Goal: Information Seeking & Learning: Learn about a topic

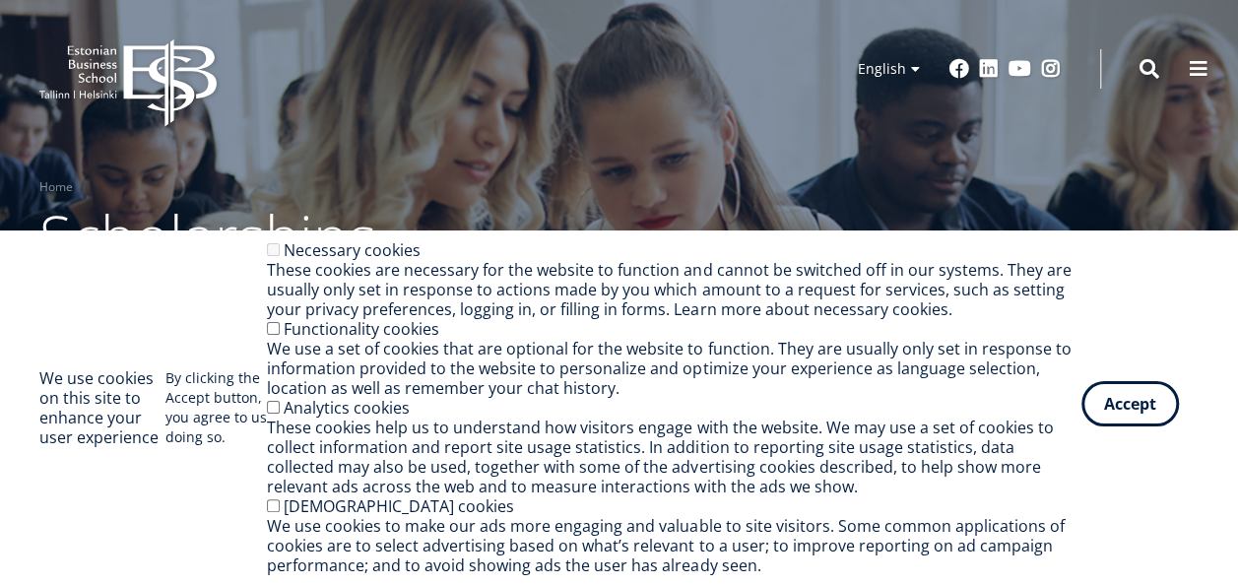
click at [1116, 406] on button "Accept" at bounding box center [1131, 403] width 98 height 45
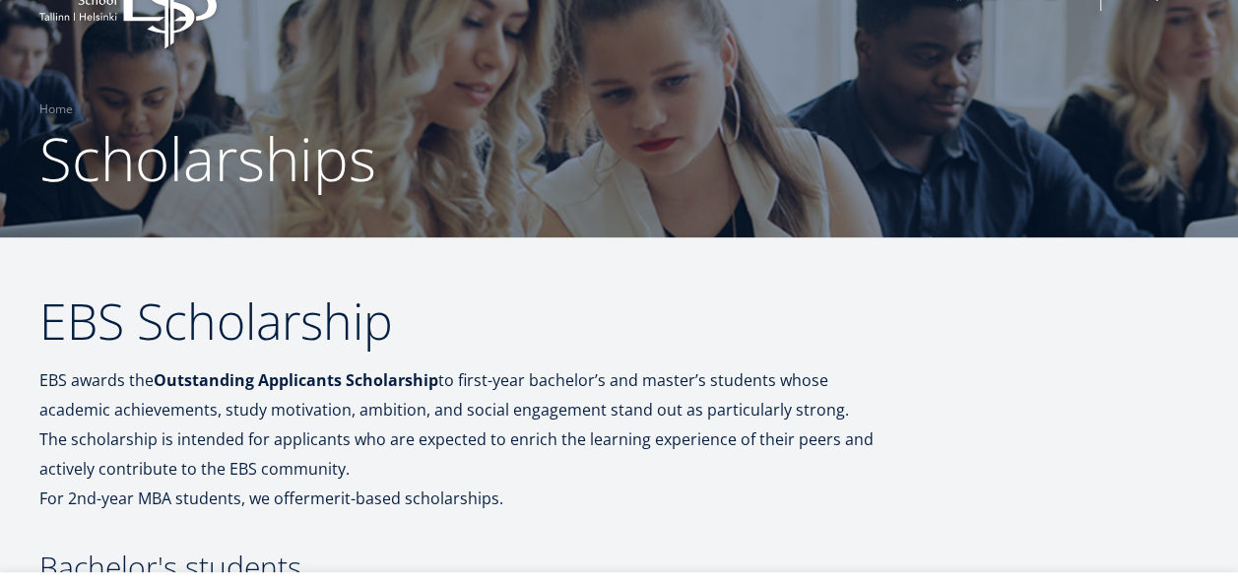
scroll to position [197, 0]
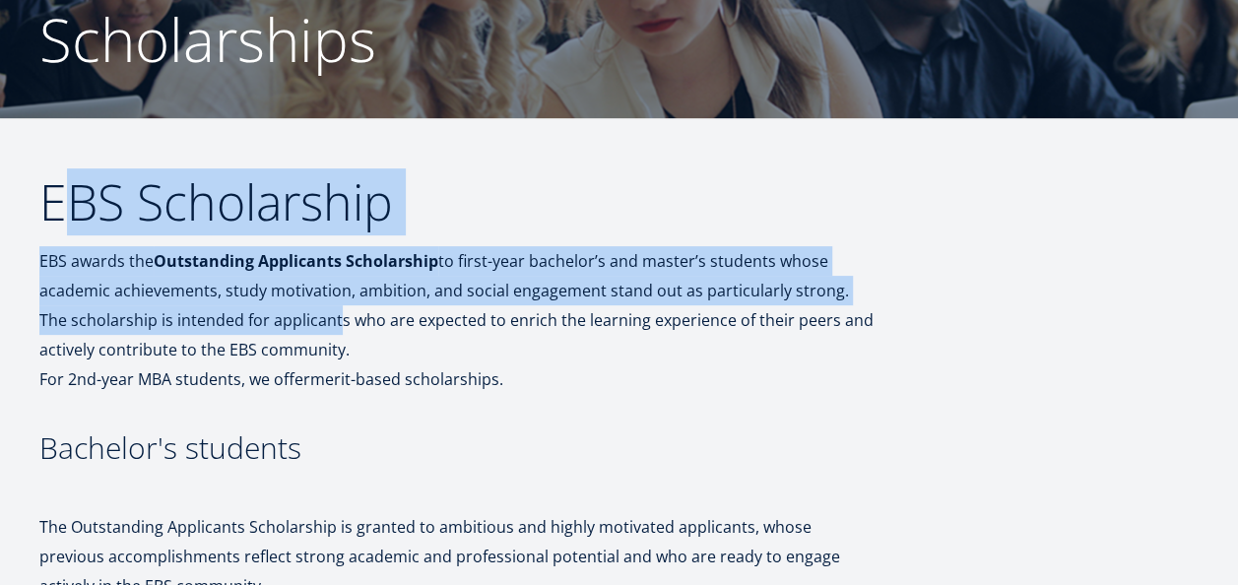
drag, startPoint x: 74, startPoint y: 196, endPoint x: 303, endPoint y: 317, distance: 259.5
click at [303, 318] on p "EBS awards the Outstanding Applicants Scholarship to first-year bachelor’s and …" at bounding box center [456, 320] width 834 height 148
drag, startPoint x: 303, startPoint y: 318, endPoint x: 235, endPoint y: 294, distance: 72.3
click at [302, 318] on p "EBS awards the Outstanding Applicants Scholarship to first-year bachelor’s and …" at bounding box center [456, 320] width 834 height 148
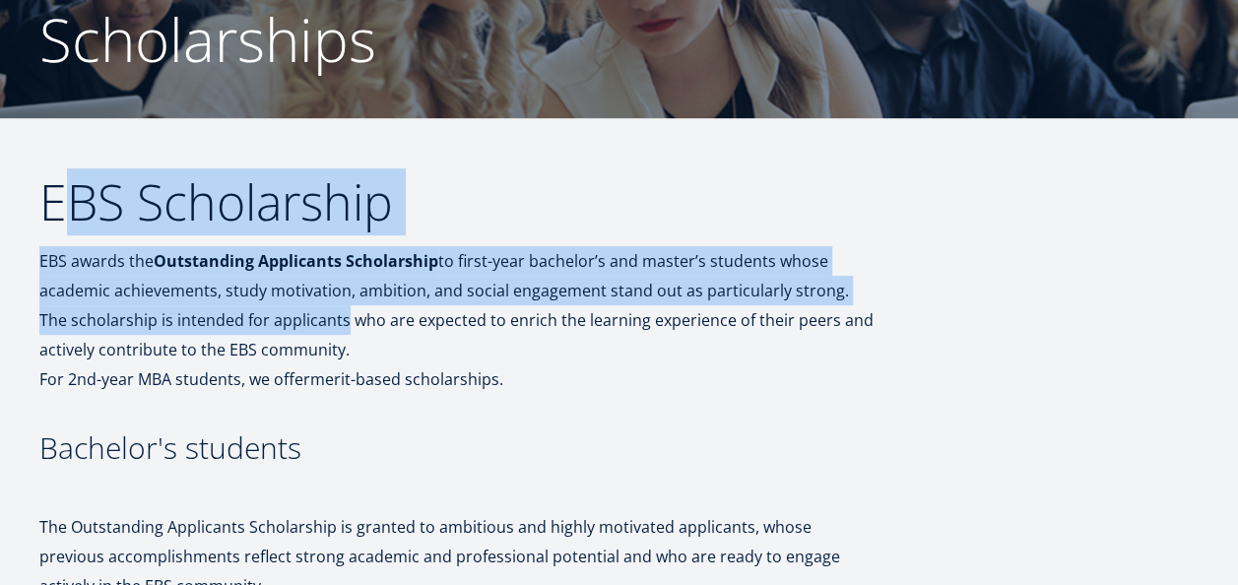
click at [189, 274] on p "EBS awards the Outstanding Applicants Scholarship to first-year bachelor’s and …" at bounding box center [456, 320] width 834 height 148
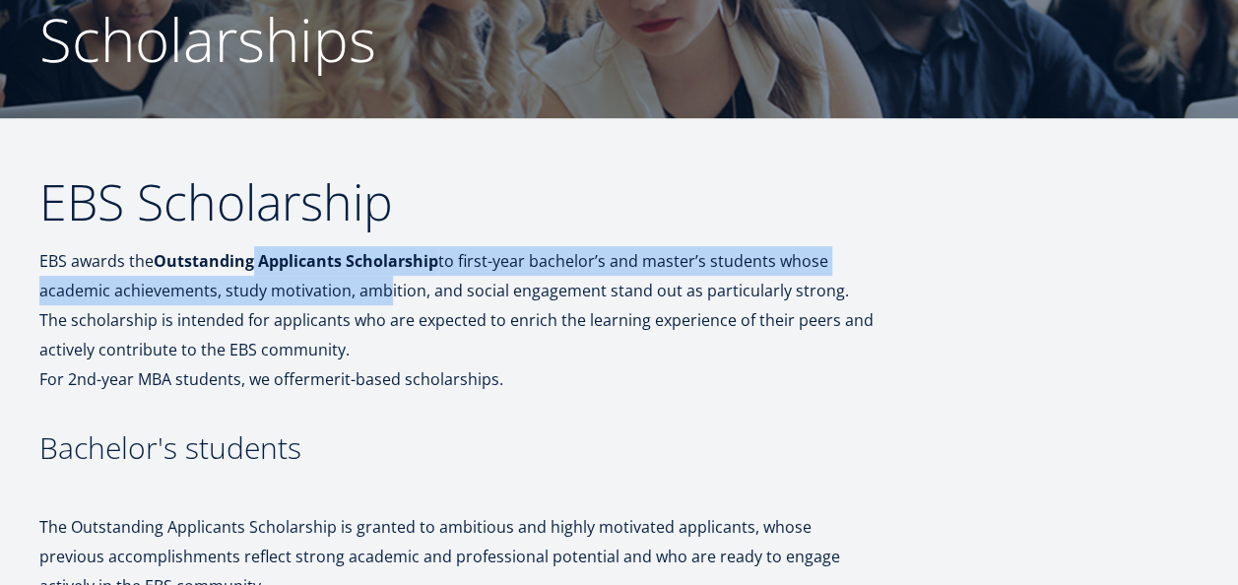
drag, startPoint x: 297, startPoint y: 260, endPoint x: 378, endPoint y: 288, distance: 85.3
click at [378, 288] on p "EBS awards the Outstanding Applicants Scholarship to first-year bachelor’s and …" at bounding box center [456, 320] width 834 height 148
click at [379, 290] on p "EBS awards the Outstanding Applicants Scholarship to first-year bachelor’s and …" at bounding box center [456, 320] width 834 height 148
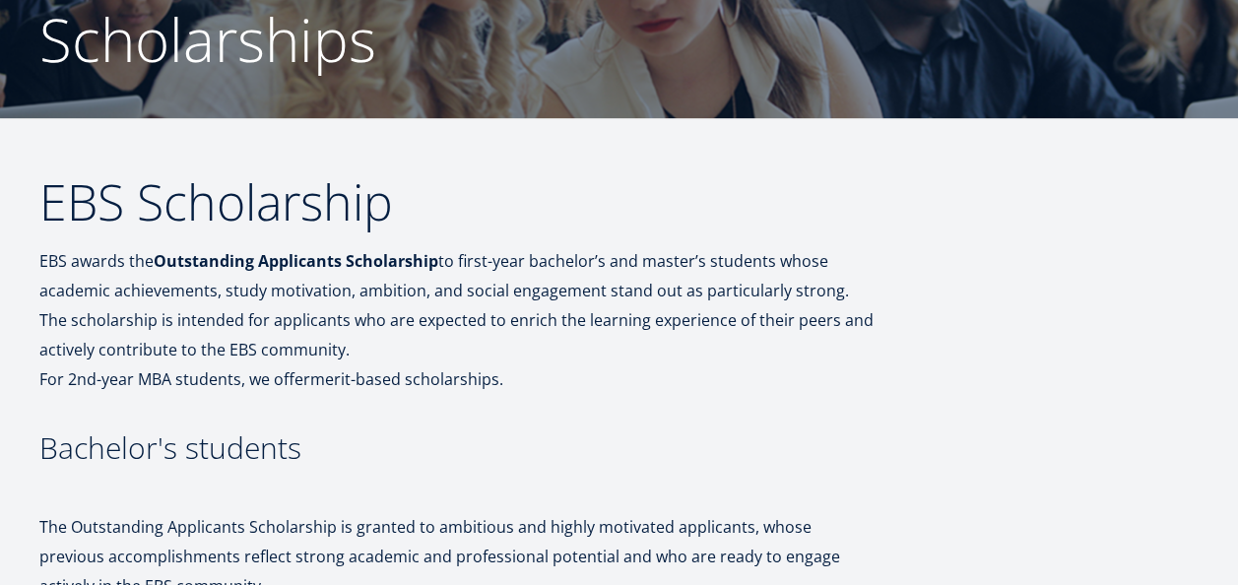
click at [552, 278] on p "EBS awards the Outstanding Applicants Scholarship to first-year bachelor’s and …" at bounding box center [456, 320] width 834 height 148
drag, startPoint x: 583, startPoint y: 311, endPoint x: 596, endPoint y: 337, distance: 28.6
click at [596, 337] on p "EBS awards the Outstanding Applicants Scholarship to first-year bachelor’s and …" at bounding box center [456, 320] width 834 height 148
click at [596, 338] on p "EBS awards the Outstanding Applicants Scholarship to first-year bachelor’s and …" at bounding box center [456, 320] width 834 height 148
click at [581, 320] on p "EBS awards the Outstanding Applicants Scholarship to first-year bachelor’s and …" at bounding box center [456, 320] width 834 height 148
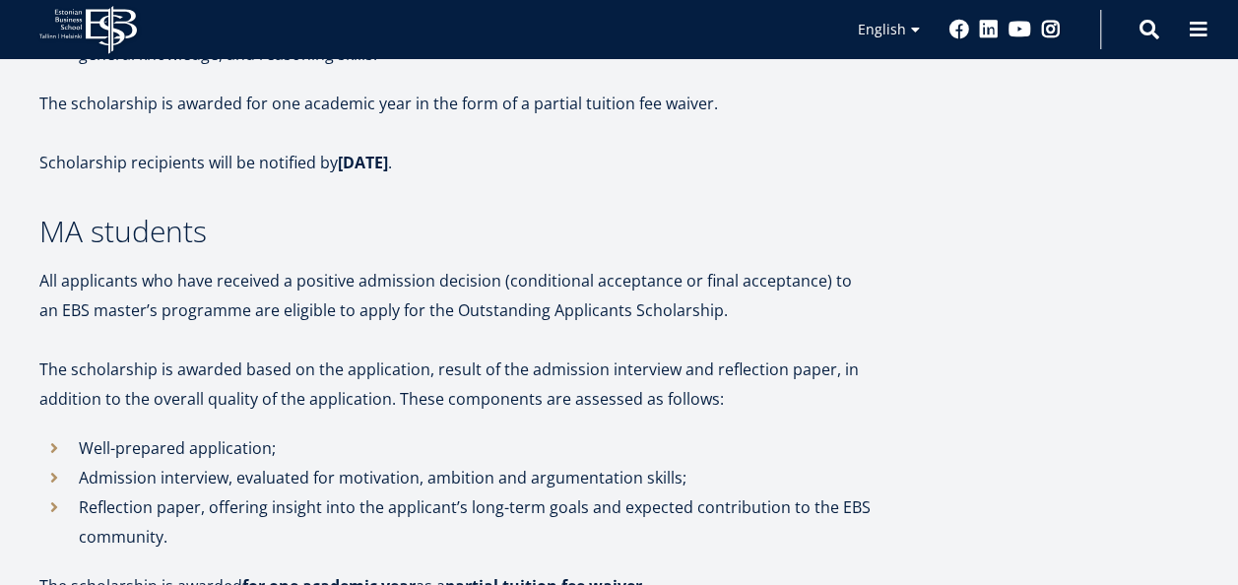
scroll to position [1083, 0]
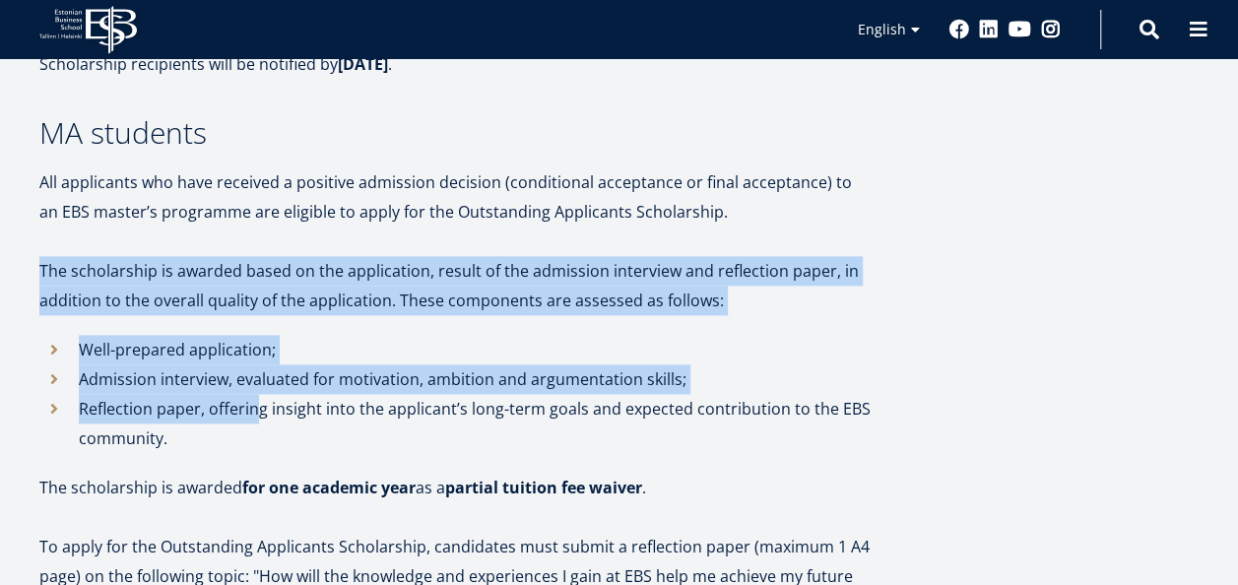
drag, startPoint x: 41, startPoint y: 261, endPoint x: 259, endPoint y: 403, distance: 259.8
click at [259, 403] on div "EBS Scholarship EBS awards the Outstanding Applicants Scholarship to first-year…" at bounding box center [456, 369] width 834 height 2157
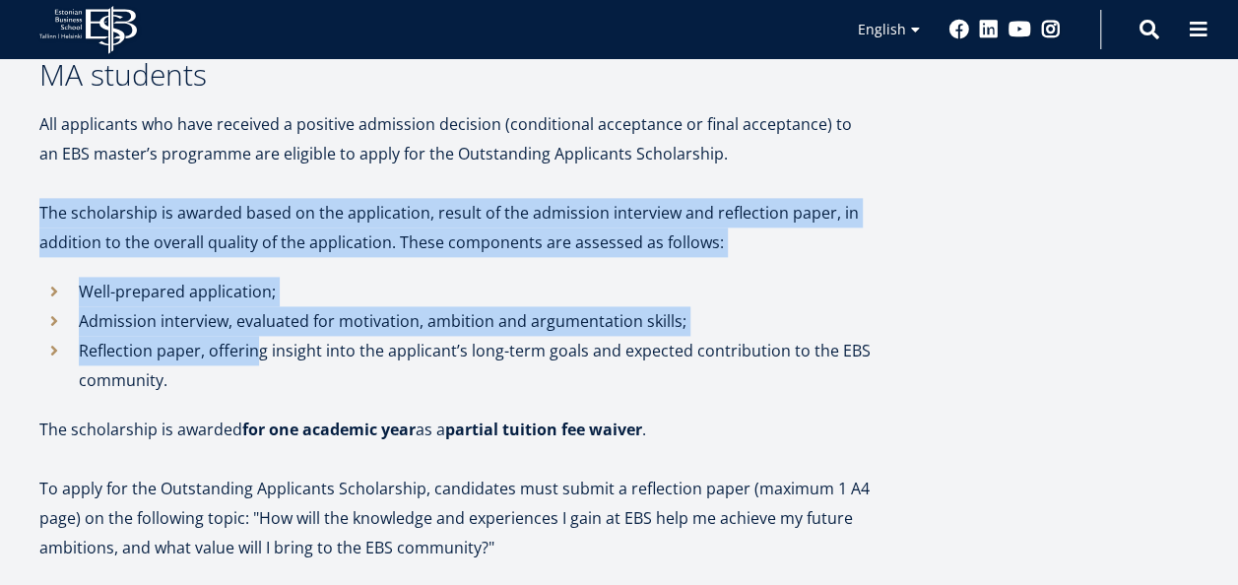
scroll to position [1182, 0]
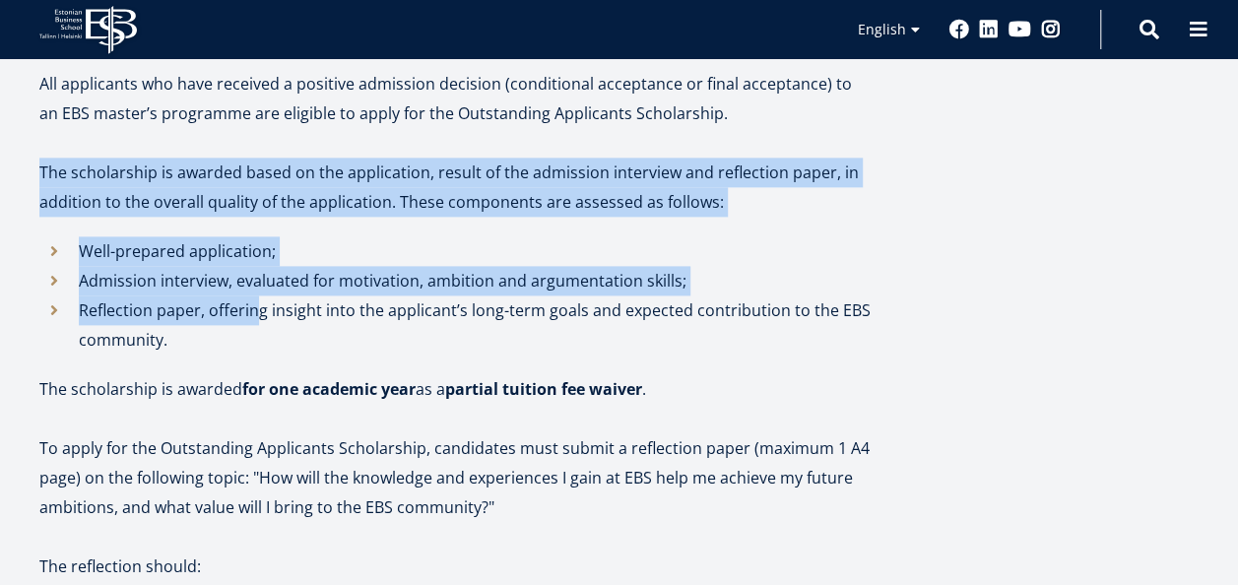
click at [186, 272] on p "Admission interview, evaluated for motivation, ambition and argumentation skill…" at bounding box center [476, 281] width 795 height 30
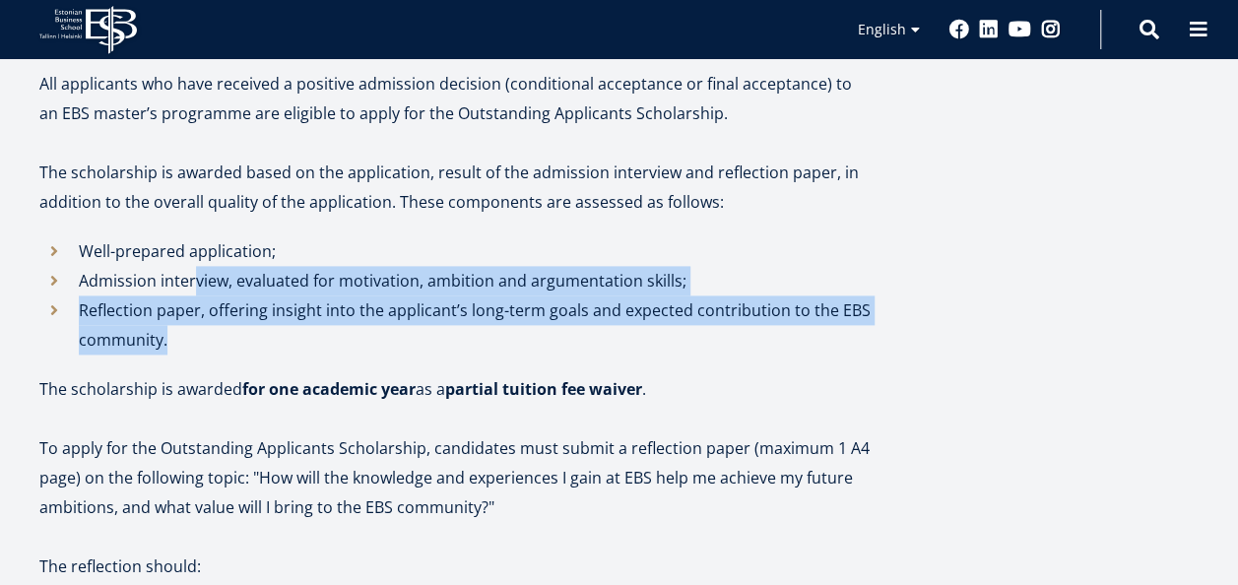
drag, startPoint x: 223, startPoint y: 276, endPoint x: 396, endPoint y: 331, distance: 181.9
click at [396, 331] on ul "Well-prepared application; Admission interview, evaluated for motivation, ambit…" at bounding box center [456, 295] width 834 height 118
drag, startPoint x: 396, startPoint y: 331, endPoint x: 211, endPoint y: 329, distance: 185.2
click at [211, 329] on p "Reflection paper, offering insight into the applicant’s long-term goals and exp…" at bounding box center [476, 324] width 795 height 59
click at [211, 319] on p "Reflection paper, offering insight into the applicant’s long-term goals and exp…" at bounding box center [476, 324] width 795 height 59
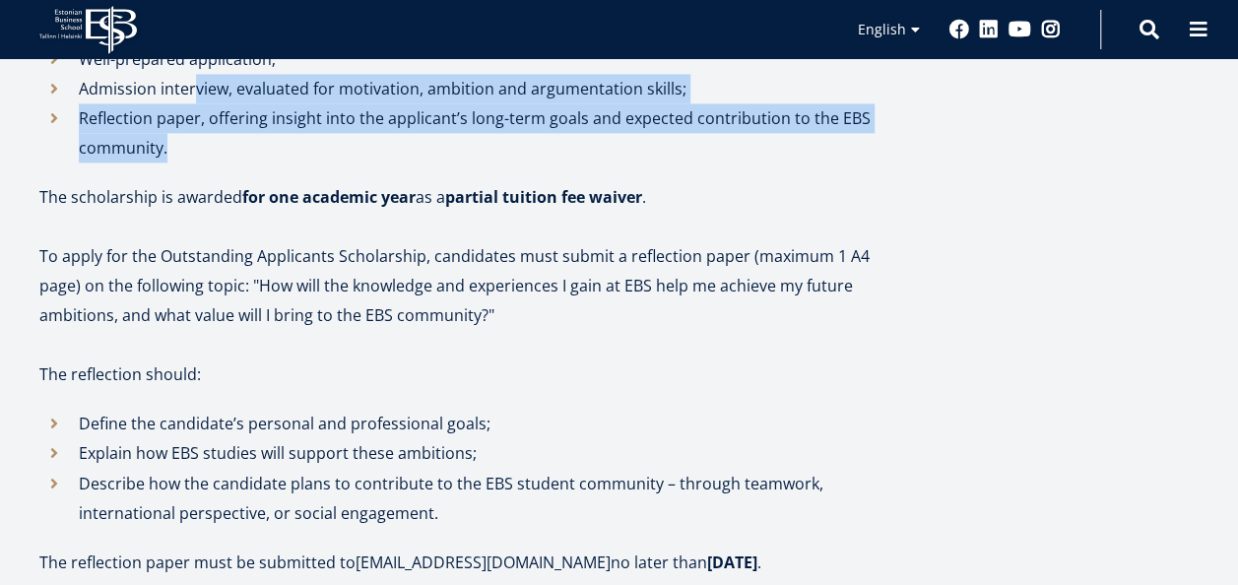
scroll to position [1379, 0]
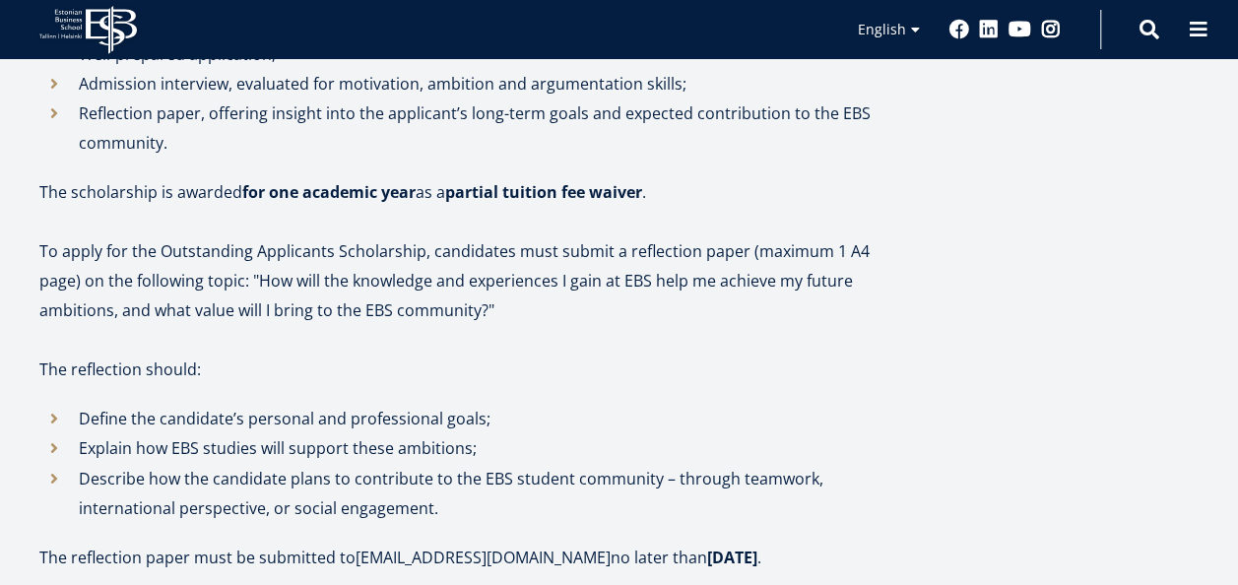
click at [209, 284] on p "To apply for the Outstanding Applicants Scholarship, candidates must submit a r…" at bounding box center [456, 280] width 834 height 89
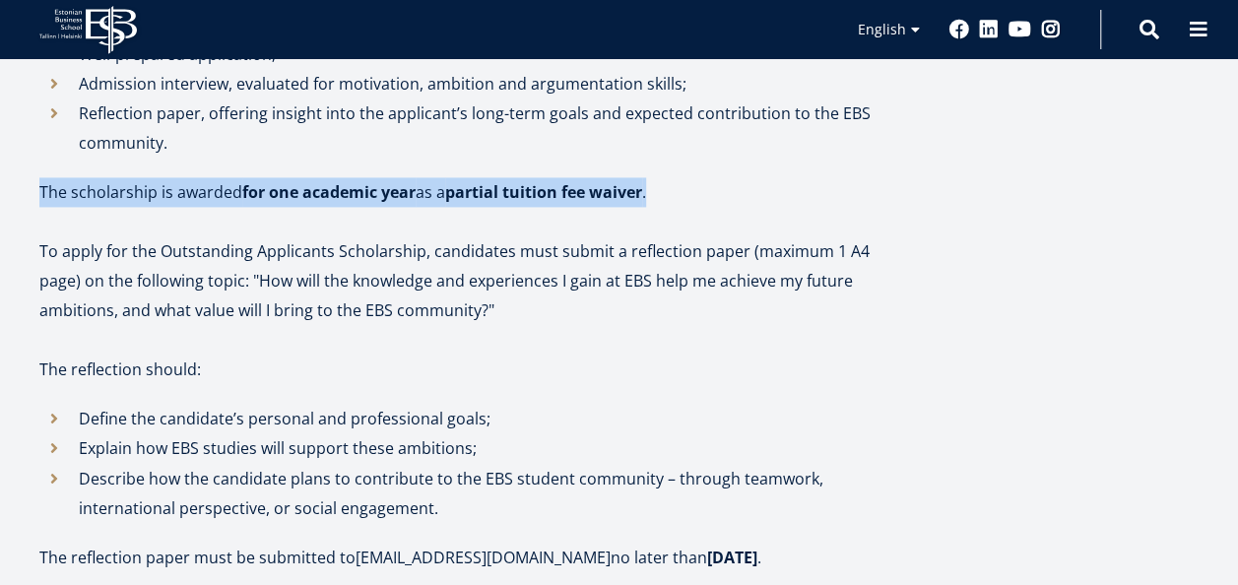
drag, startPoint x: 37, startPoint y: 189, endPoint x: 667, endPoint y: 203, distance: 629.6
click at [667, 203] on div "EBS Scholarship EBS awards the Outstanding Applicants Scholarship to first-year…" at bounding box center [619, 73] width 1238 height 2157
click at [129, 205] on p "The scholarship is awarded for one academic year as a partial tuition fee waive…" at bounding box center [456, 192] width 834 height 30
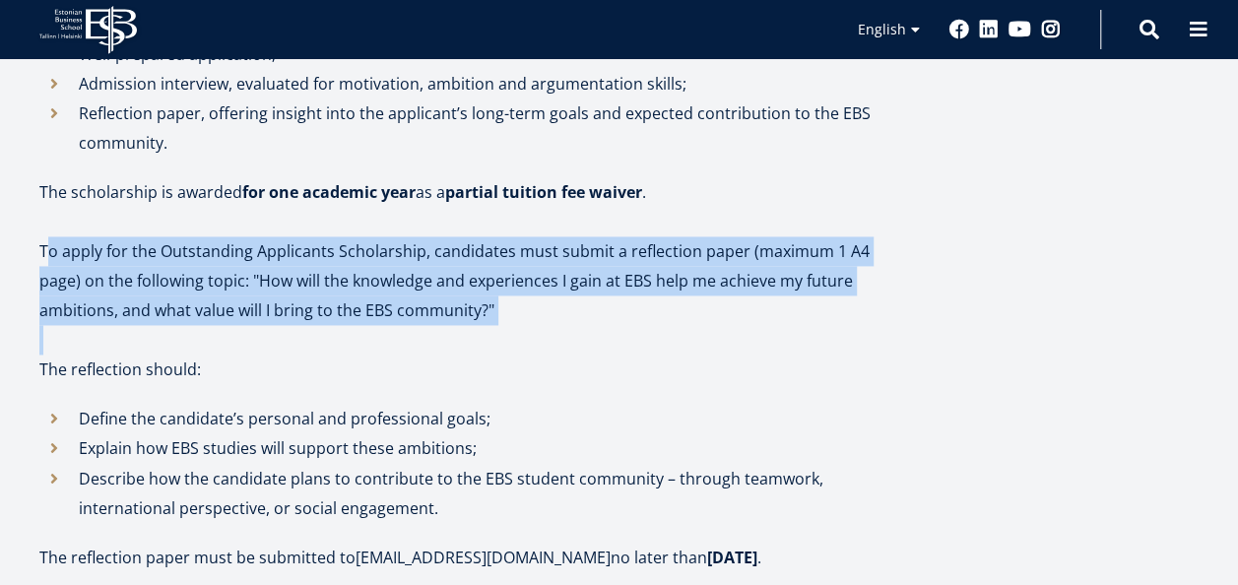
drag, startPoint x: 47, startPoint y: 242, endPoint x: 427, endPoint y: 325, distance: 389.1
click at [427, 325] on div "EBS Scholarship EBS awards the Outstanding Applicants Scholarship to first-year…" at bounding box center [456, 73] width 834 height 2157
drag, startPoint x: 427, startPoint y: 325, endPoint x: 417, endPoint y: 325, distance: 10.8
click at [418, 325] on p at bounding box center [456, 340] width 834 height 30
click at [410, 321] on p "To apply for the Outstanding Applicants Scholarship, candidates must submit a r…" at bounding box center [456, 280] width 834 height 89
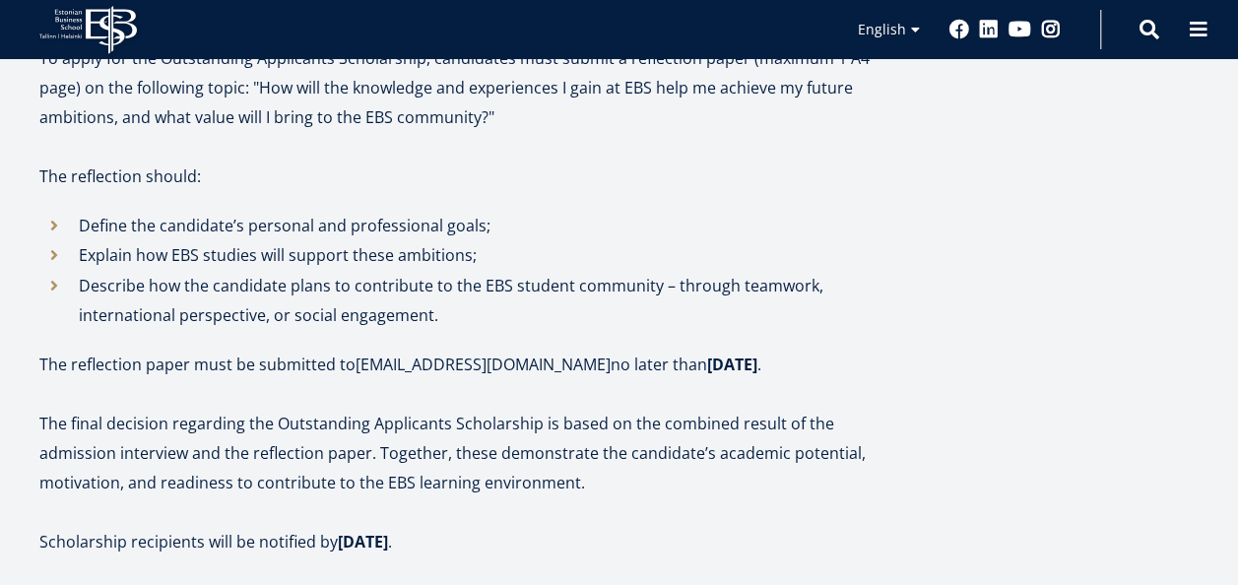
scroll to position [1576, 0]
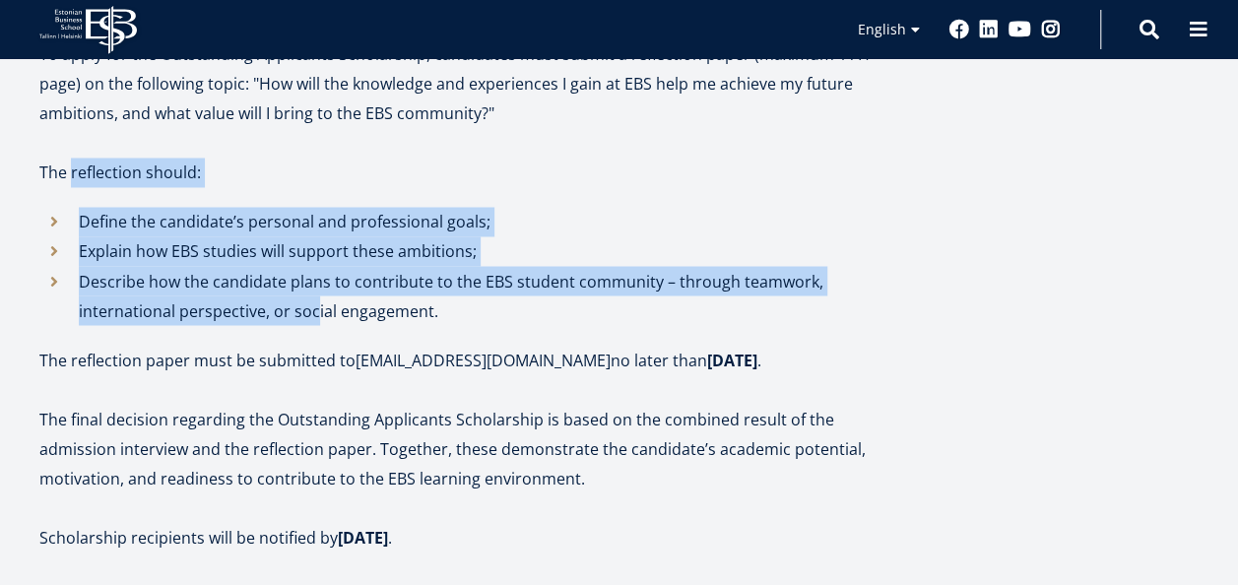
drag, startPoint x: 130, startPoint y: 213, endPoint x: 332, endPoint y: 327, distance: 232.0
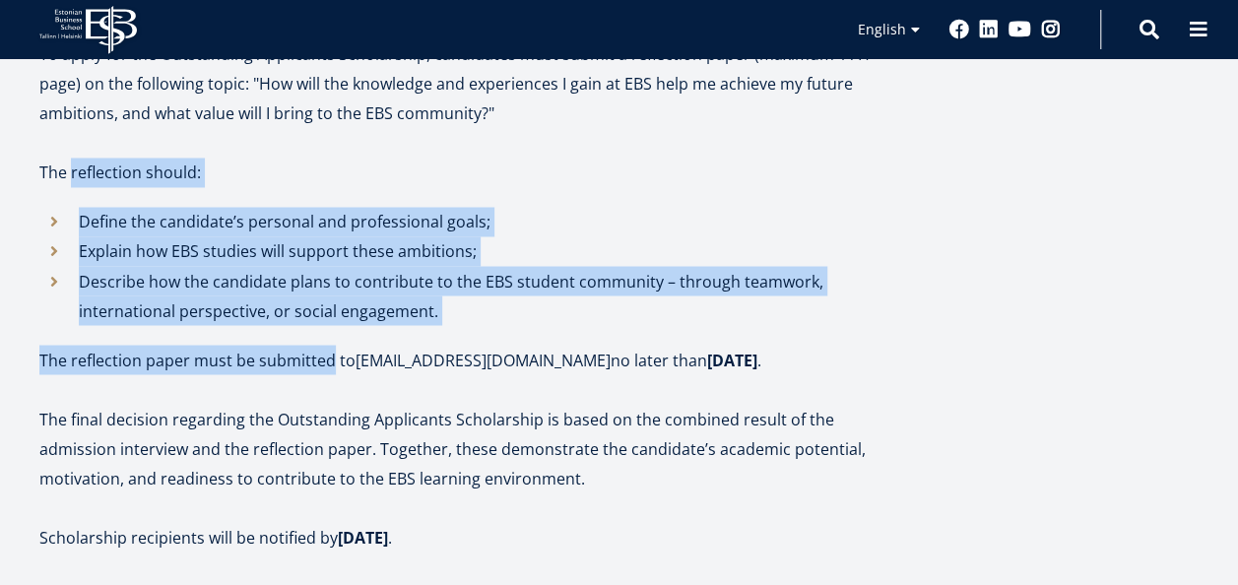
drag, startPoint x: 333, startPoint y: 327, endPoint x: 312, endPoint y: 303, distance: 31.4
click at [312, 303] on p "Describe how the candidate plans to contribute to the EBS student community – t…" at bounding box center [476, 295] width 795 height 59
click at [240, 252] on p "Explain how EBS studies will support these ambitions;" at bounding box center [476, 251] width 795 height 30
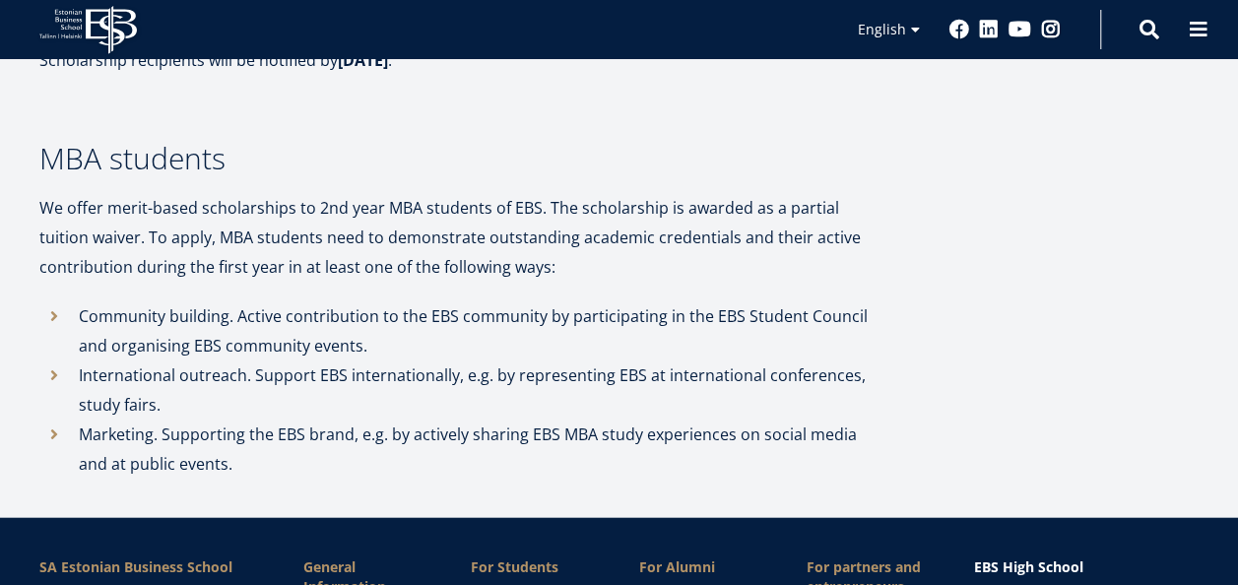
scroll to position [2068, 0]
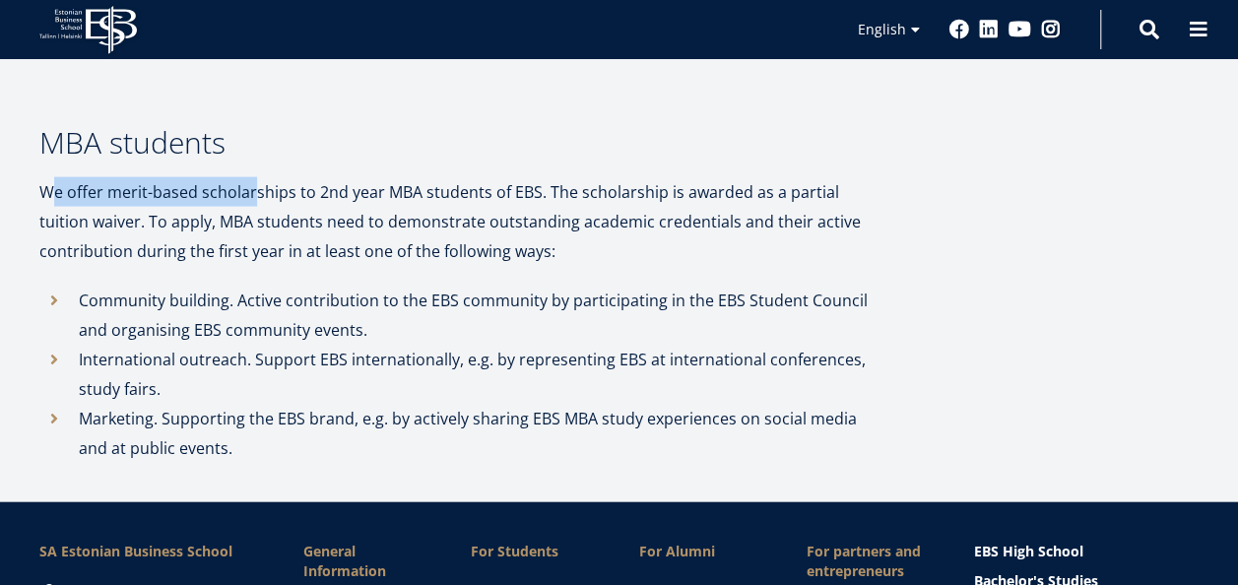
drag, startPoint x: 53, startPoint y: 191, endPoint x: 255, endPoint y: 206, distance: 202.5
click at [255, 206] on p "We offer merit-based scholarships to 2nd year MBA students of EBS. The scholars…" at bounding box center [456, 221] width 834 height 89
drag, startPoint x: 255, startPoint y: 206, endPoint x: 227, endPoint y: 205, distance: 28.6
click at [227, 205] on p "We offer merit-based scholarships to 2nd year MBA students of EBS. The scholars…" at bounding box center [456, 221] width 834 height 89
click at [59, 196] on icon "We offer merit-based scholarships to 2nd year MBA students of EBS. The scholars…" at bounding box center [449, 221] width 821 height 81
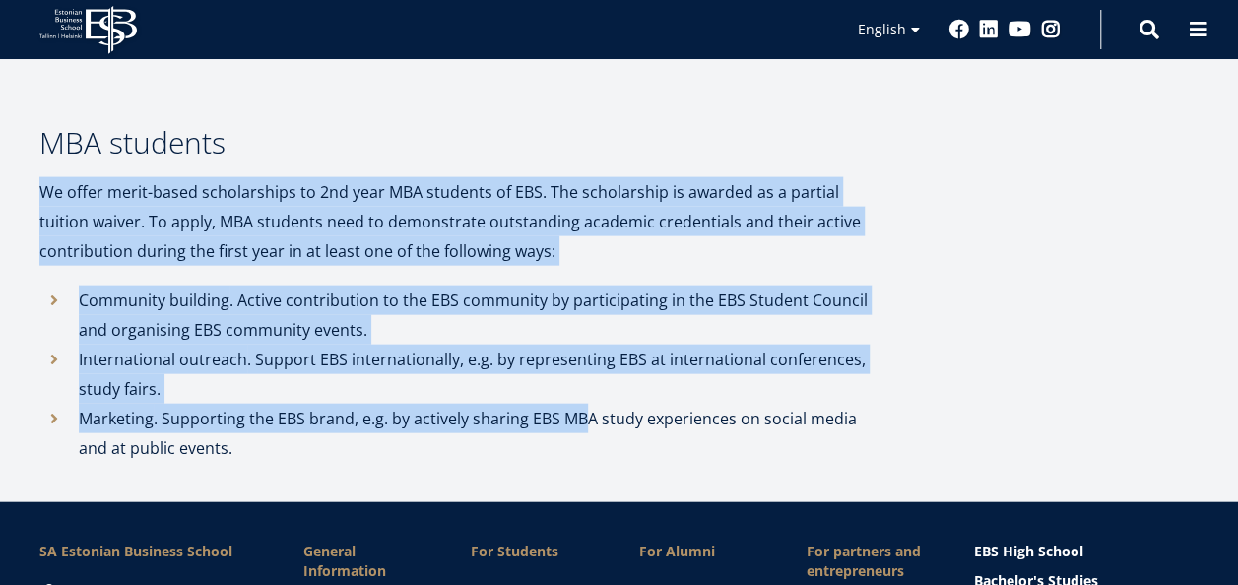
drag, startPoint x: 41, startPoint y: 191, endPoint x: 583, endPoint y: 413, distance: 585.3
click at [583, 413] on icon ". Supporting the EBS brand, e.g. by actively sharing EBS MBA study experiences …" at bounding box center [468, 433] width 778 height 51
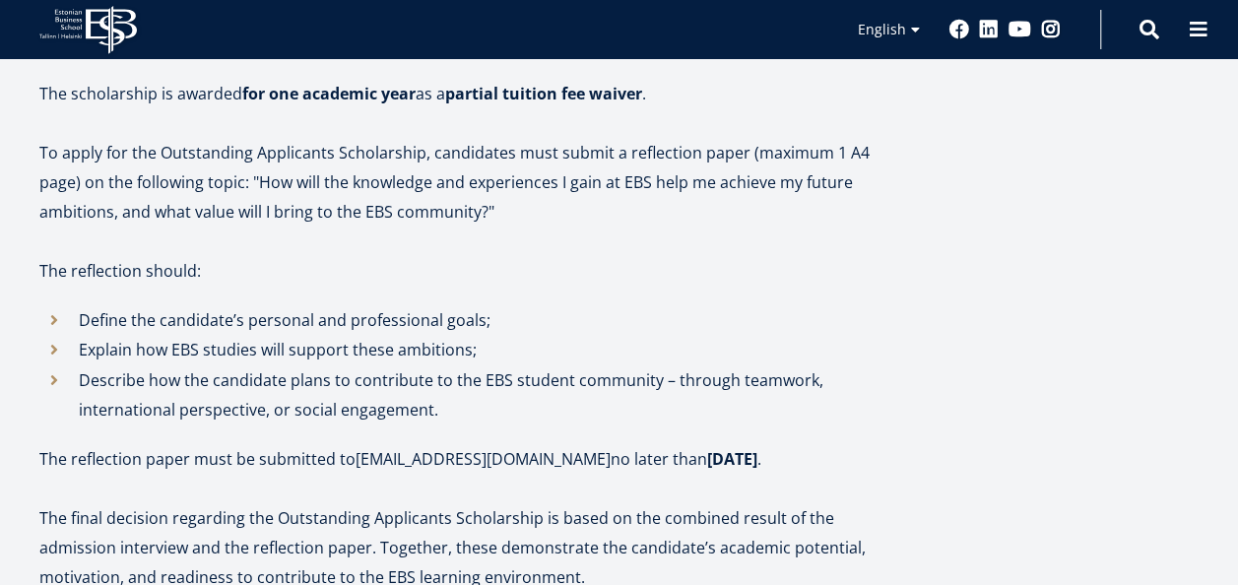
click at [558, 244] on p at bounding box center [456, 242] width 834 height 30
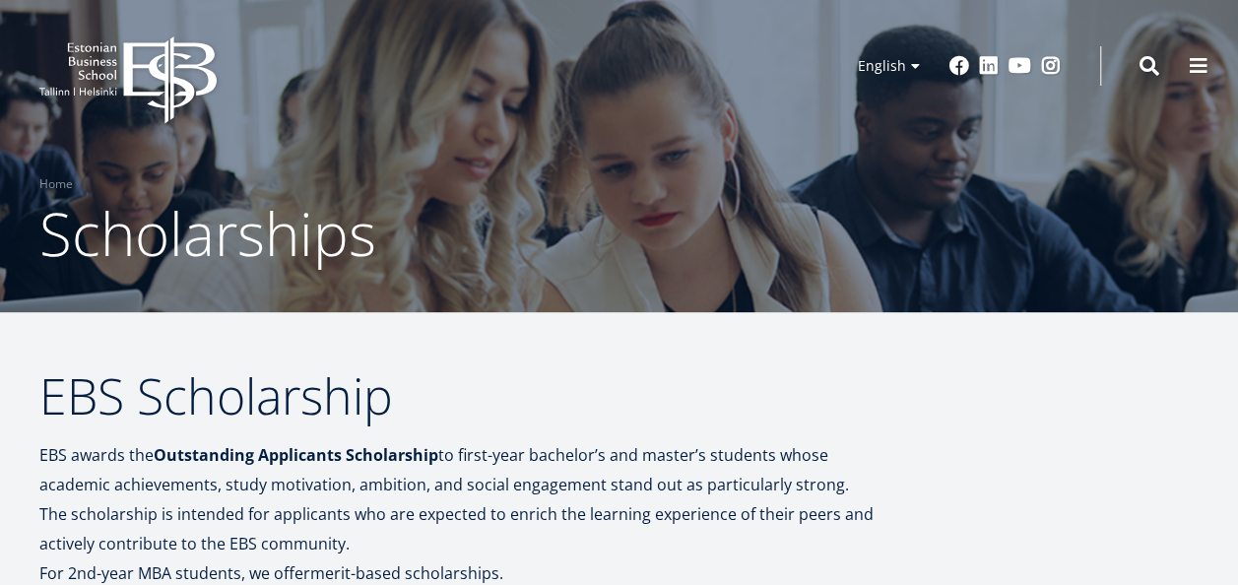
scroll to position [0, 0]
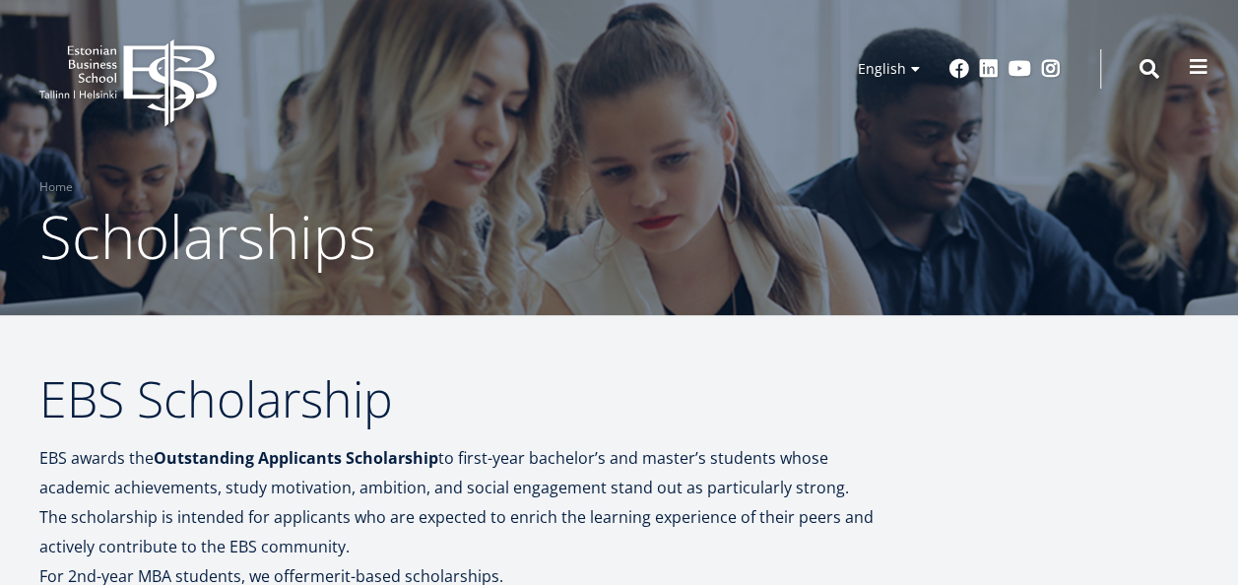
click at [1200, 77] on span at bounding box center [1199, 67] width 20 height 20
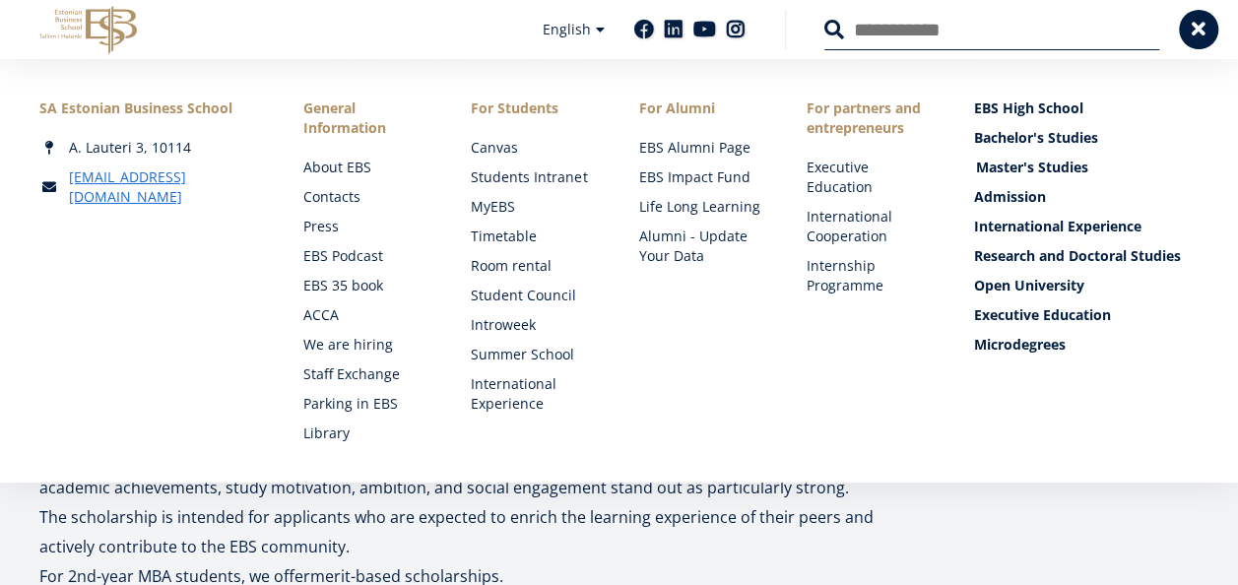
click at [1044, 165] on link "Master's Studies" at bounding box center [1088, 168] width 225 height 20
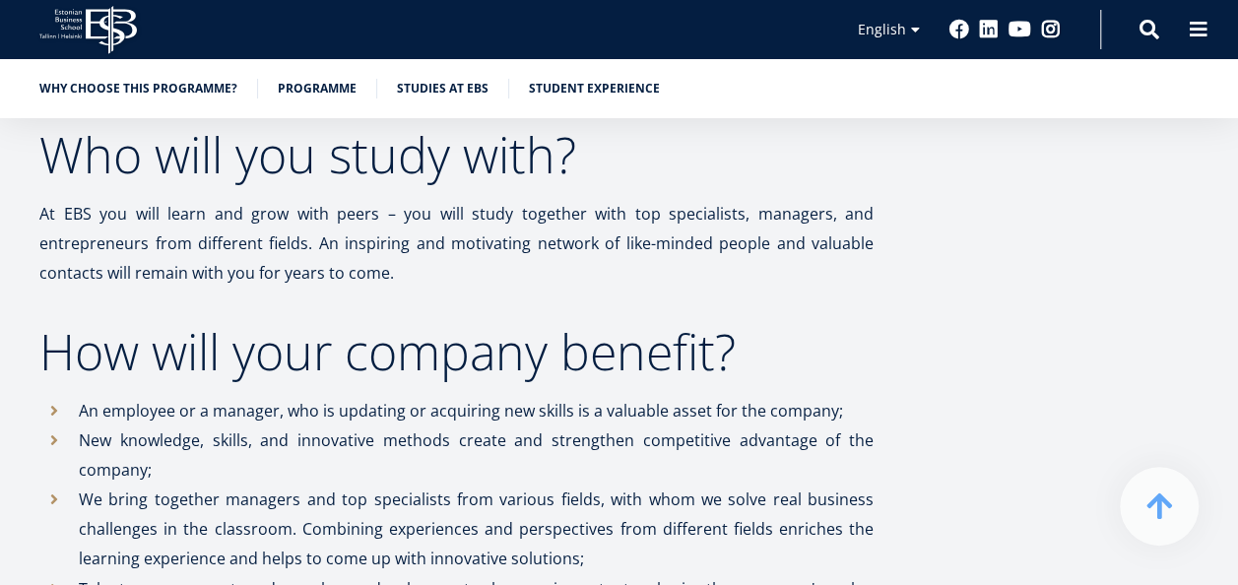
scroll to position [1357, 0]
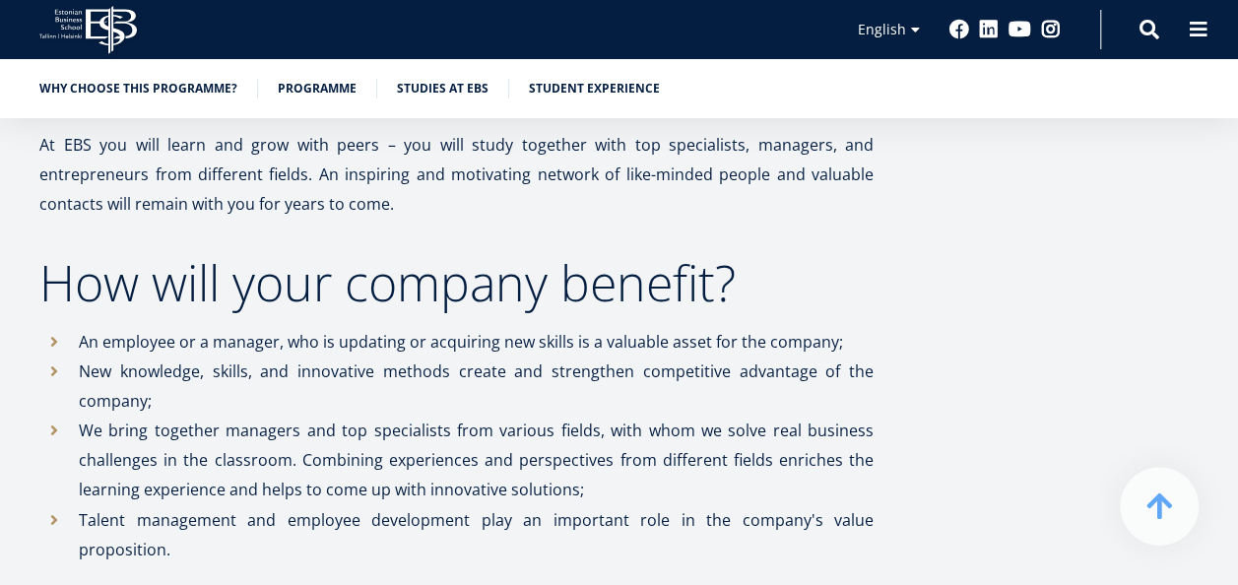
click at [347, 259] on h2 "How will your company benefit?" at bounding box center [456, 282] width 834 height 49
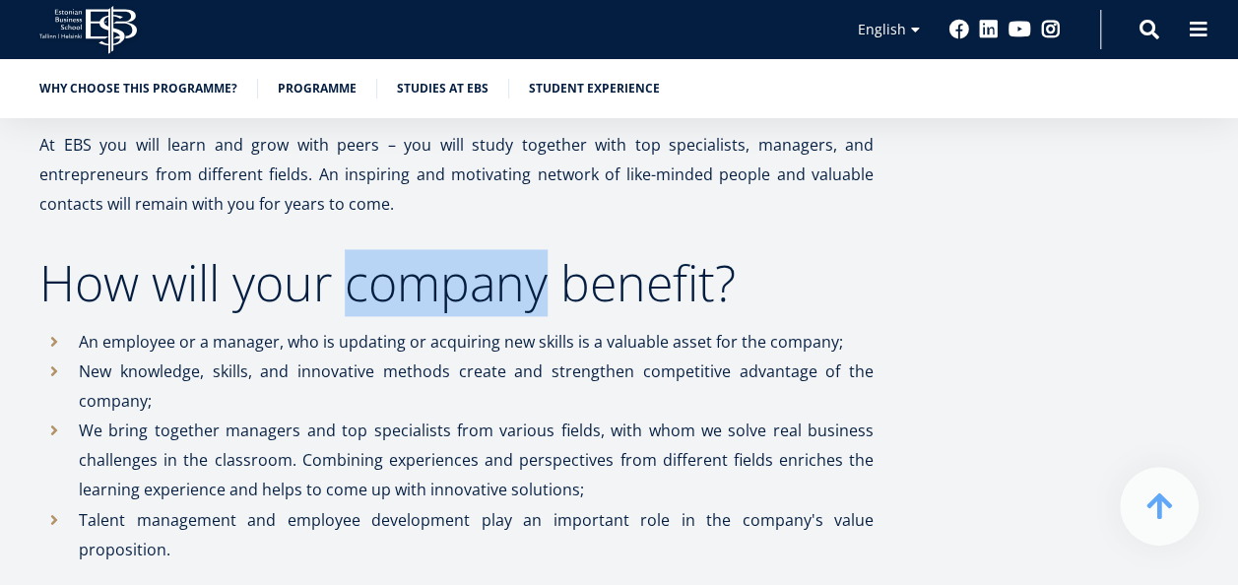
click at [347, 259] on h2 "How will your company benefit?" at bounding box center [456, 282] width 834 height 49
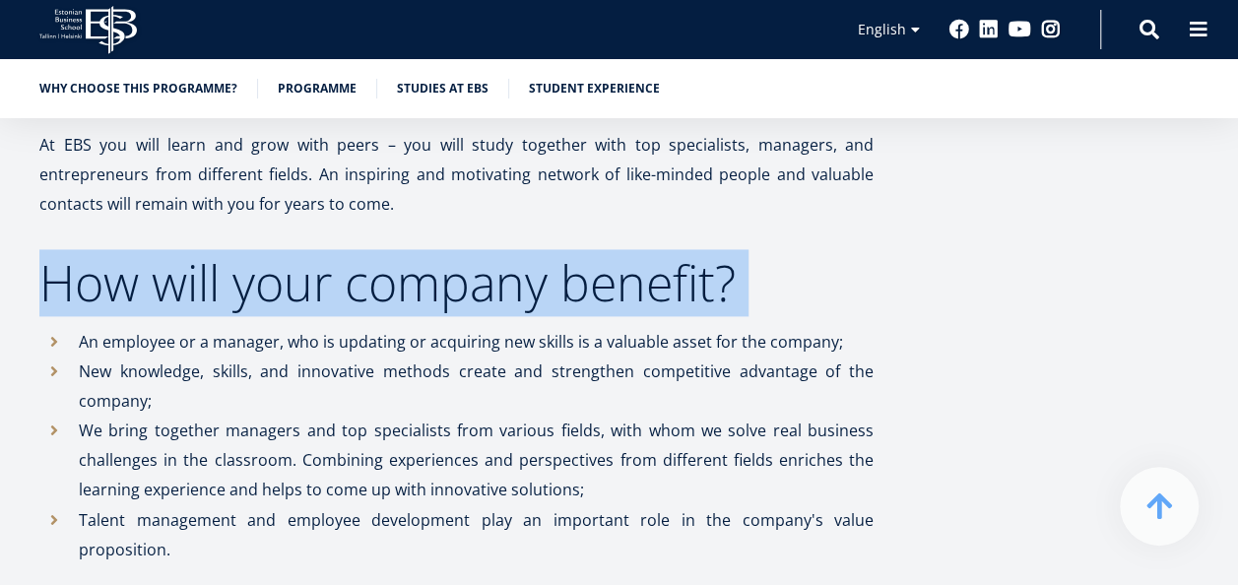
click at [347, 259] on h2 "How will your company benefit?" at bounding box center [456, 282] width 834 height 49
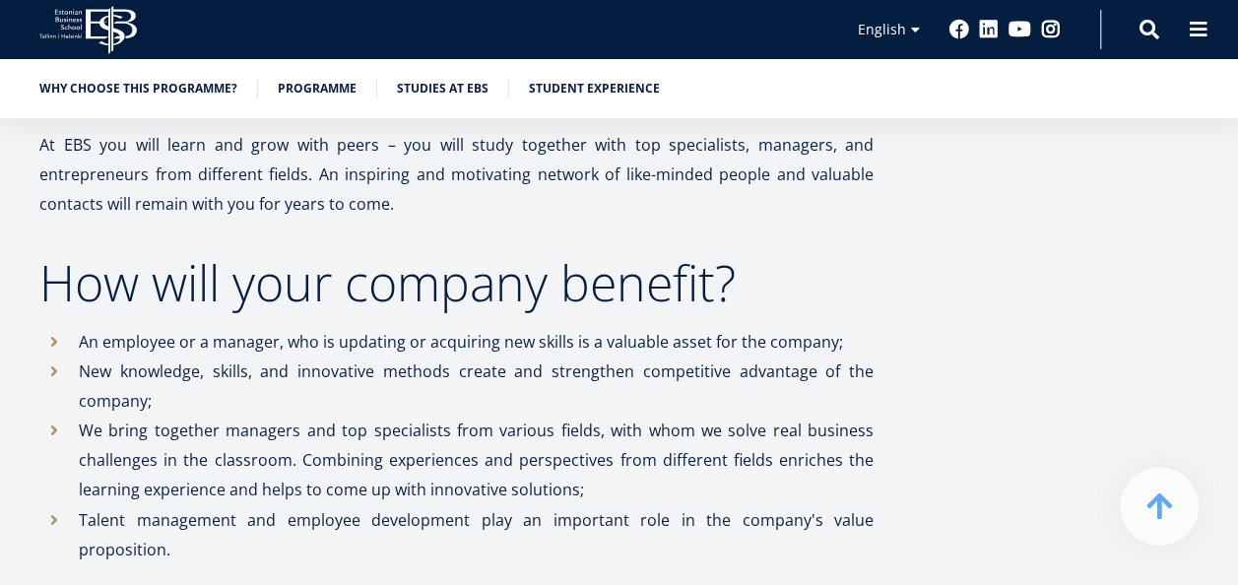
drag, startPoint x: 347, startPoint y: 259, endPoint x: 359, endPoint y: 358, distance: 99.2
click at [359, 358] on li "New knowledge, skills, and innovative methods create and strengthen competitive…" at bounding box center [456, 386] width 834 height 59
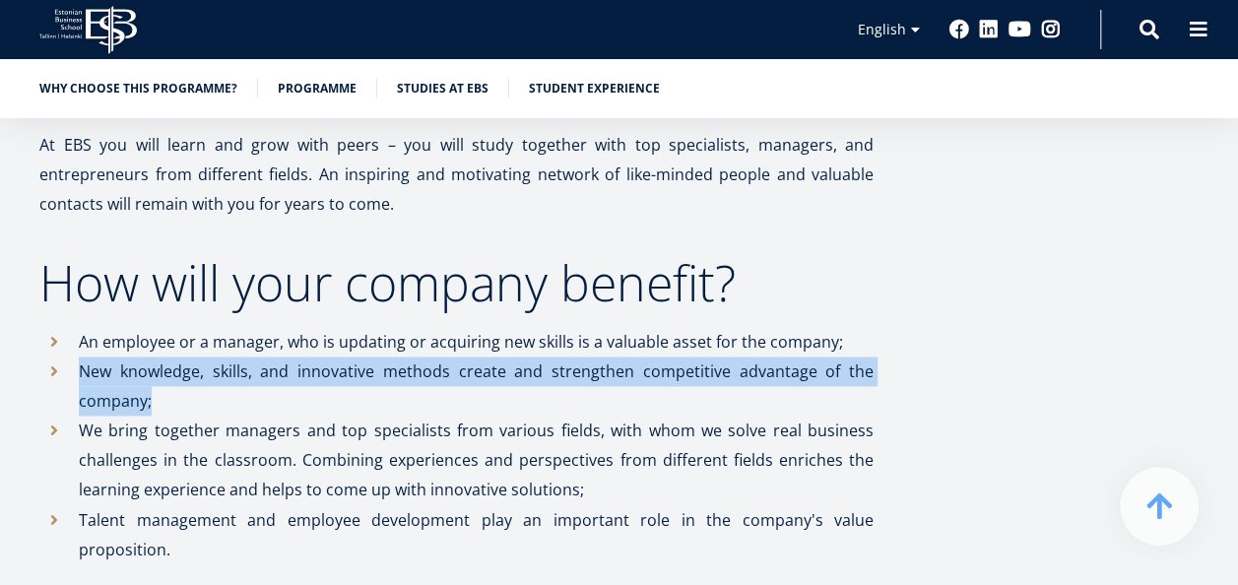
click at [359, 358] on li "New knowledge, skills, and innovative methods create and strengthen competitive…" at bounding box center [456, 386] width 834 height 59
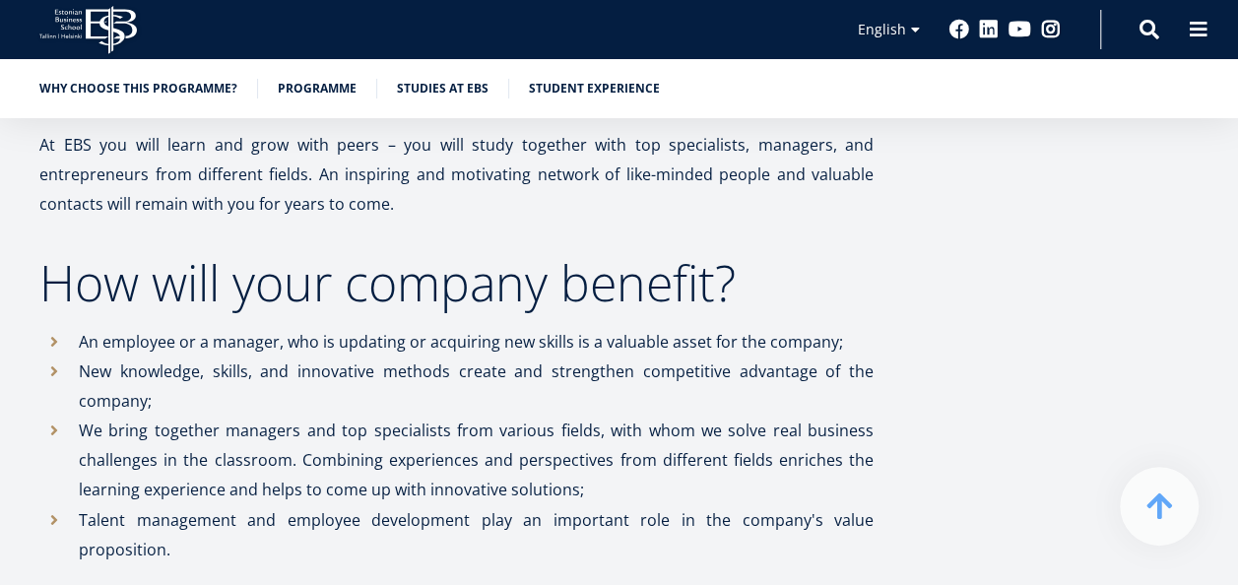
drag, startPoint x: 359, startPoint y: 358, endPoint x: 317, endPoint y: 288, distance: 81.3
click at [311, 416] on li "We bring together managers and top specialists from various fields, with whom w…" at bounding box center [456, 460] width 834 height 89
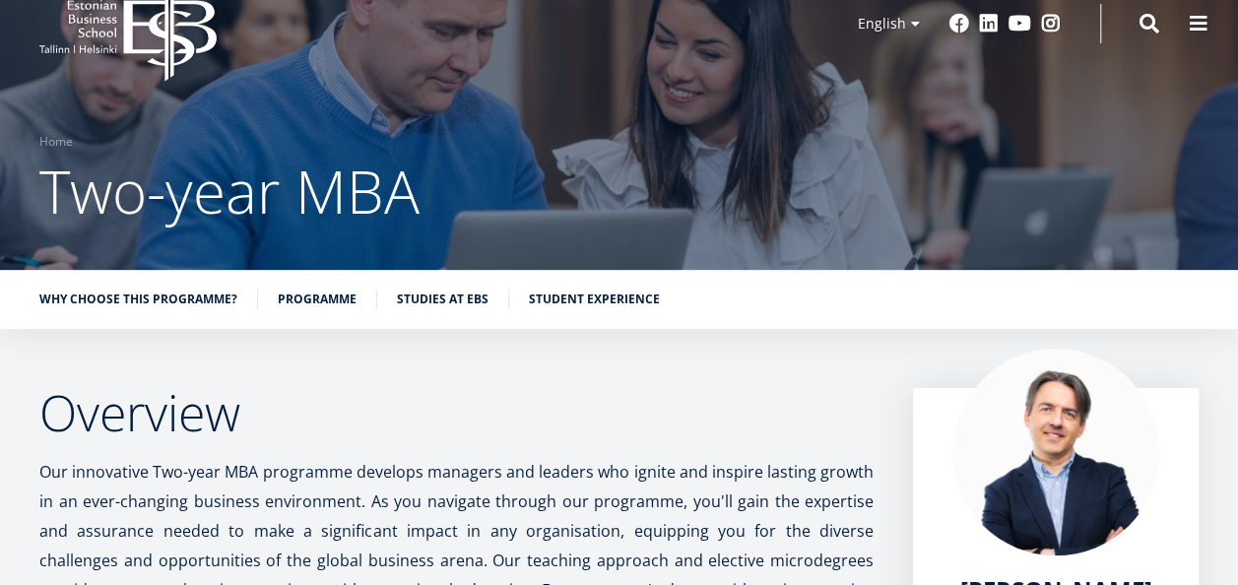
scroll to position [0, 0]
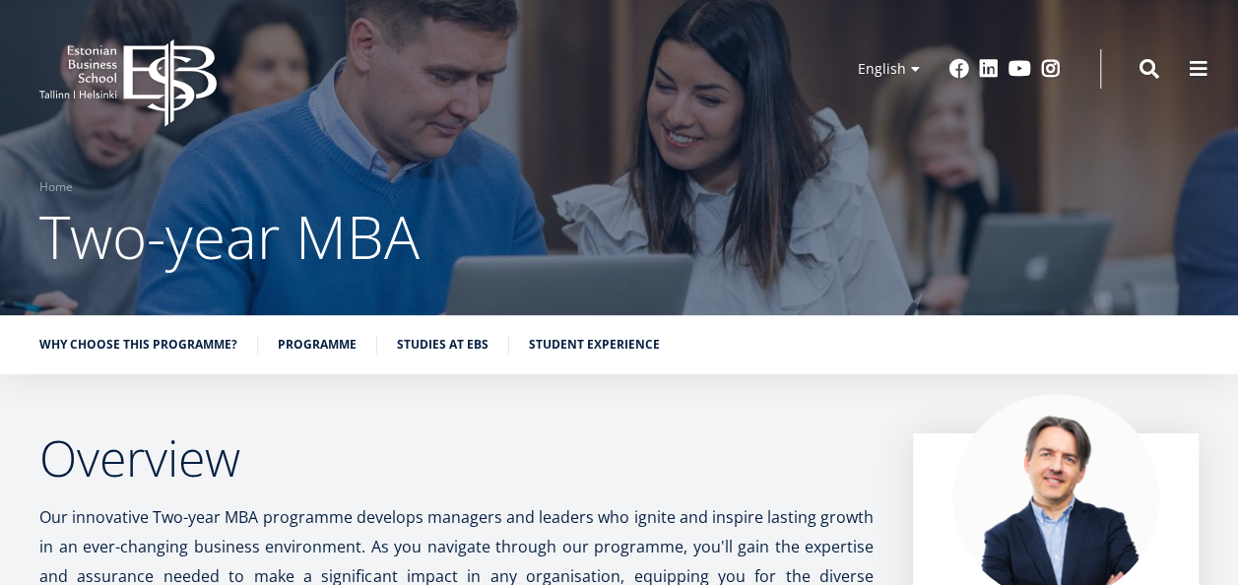
click at [323, 355] on ul "Why choose this programme? Programme Studies at EBS Student experience" at bounding box center [609, 350] width 1179 height 30
drag, startPoint x: 323, startPoint y: 334, endPoint x: 325, endPoint y: 352, distance: 17.8
click at [325, 352] on div "Why choose this programme? Programme Studies at EBS Student experience" at bounding box center [619, 344] width 1238 height 59
click at [325, 352] on link "Programme" at bounding box center [317, 343] width 79 height 20
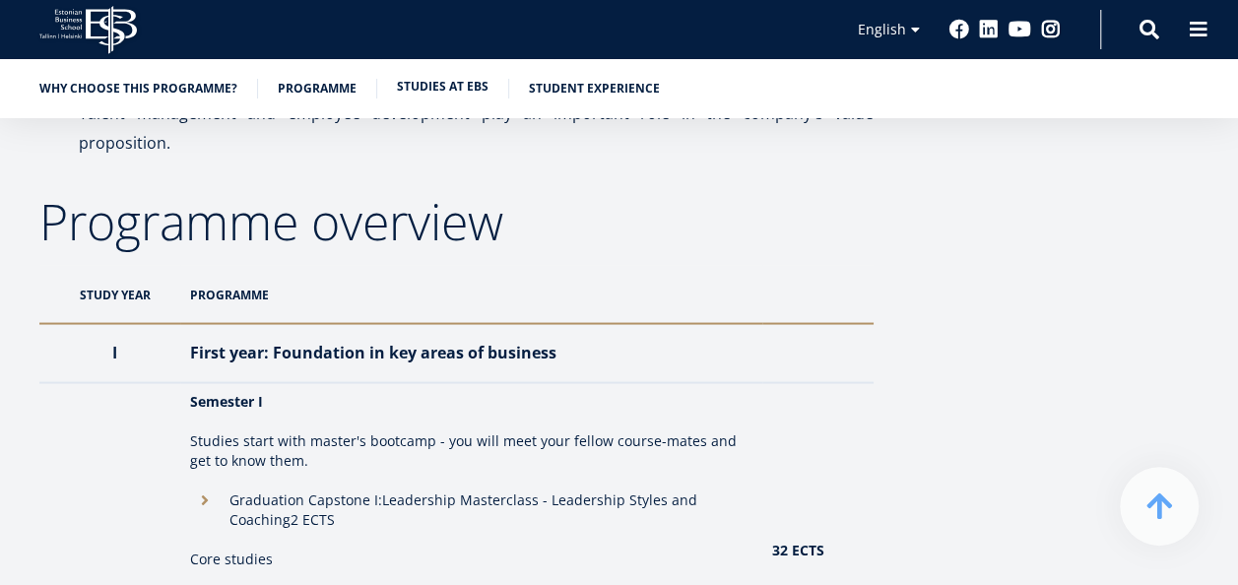
click at [416, 81] on link "Studies at EBS" at bounding box center [443, 87] width 92 height 20
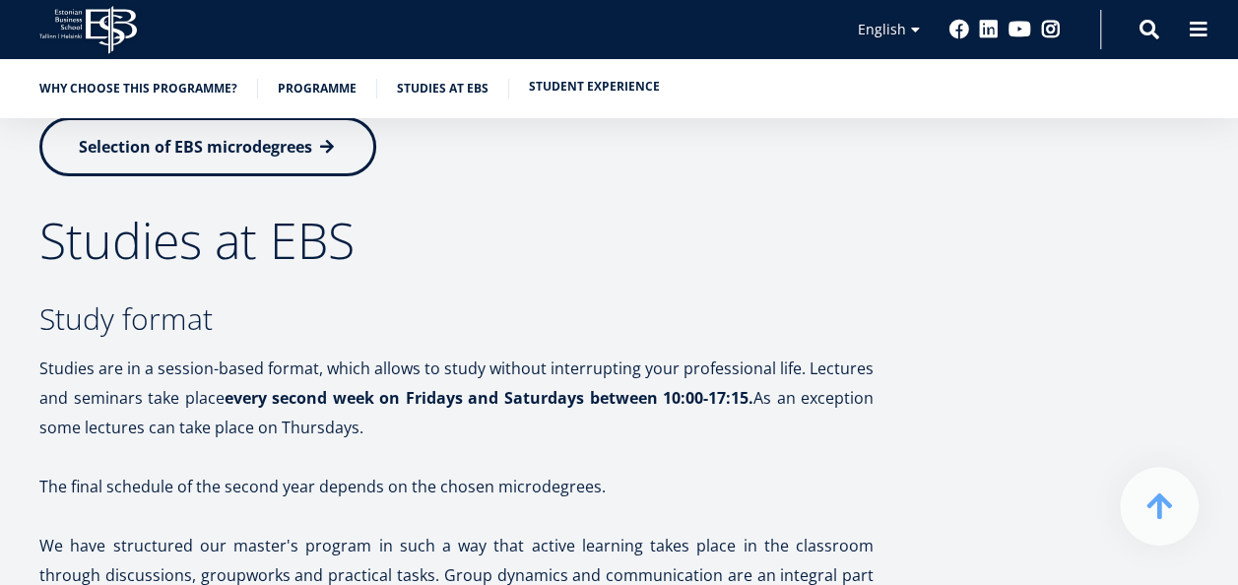
click at [574, 93] on link "Student experience" at bounding box center [594, 87] width 131 height 20
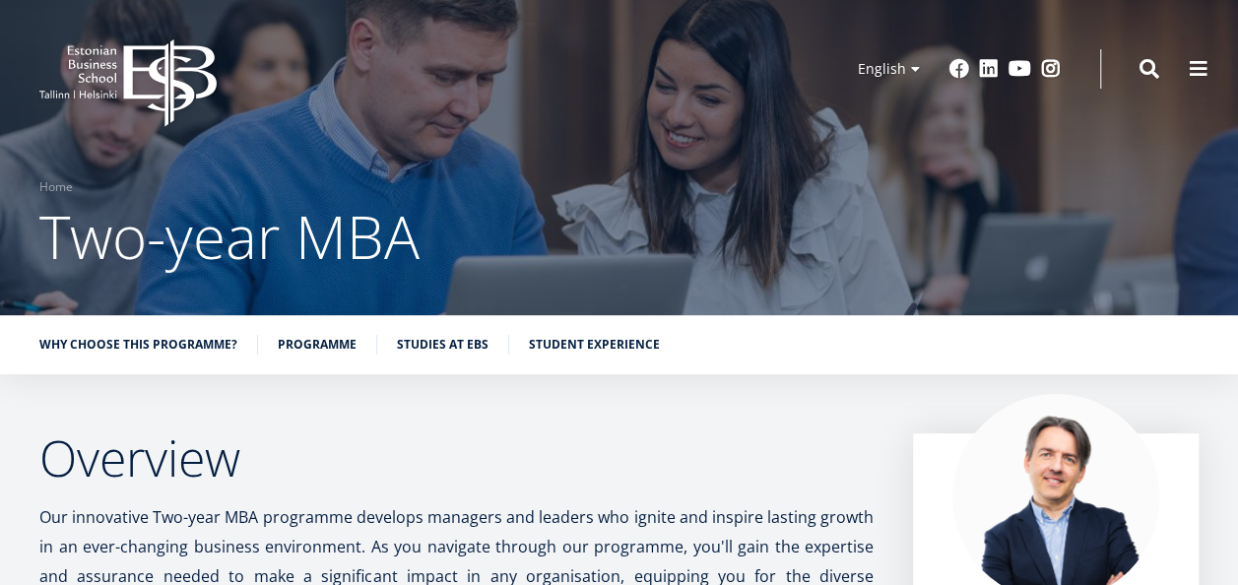
click at [597, 354] on li "Student experience" at bounding box center [594, 345] width 131 height 20
click at [581, 345] on link "Student experience" at bounding box center [594, 343] width 131 height 20
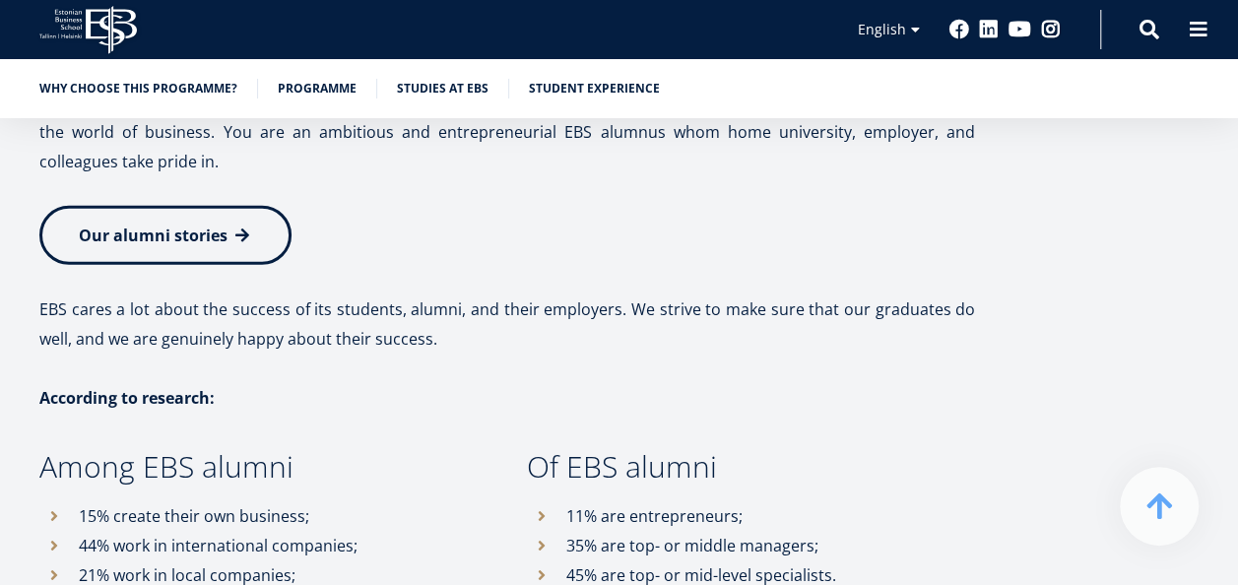
scroll to position [10084, 0]
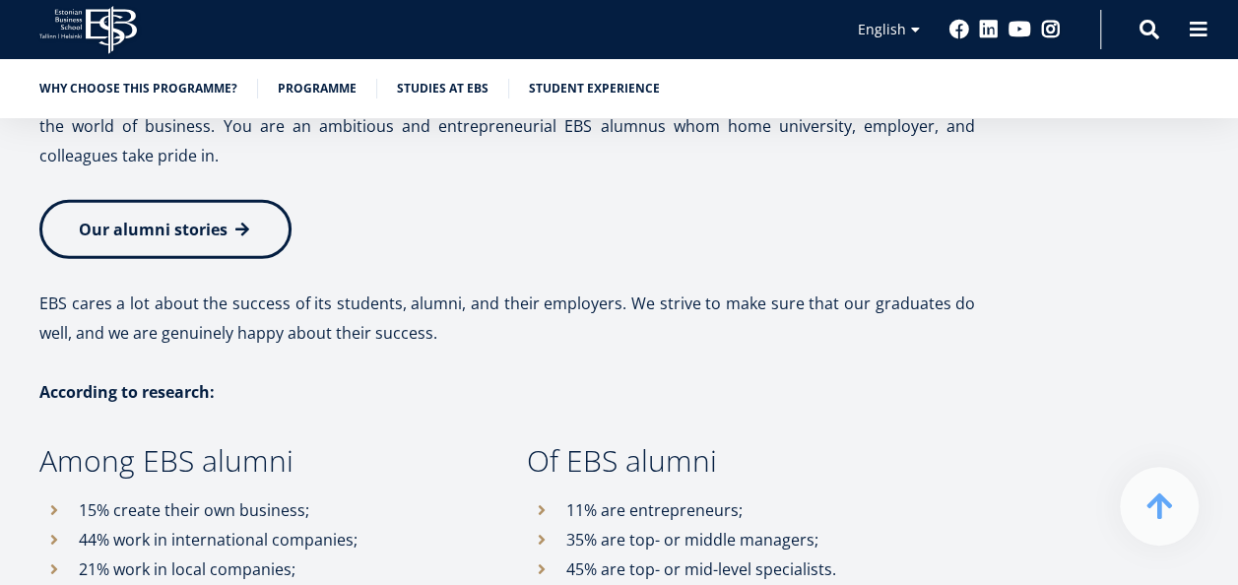
click at [728, 525] on p "35% are top- or middle managers;" at bounding box center [770, 540] width 409 height 30
click at [150, 289] on p "EBS cares a lot about the success of its students, alumni, and their employers.…" at bounding box center [507, 318] width 936 height 59
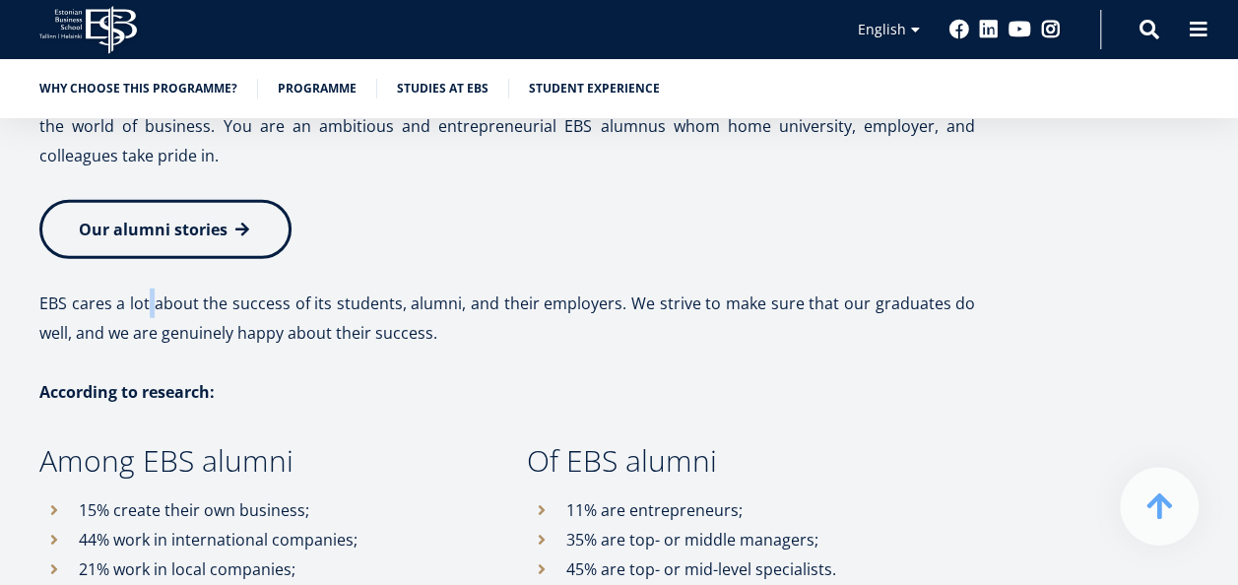
click at [150, 289] on p "EBS cares a lot about the success of its students, alumni, and their employers.…" at bounding box center [507, 318] width 936 height 59
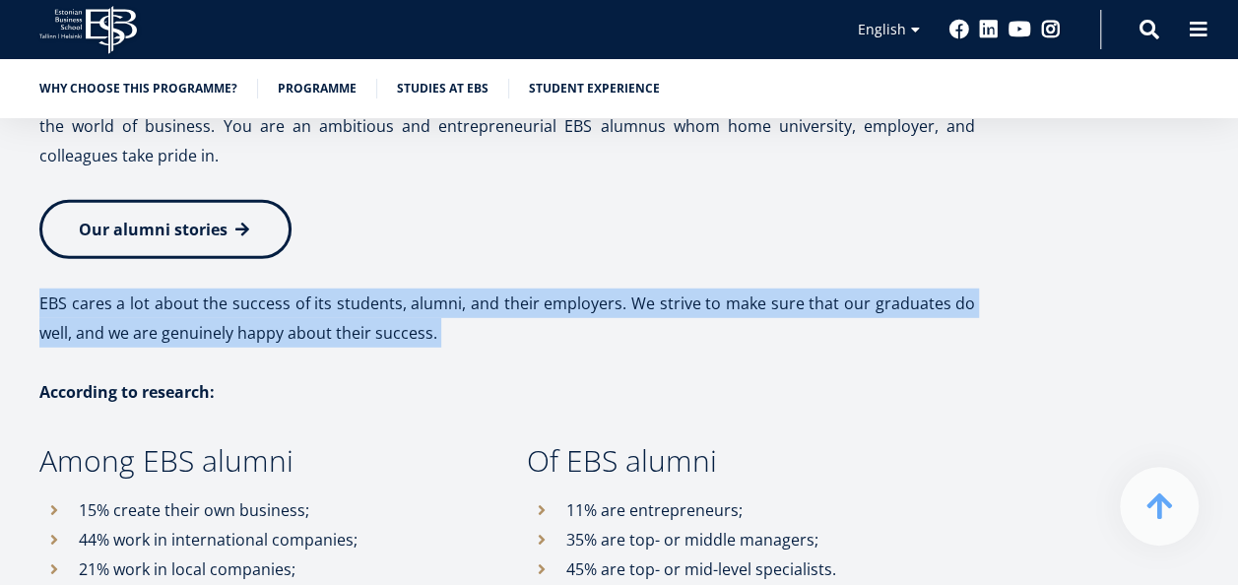
click at [150, 289] on p "EBS cares a lot about the success of its students, alumni, and their employers.…" at bounding box center [507, 318] width 936 height 59
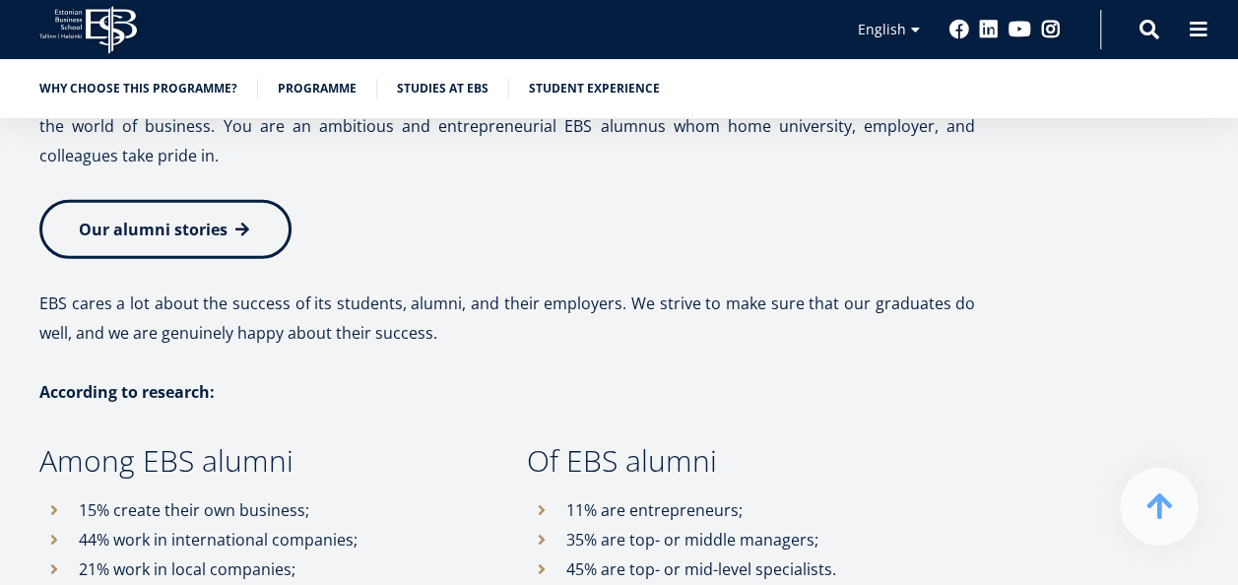
drag, startPoint x: 150, startPoint y: 164, endPoint x: 143, endPoint y: 268, distance: 104.6
click at [143, 268] on div "Student Experience at EBS To make your years at the university memorable and jo…" at bounding box center [507, 34] width 936 height 1770
click at [112, 377] on p "According to research:" at bounding box center [507, 392] width 936 height 30
click at [112, 381] on strong "According to research:" at bounding box center [126, 392] width 175 height 22
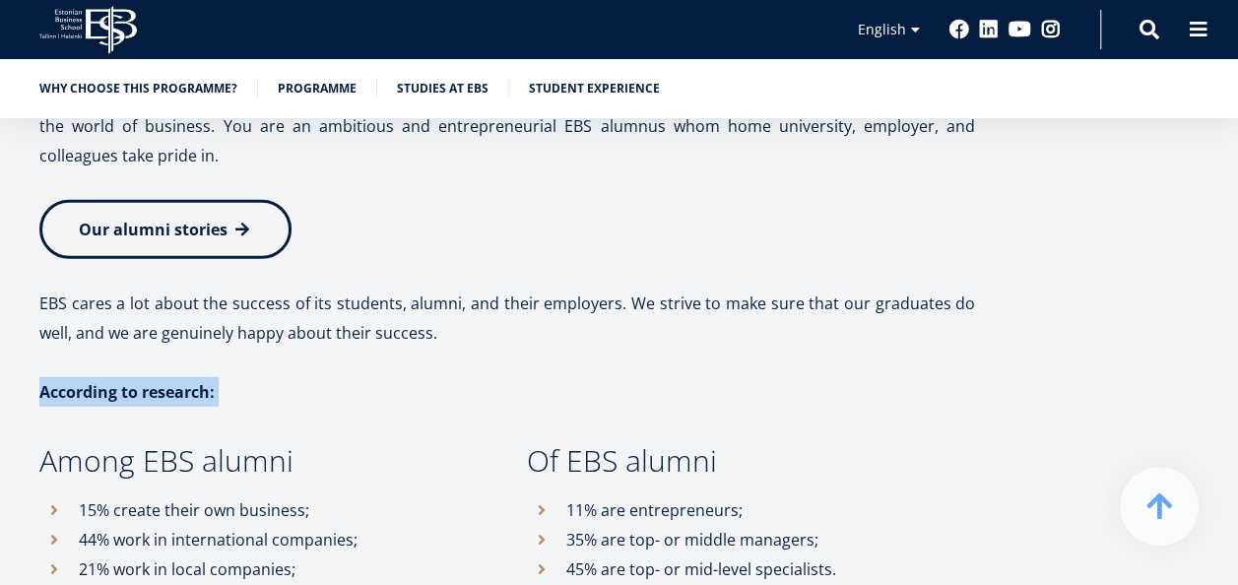
click at [112, 381] on strong "According to research:" at bounding box center [126, 392] width 175 height 22
drag, startPoint x: 112, startPoint y: 238, endPoint x: 106, endPoint y: 329, distance: 90.8
click at [106, 446] on h3 "Among EBS alumni" at bounding box center [263, 461] width 448 height 30
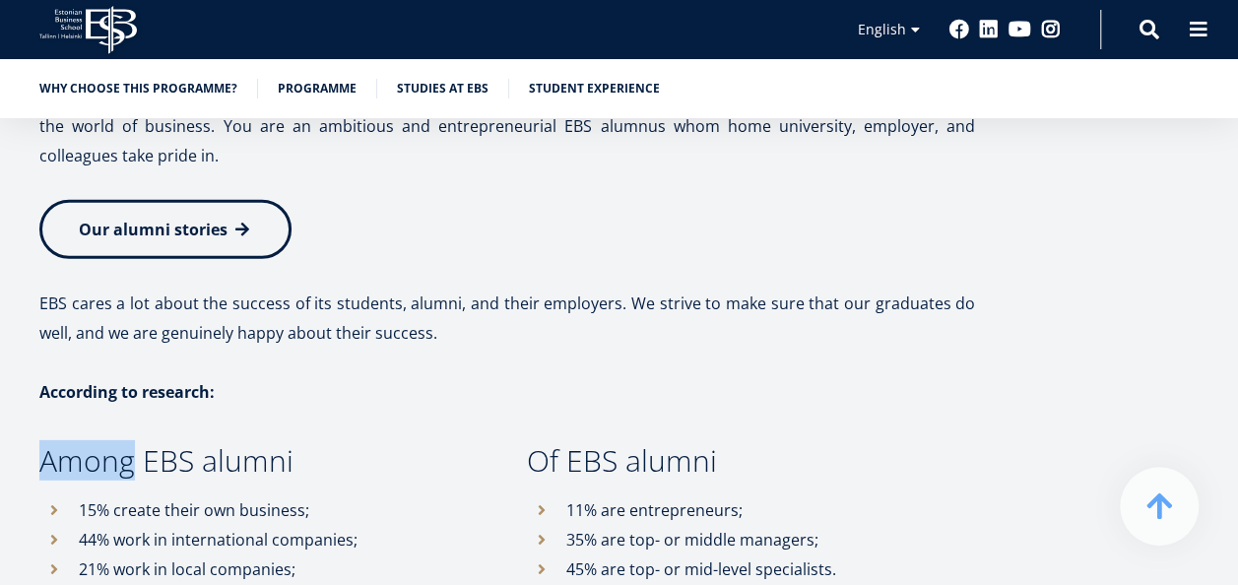
click at [106, 446] on h3 "Among EBS alumni" at bounding box center [263, 461] width 448 height 30
drag, startPoint x: 106, startPoint y: 329, endPoint x: 147, endPoint y: 390, distance: 73.2
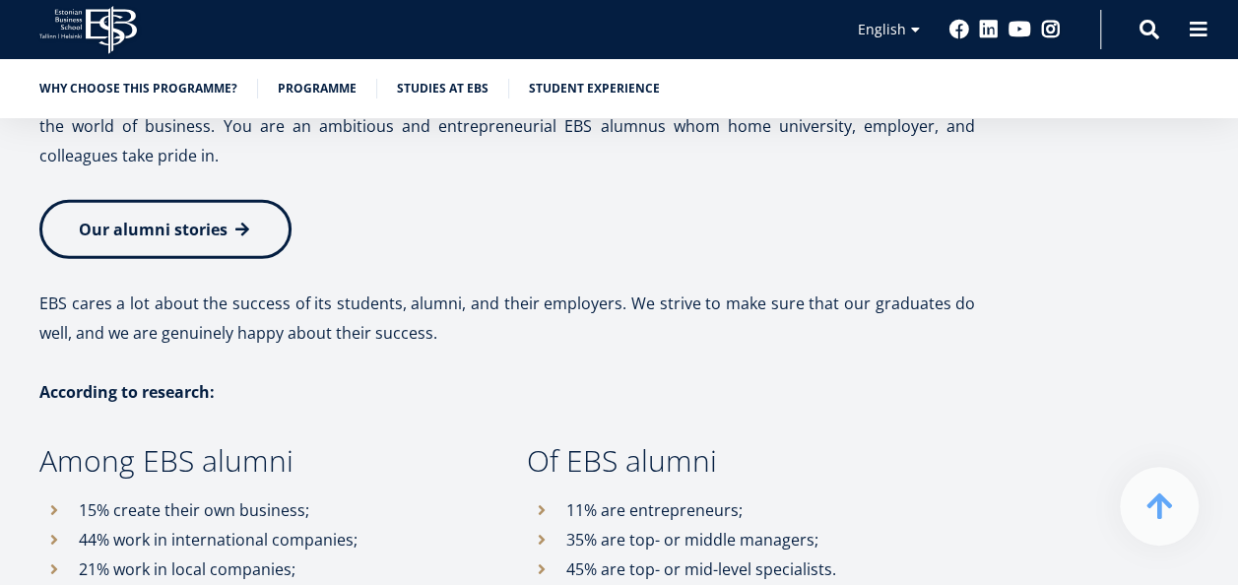
click at [147, 525] on li "44% work in international companies;" at bounding box center [263, 540] width 448 height 30
click at [624, 446] on h3 "Of EBS alumni" at bounding box center [751, 461] width 448 height 30
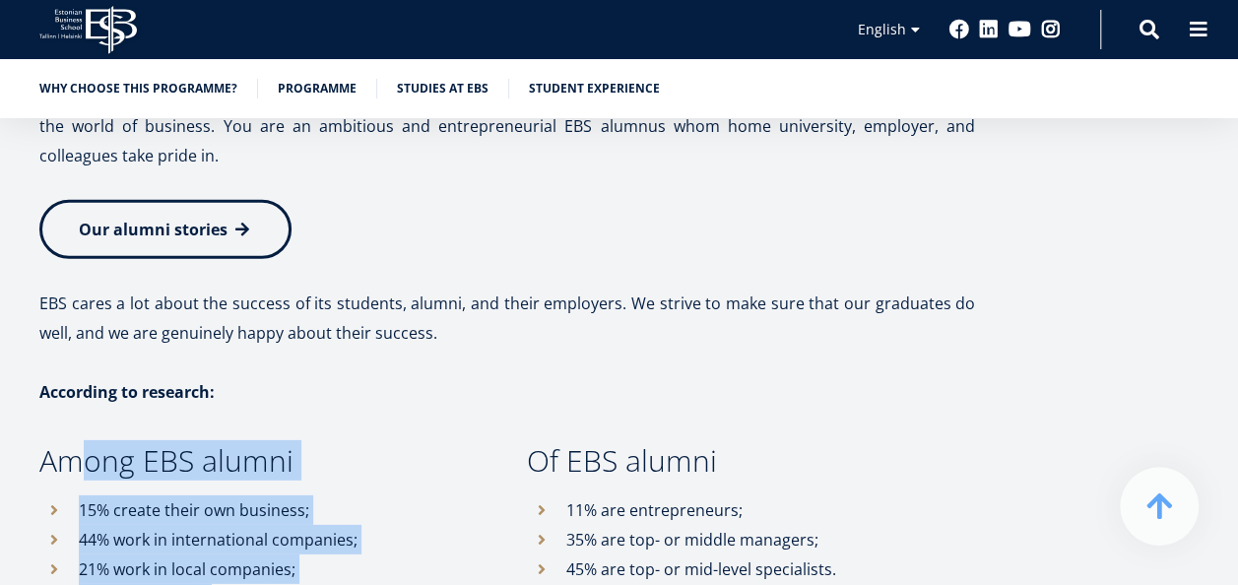
drag, startPoint x: 100, startPoint y: 315, endPoint x: 266, endPoint y: 441, distance: 208.0
click at [266, 446] on div "Among EBS alumni 15% create their own business; 44% work in international compa…" at bounding box center [244, 529] width 488 height 167
click at [140, 446] on div "Among EBS alumni 15% create their own business; 44% work in international compa…" at bounding box center [244, 529] width 488 height 167
drag, startPoint x: 39, startPoint y: 305, endPoint x: 256, endPoint y: 427, distance: 248.8
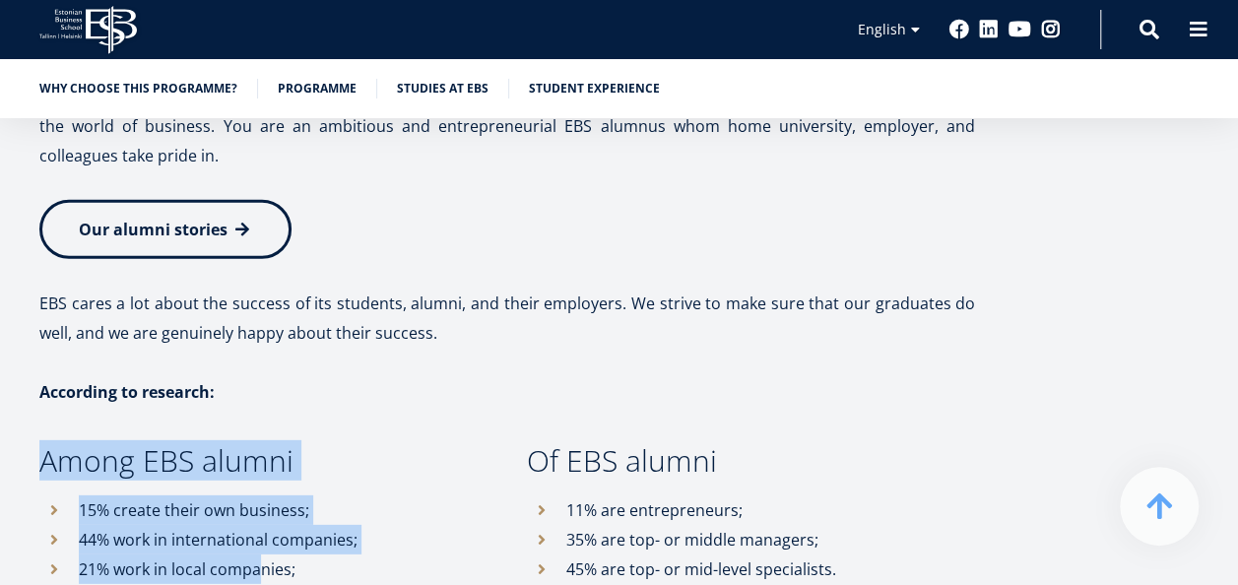
click at [256, 446] on div "Among EBS alumni 15% create their own business; 44% work in international compa…" at bounding box center [244, 529] width 488 height 167
click at [256, 555] on li "21% work in local companies;" at bounding box center [263, 570] width 448 height 30
drag, startPoint x: 256, startPoint y: 427, endPoint x: 229, endPoint y: 371, distance: 62.6
click at [229, 495] on li "15% create their own business;" at bounding box center [263, 510] width 448 height 30
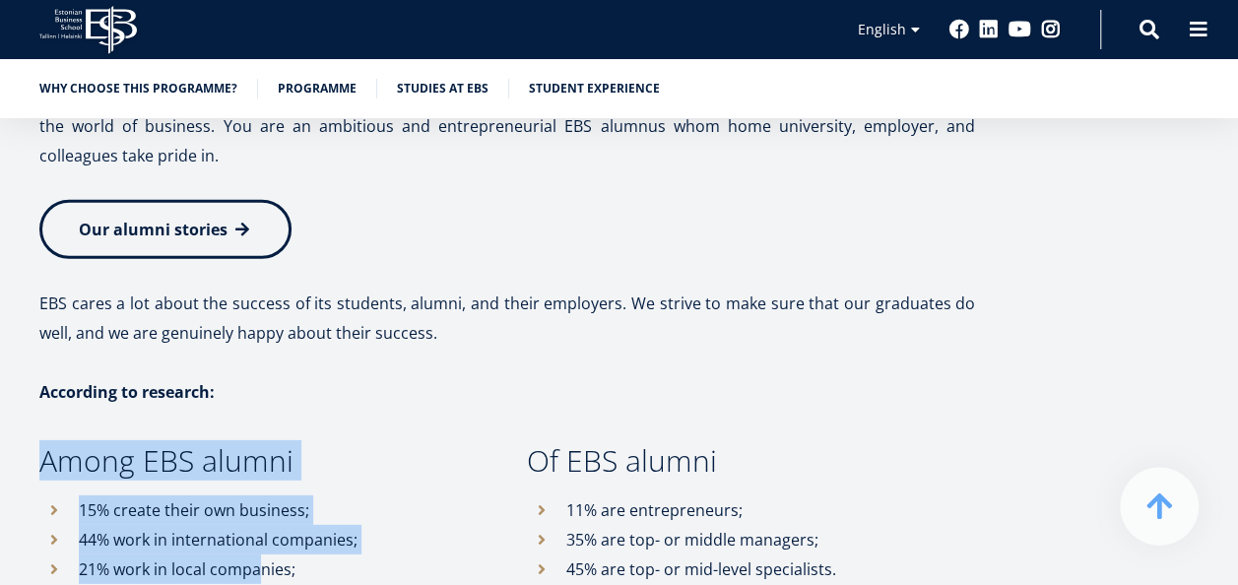
click at [229, 495] on li "15% create their own business;" at bounding box center [263, 510] width 448 height 30
click at [1179, 516] on button at bounding box center [1159, 506] width 79 height 79
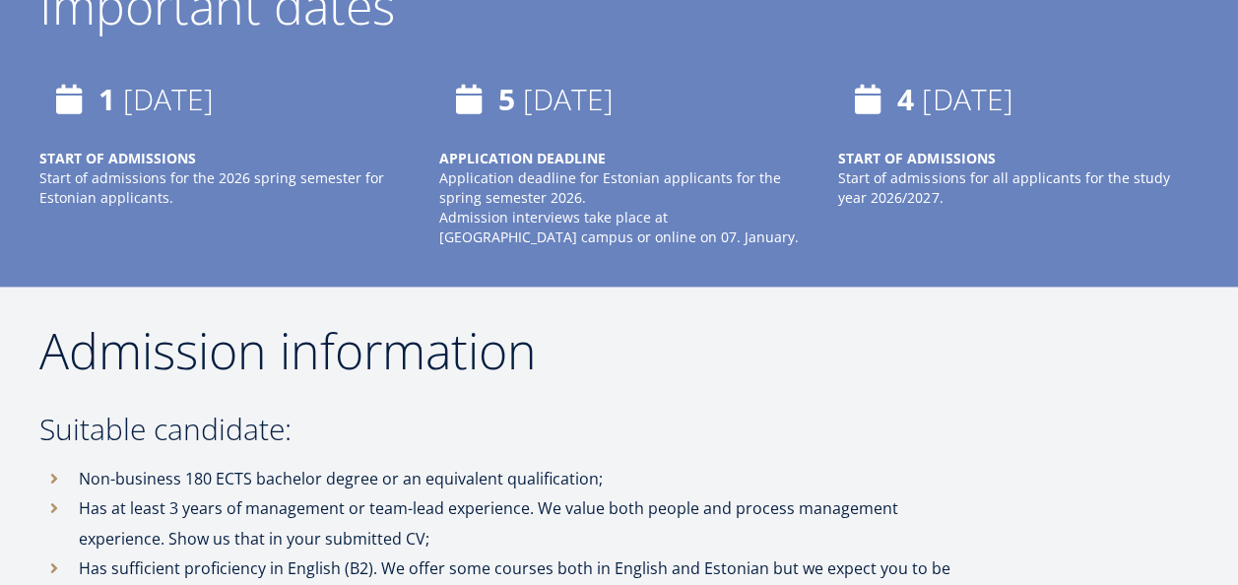
scroll to position [0, 0]
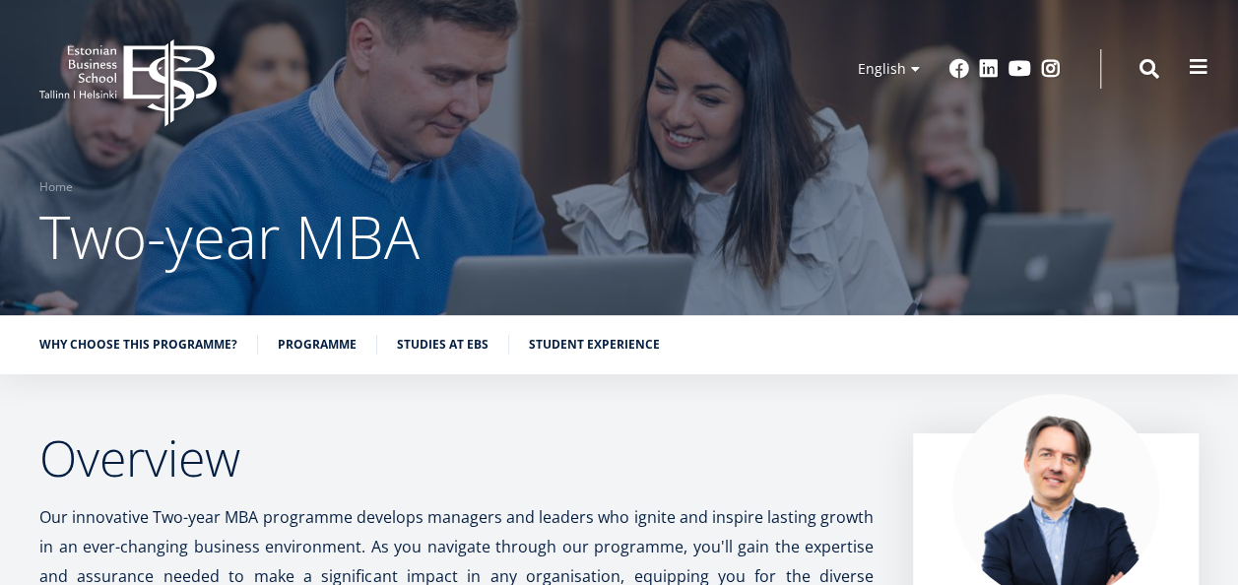
click at [1194, 63] on span at bounding box center [1199, 67] width 20 height 20
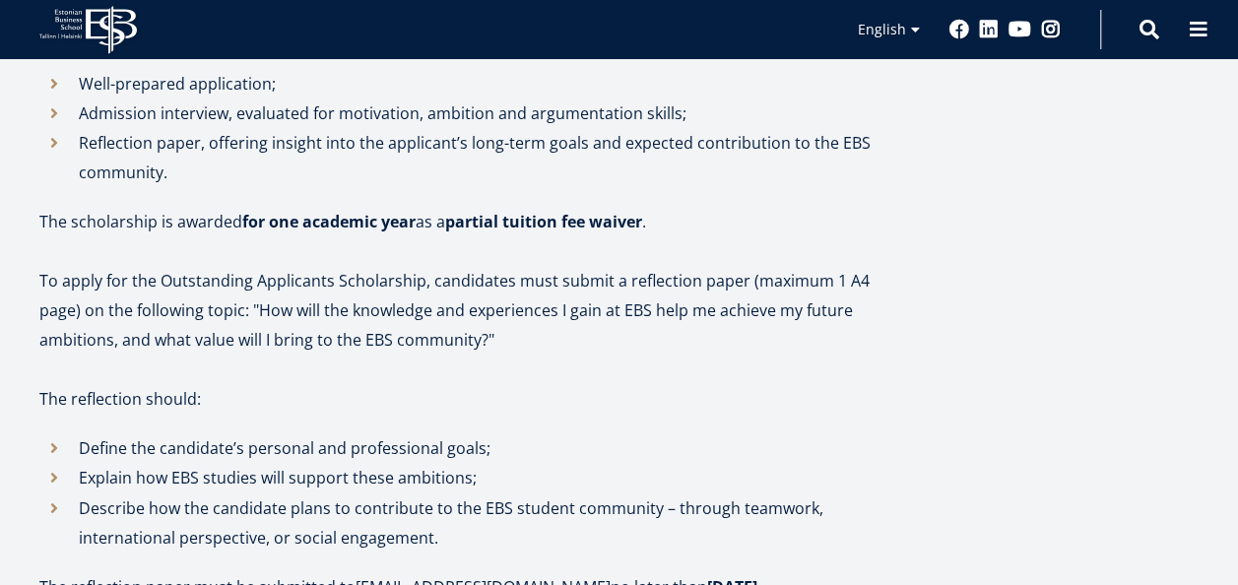
scroll to position [1379, 0]
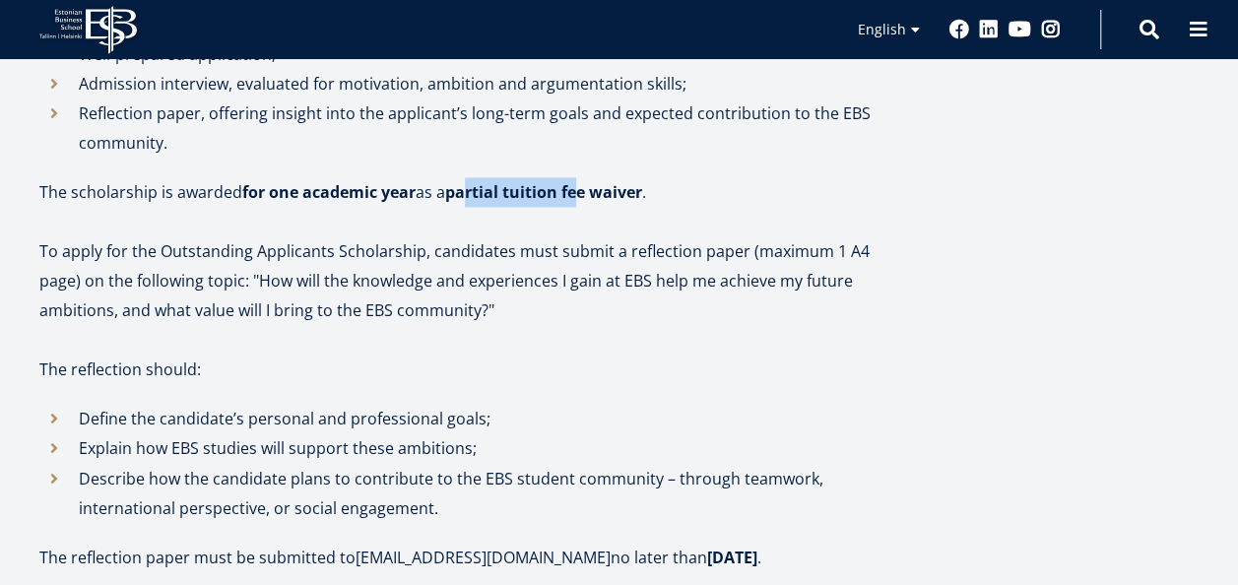
drag, startPoint x: 473, startPoint y: 187, endPoint x: 582, endPoint y: 193, distance: 109.5
click at [585, 193] on strong "partial tuition fee waiver" at bounding box center [543, 192] width 197 height 22
drag, startPoint x: 582, startPoint y: 193, endPoint x: 288, endPoint y: 193, distance: 294.5
click at [292, 193] on strong "for one academic year" at bounding box center [328, 192] width 173 height 22
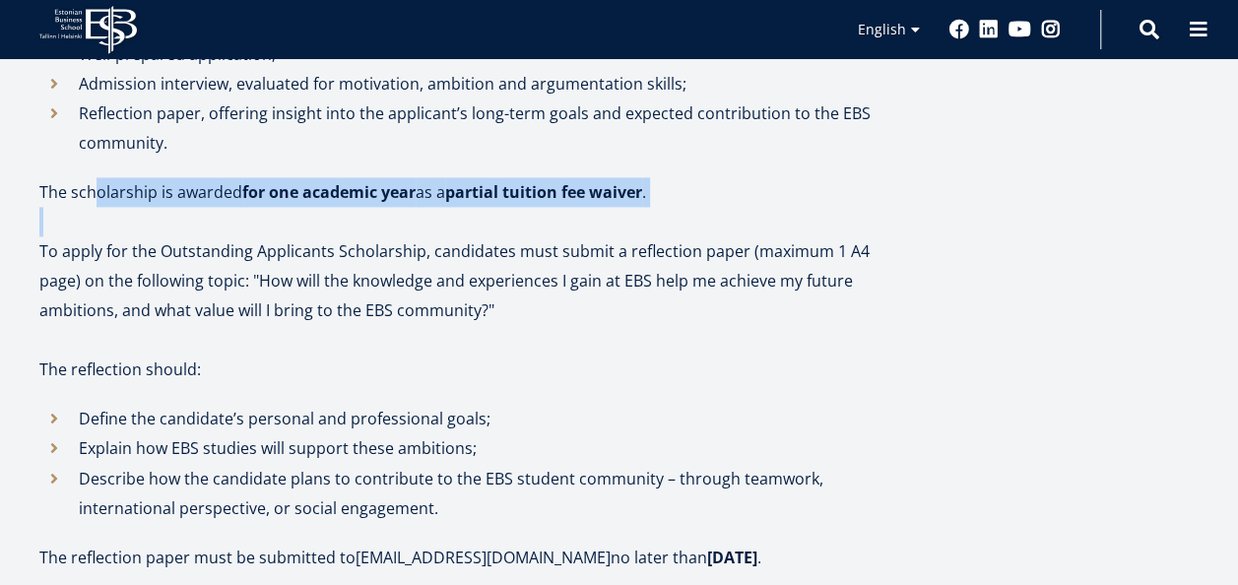
drag, startPoint x: 95, startPoint y: 199, endPoint x: 488, endPoint y: 213, distance: 393.3
click at [488, 209] on div "EBS Scholarship EBS awards the Outstanding Applicants Scholarship to first-year…" at bounding box center [456, 73] width 834 height 2157
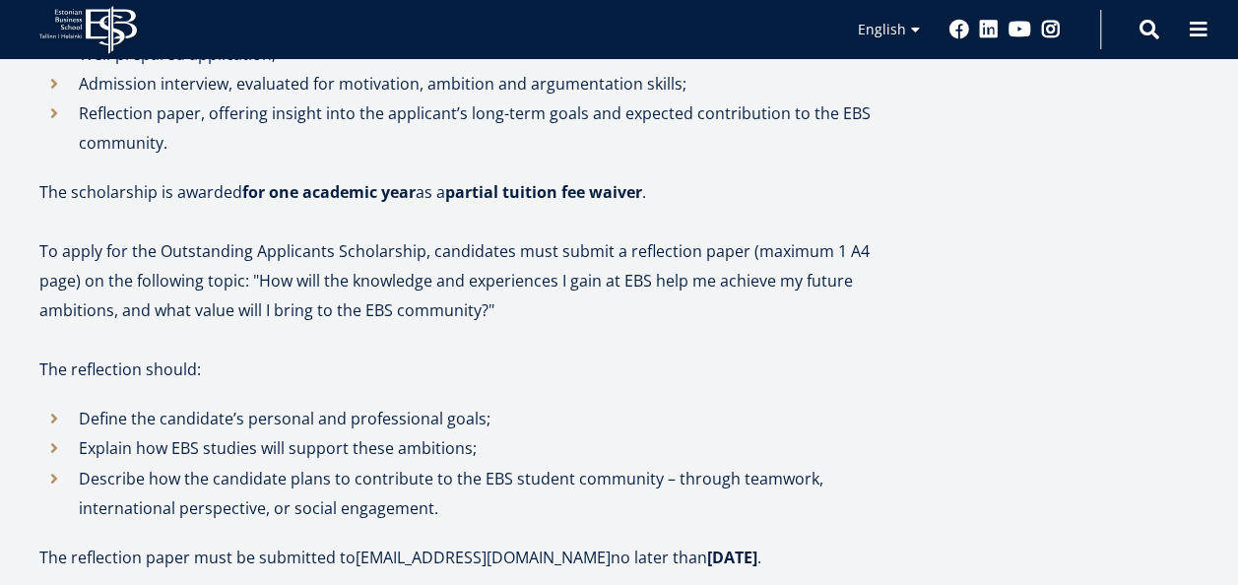
drag, startPoint x: 488, startPoint y: 213, endPoint x: 489, endPoint y: 255, distance: 42.4
click at [489, 254] on p "To apply for the Outstanding Applicants Scholarship, candidates must submit a r…" at bounding box center [456, 280] width 834 height 89
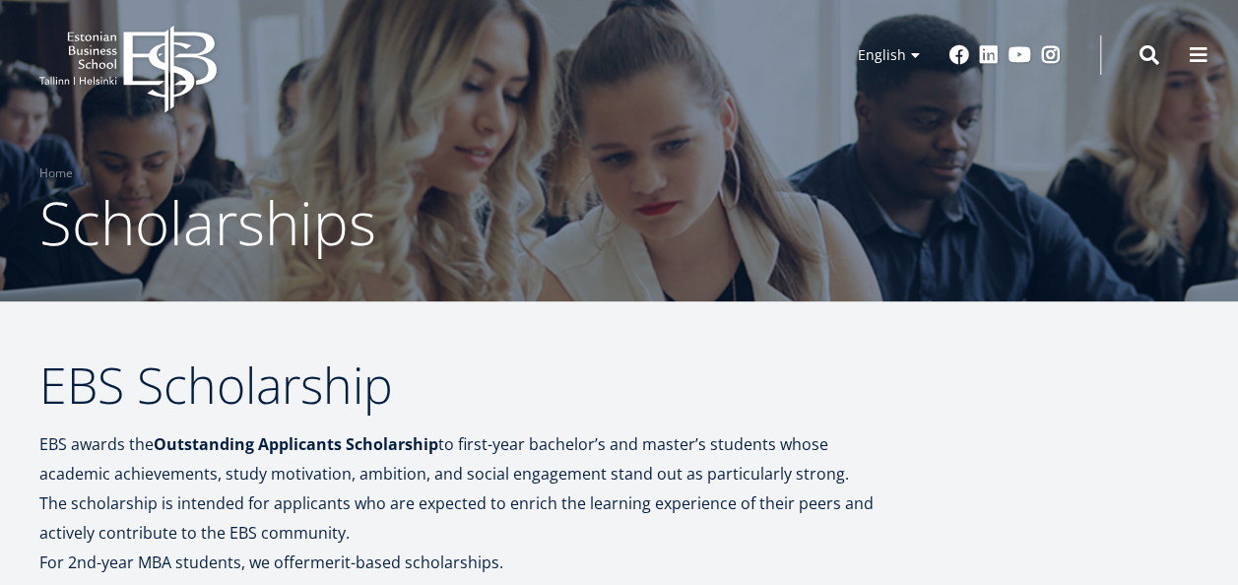
scroll to position [0, 0]
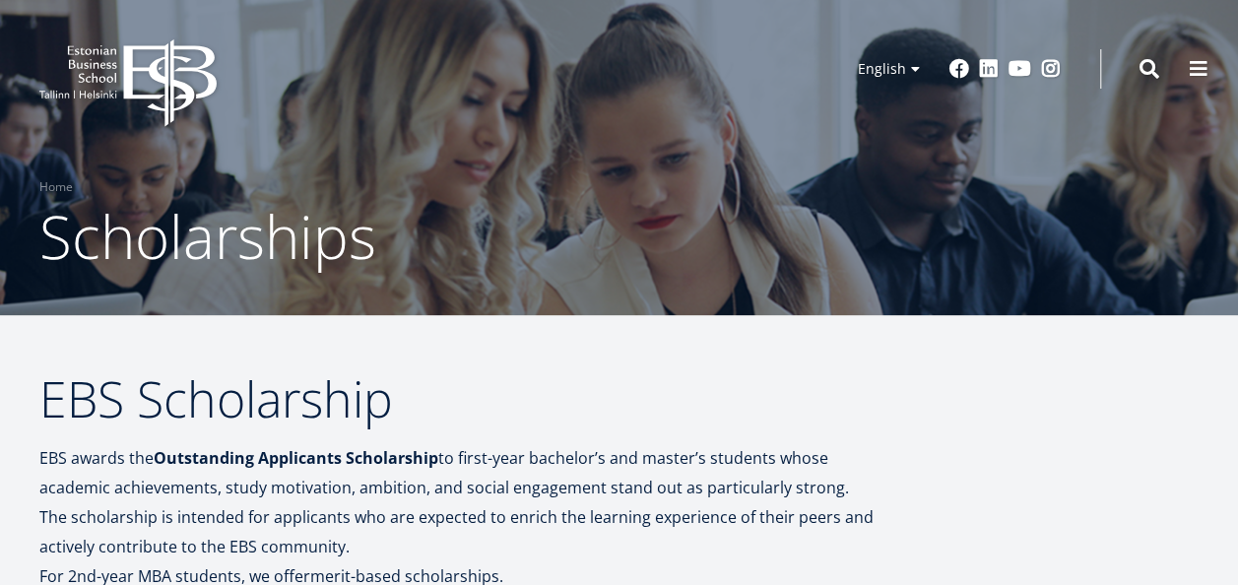
click at [135, 54] on icon "EBS Logo Created with Sketch." at bounding box center [127, 83] width 177 height 88
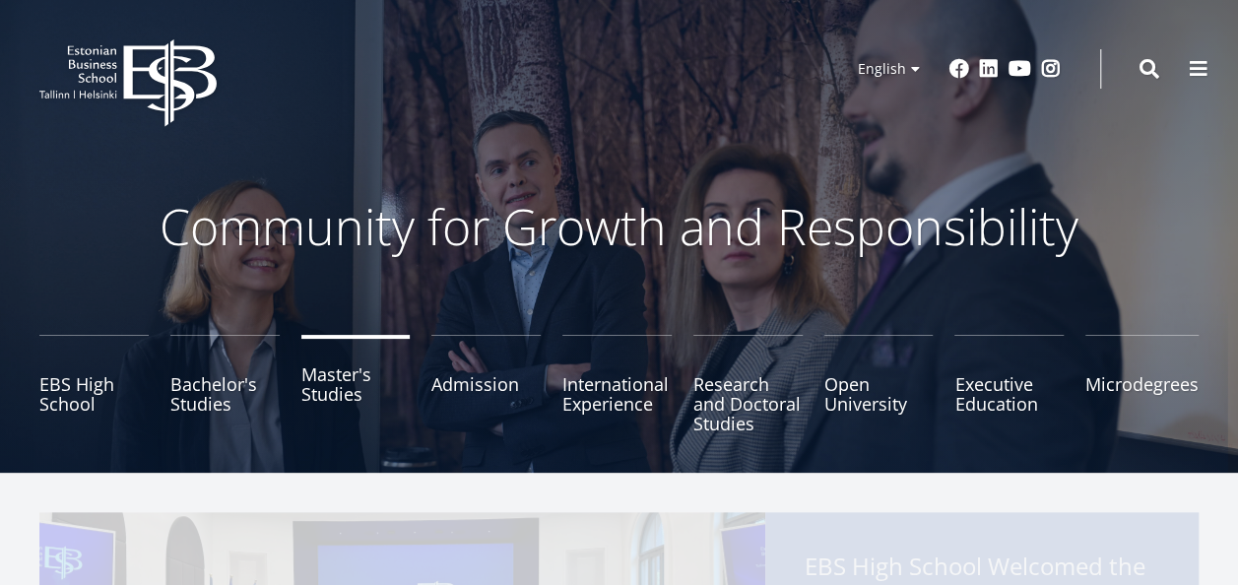
click at [357, 372] on link "Master's Studies" at bounding box center [355, 384] width 109 height 98
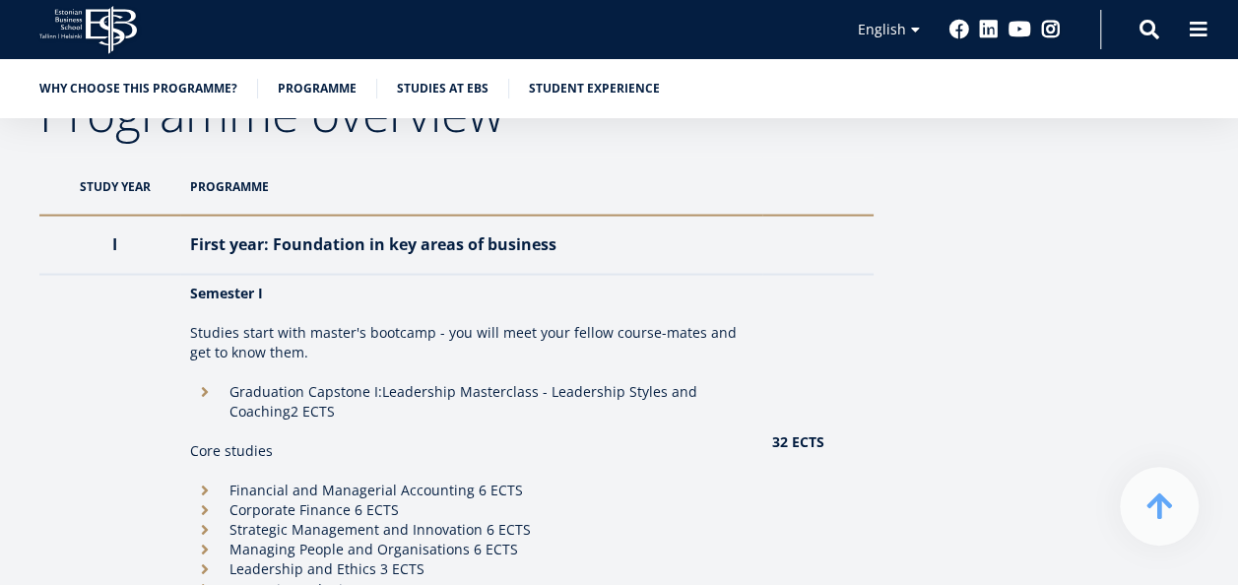
scroll to position [1970, 0]
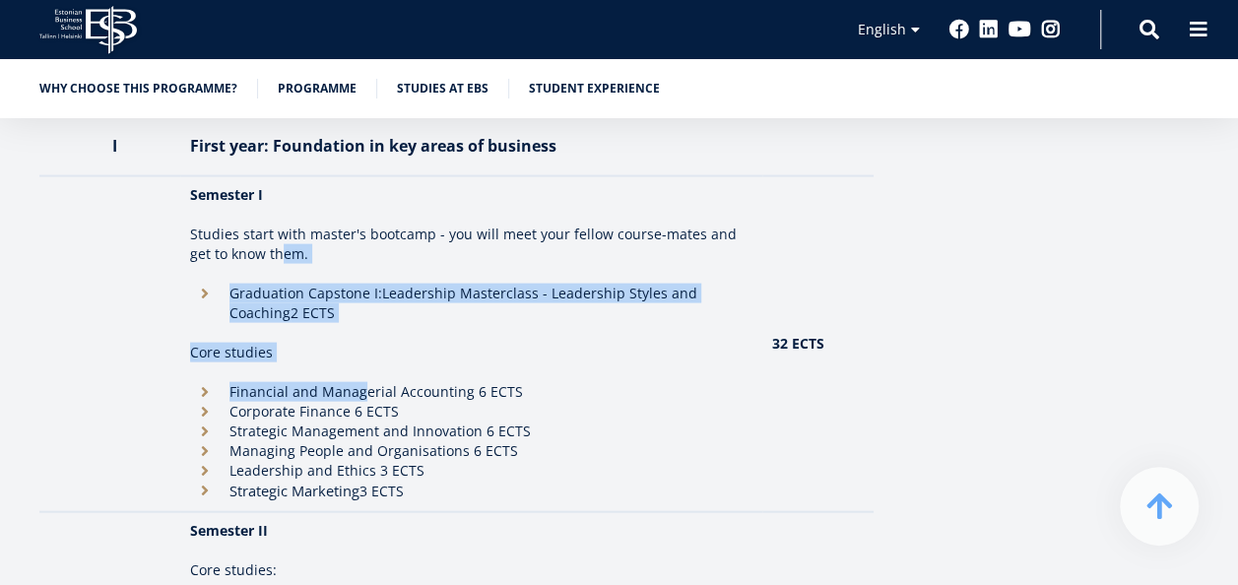
drag, startPoint x: 267, startPoint y: 203, endPoint x: 370, endPoint y: 308, distance: 147.7
click at [369, 307] on td "Semester I Studies start with master's bootcamp - you will meet your fellow cou…" at bounding box center [471, 344] width 582 height 336
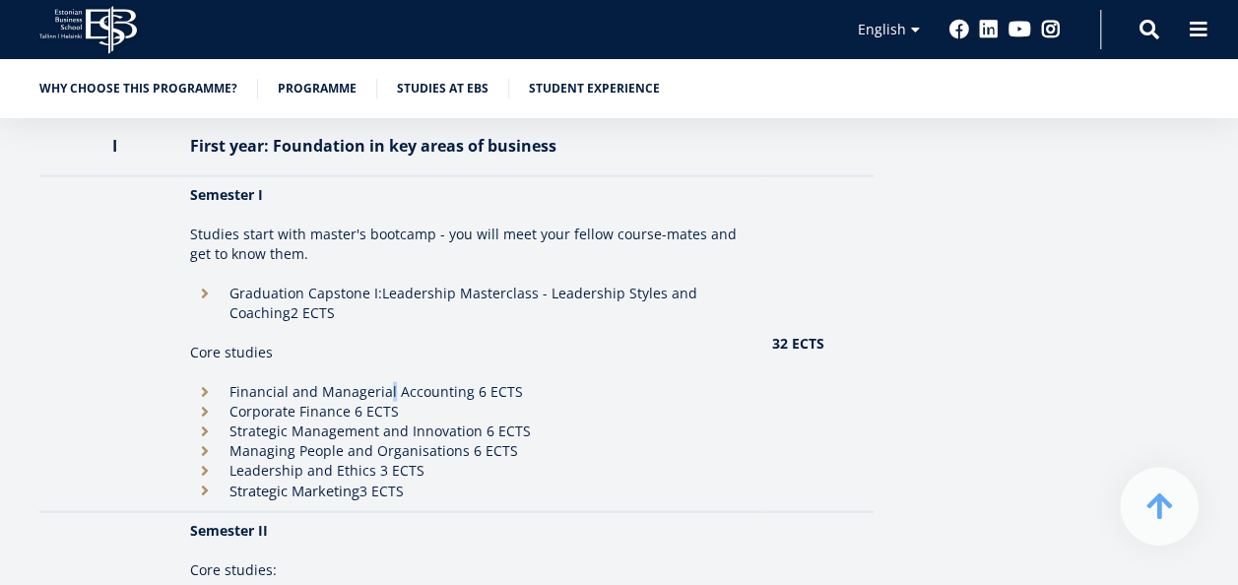
drag, startPoint x: 370, startPoint y: 308, endPoint x: 394, endPoint y: 333, distance: 34.1
click at [394, 382] on li "Financial and Managerial Accounting 6 ECTS" at bounding box center [471, 392] width 562 height 20
drag, startPoint x: 394, startPoint y: 333, endPoint x: 278, endPoint y: 311, distance: 118.2
click at [278, 311] on td "Semester I Studies start with master's bootcamp - you will meet your fellow cou…" at bounding box center [471, 344] width 582 height 336
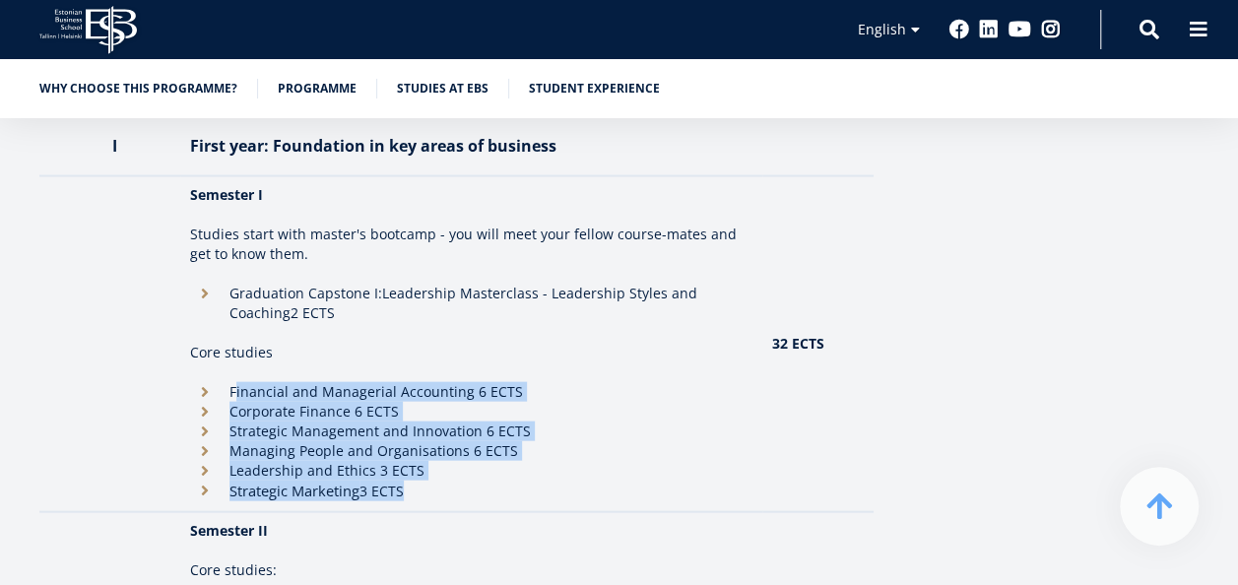
drag, startPoint x: 278, startPoint y: 311, endPoint x: 426, endPoint y: 439, distance: 195.5
click at [426, 439] on ul "Financial and Managerial Accounting 6 ECTS Corporate Finance 6 ECTS Strategic M…" at bounding box center [471, 441] width 562 height 119
click at [429, 481] on li "Strategic Marketing 3 ECTS" at bounding box center [471, 491] width 562 height 21
click at [345, 461] on li "Leadership and Ethics 3 ECTS" at bounding box center [471, 471] width 562 height 20
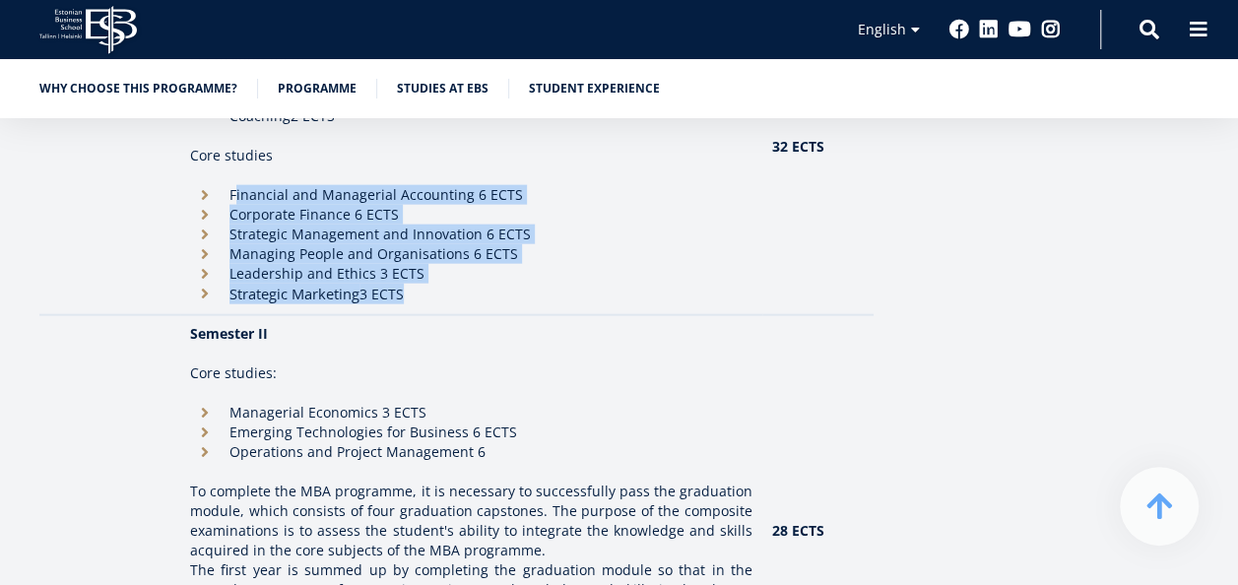
click at [346, 413] on td "Semester II Core studies: Managerial Economics 3 ECTS Emerging Technologies for…" at bounding box center [471, 531] width 582 height 433
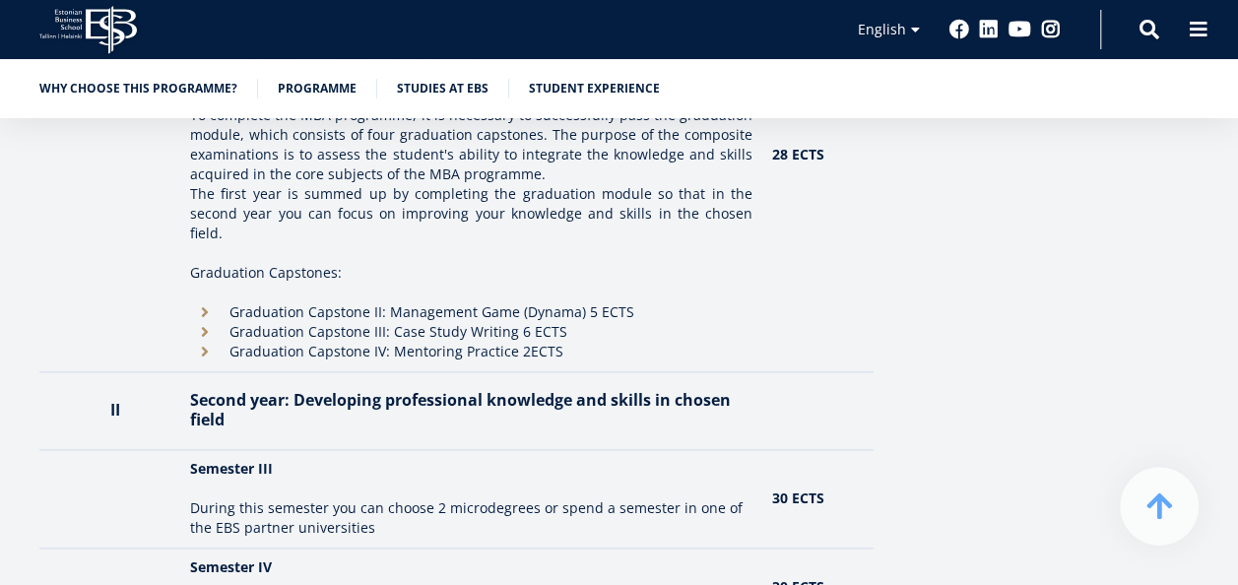
scroll to position [2561, 0]
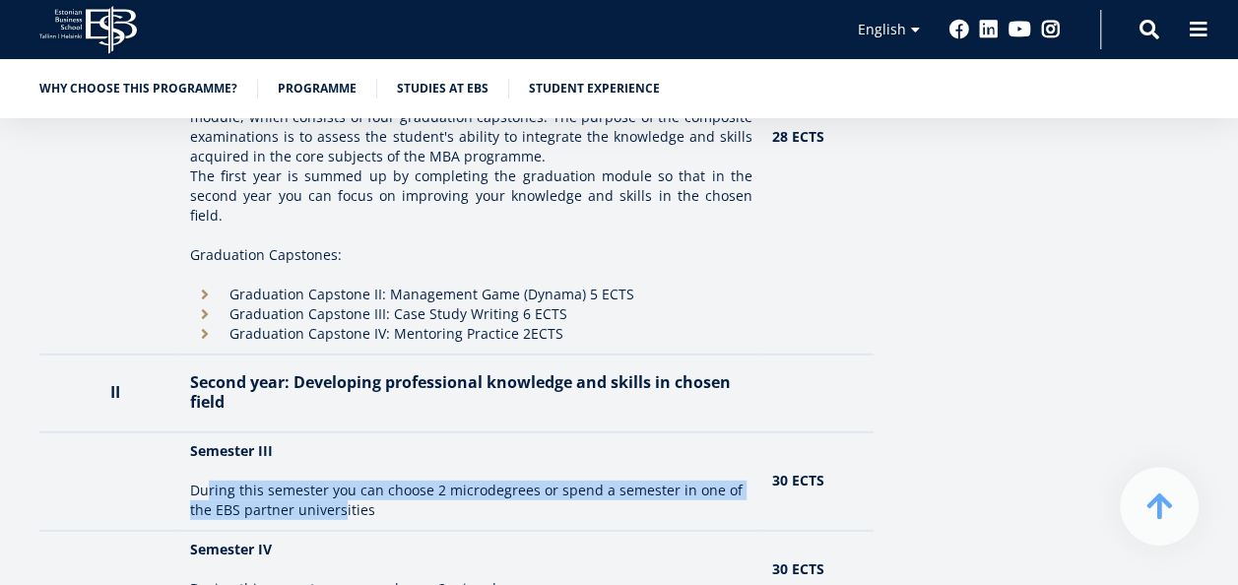
drag, startPoint x: 215, startPoint y: 407, endPoint x: 347, endPoint y: 429, distance: 133.9
click at [347, 481] on p "During this semester you can choose 2 microdegrees or spend a semester in one o…" at bounding box center [471, 500] width 562 height 39
click at [307, 481] on p "During this semester you can choose 2 microdegrees or spend a semester in one o…" at bounding box center [471, 500] width 562 height 39
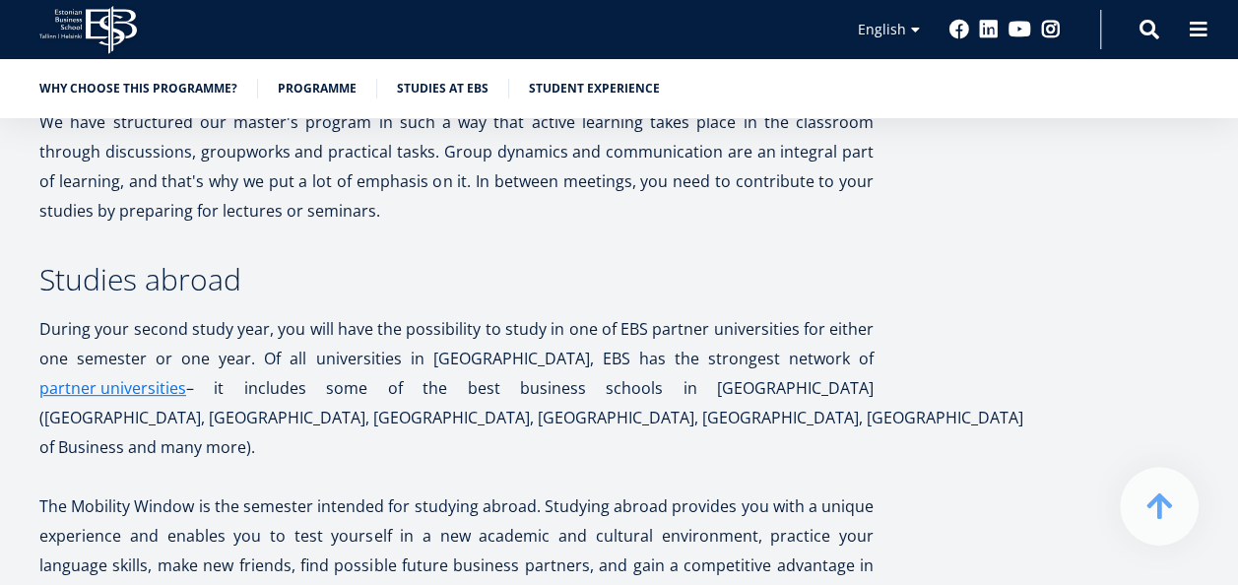
scroll to position [3940, 0]
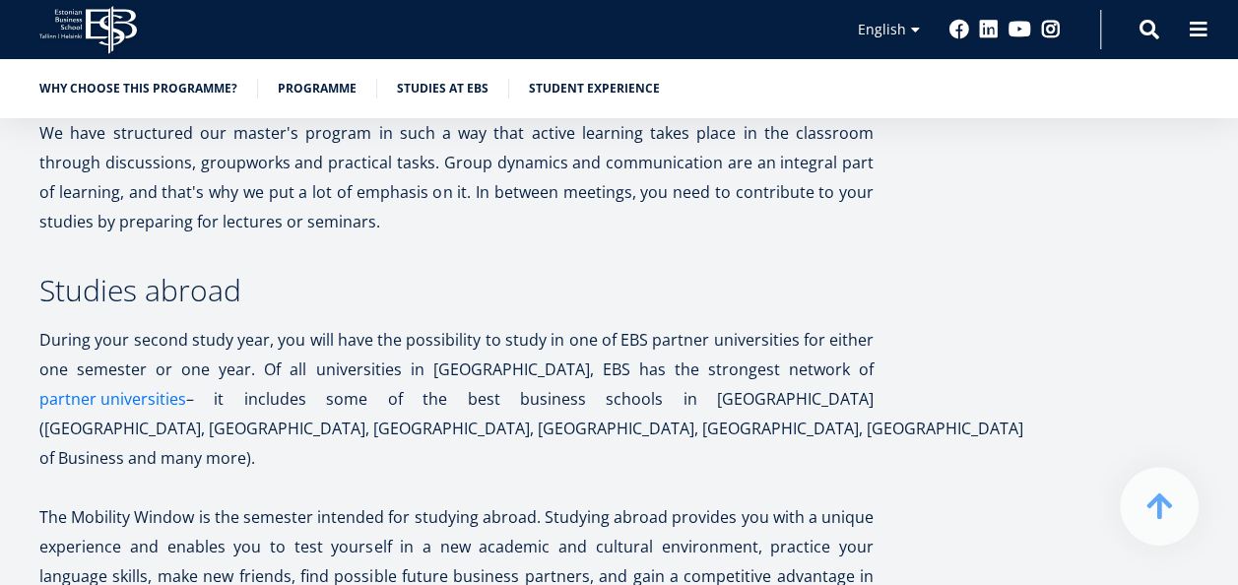
click at [186, 384] on link "partner universities" at bounding box center [112, 399] width 147 height 30
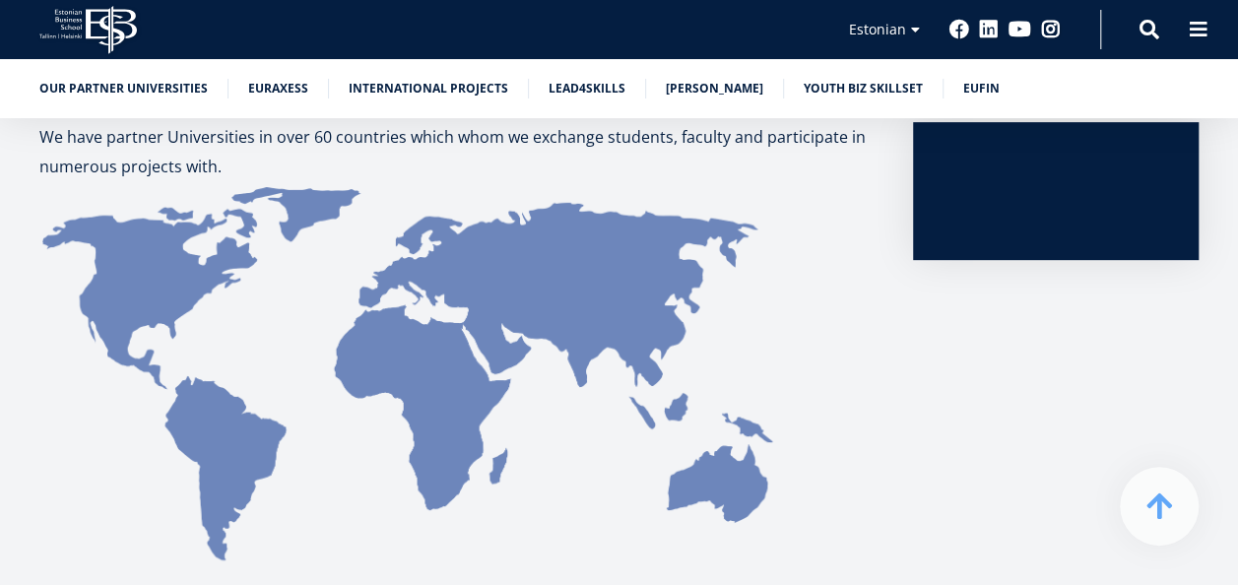
scroll to position [318, 0]
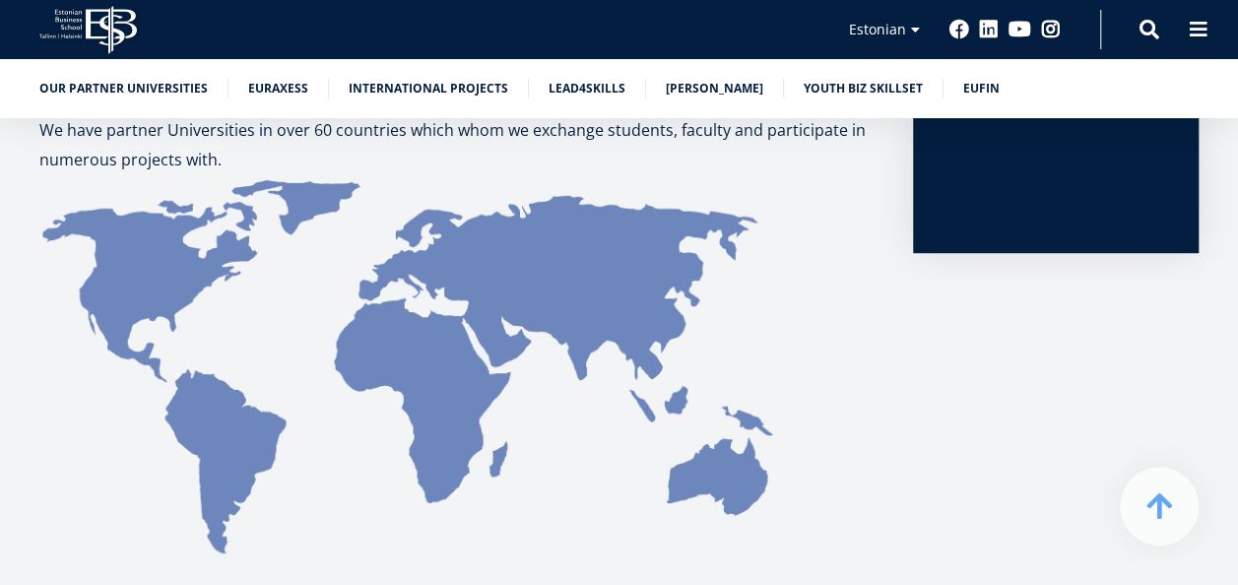
click at [487, 322] on img at bounding box center [409, 366] width 741 height 385
click at [391, 278] on img at bounding box center [409, 366] width 741 height 385
click at [461, 292] on img at bounding box center [409, 366] width 741 height 385
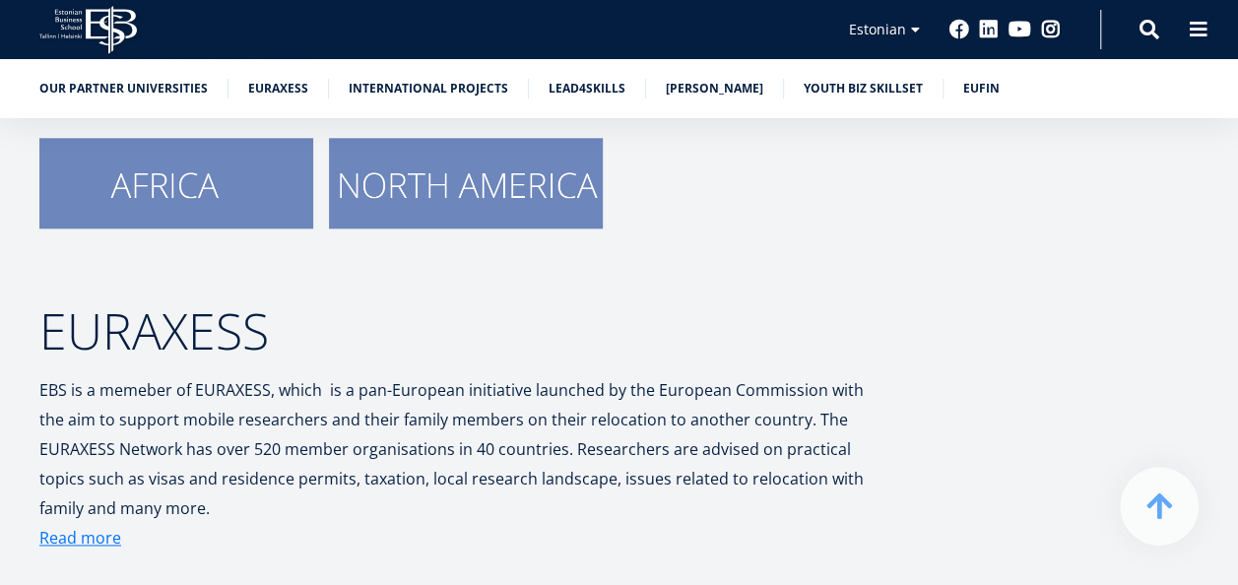
scroll to position [614, 0]
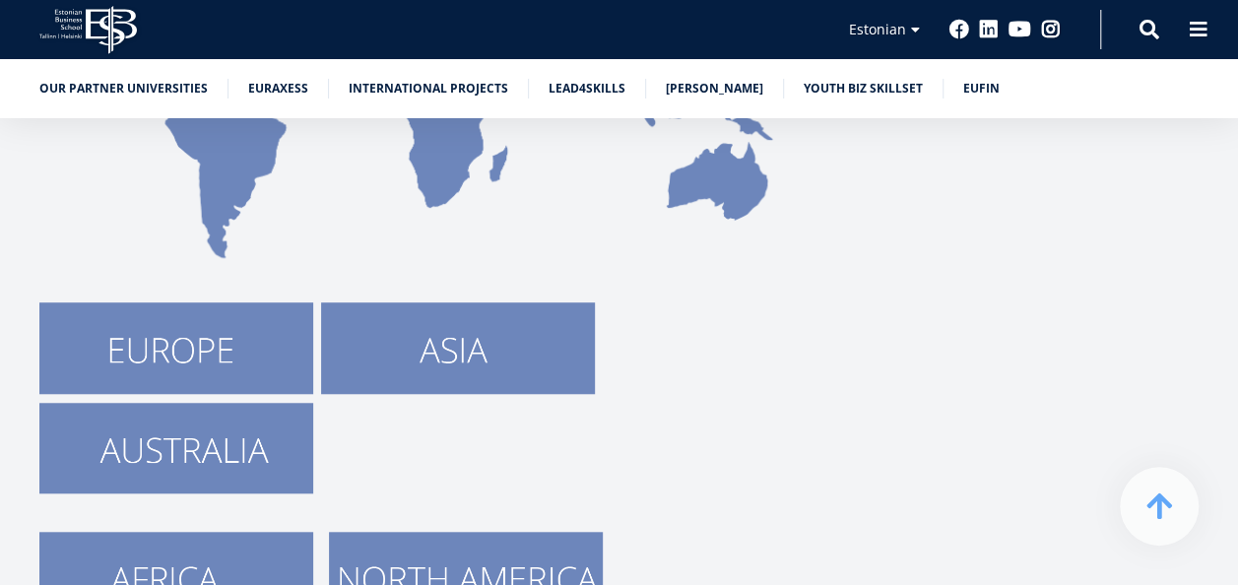
click at [227, 357] on img at bounding box center [176, 347] width 274 height 91
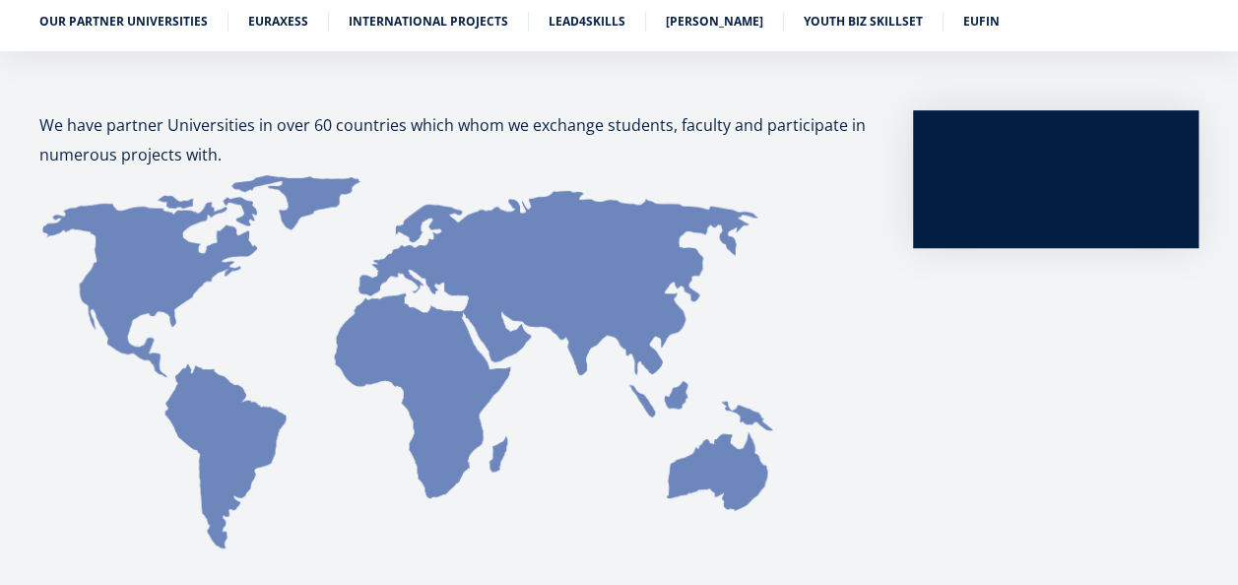
scroll to position [318, 0]
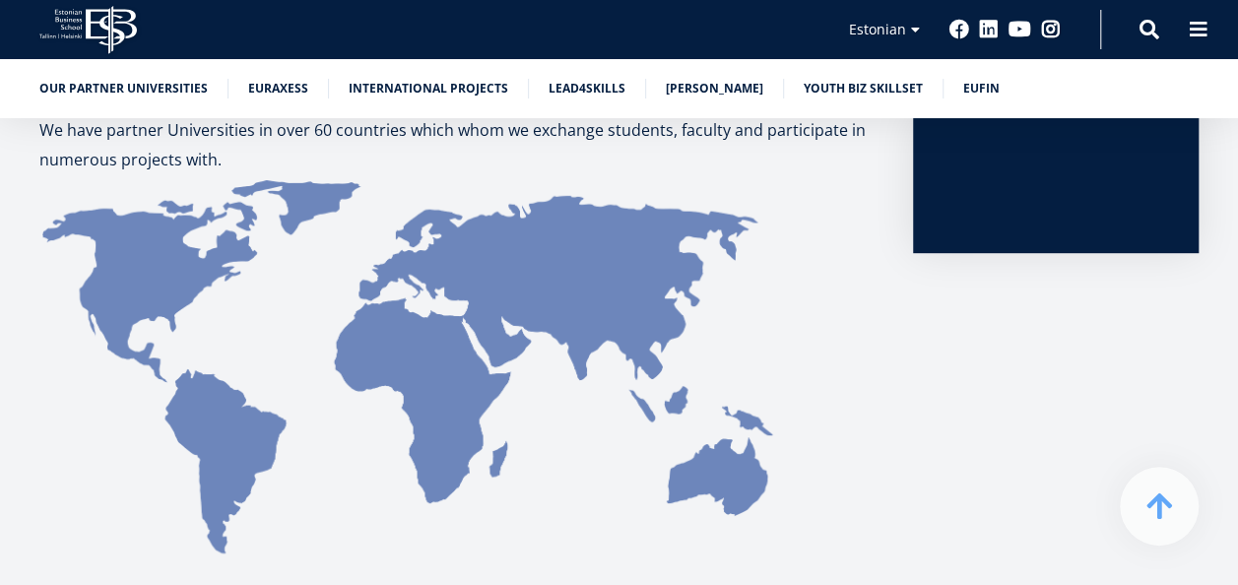
drag, startPoint x: 316, startPoint y: 142, endPoint x: 456, endPoint y: 168, distance: 142.4
click at [456, 168] on p "We have partner Universities in over 60 countries which whom we exchange studen…" at bounding box center [456, 144] width 834 height 59
click at [456, 169] on p "We have partner Universities in over 60 countries which whom we exchange studen…" at bounding box center [456, 144] width 834 height 59
click at [350, 127] on p "We have partner Universities in over 60 countries which whom we exchange studen…" at bounding box center [456, 144] width 834 height 59
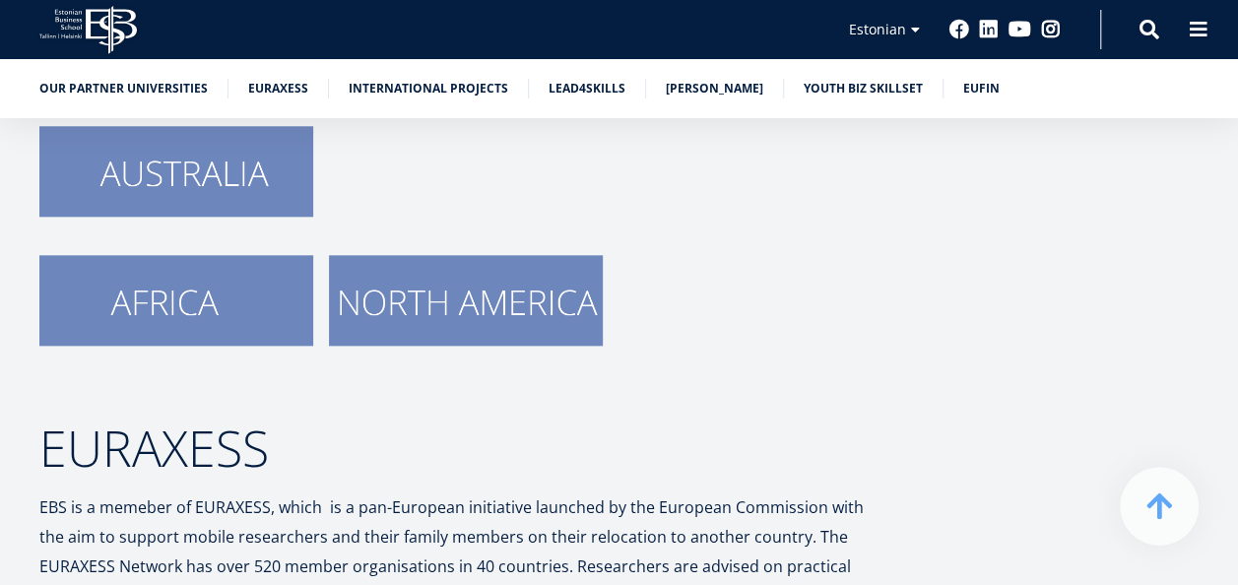
scroll to position [755, 0]
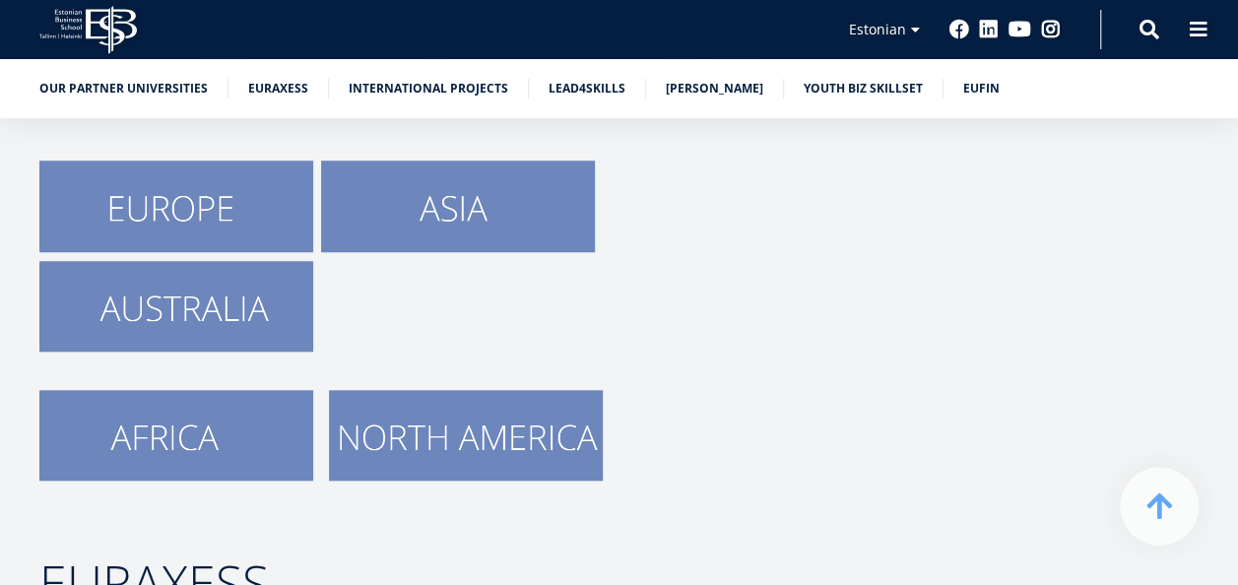
click at [445, 206] on img at bounding box center [458, 206] width 274 height 91
click at [221, 189] on img at bounding box center [176, 206] width 274 height 91
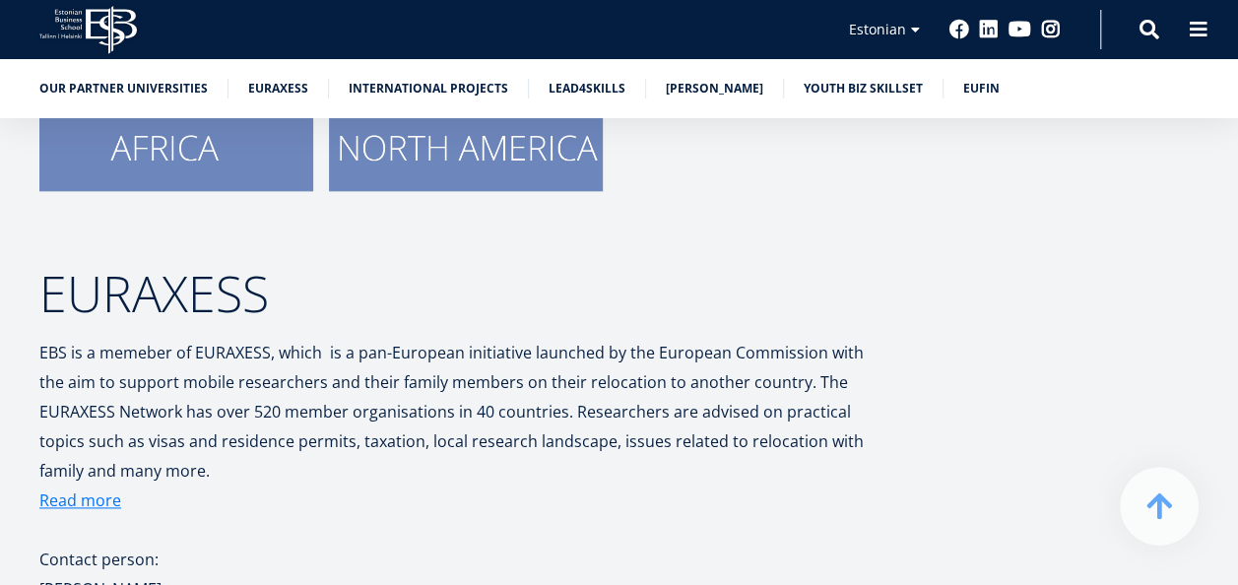
scroll to position [1149, 0]
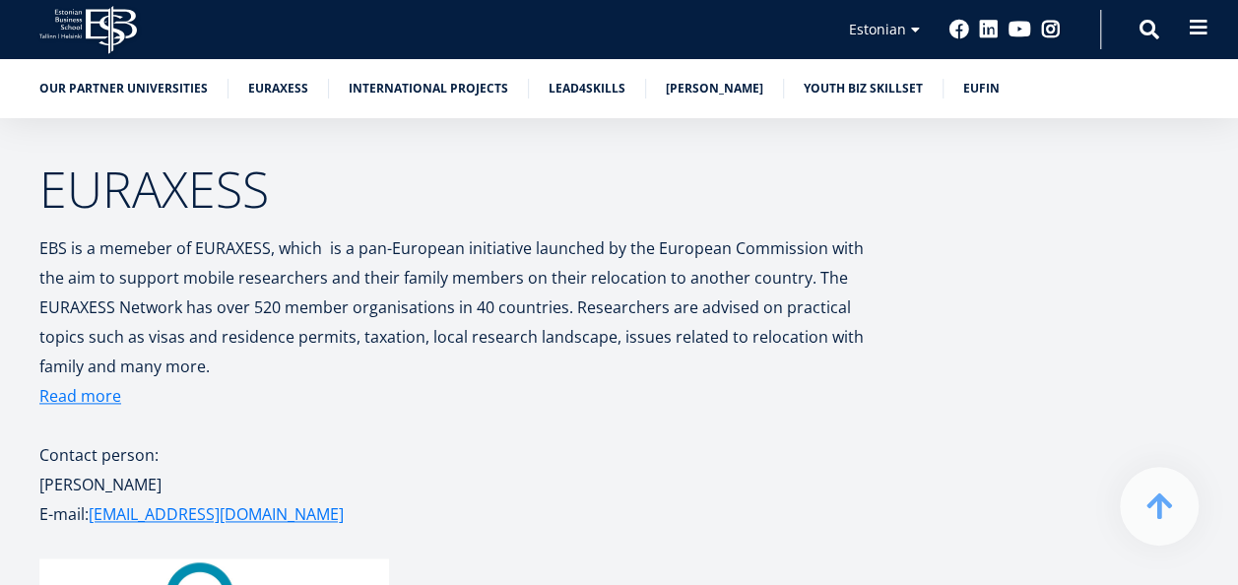
click at [1188, 24] on button at bounding box center [1198, 27] width 39 height 39
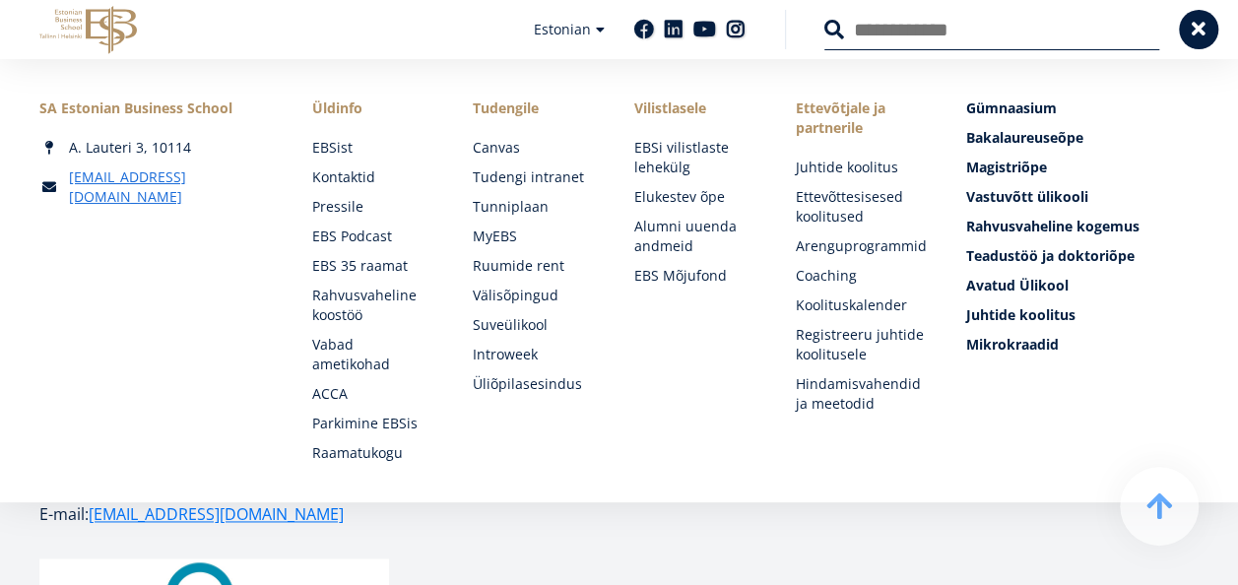
click at [575, 492] on div "SA Estonian Business School A. Lauteri 3, 10114 ebs@ebs.ee Social Links Faceboo…" at bounding box center [619, 280] width 1238 height 443
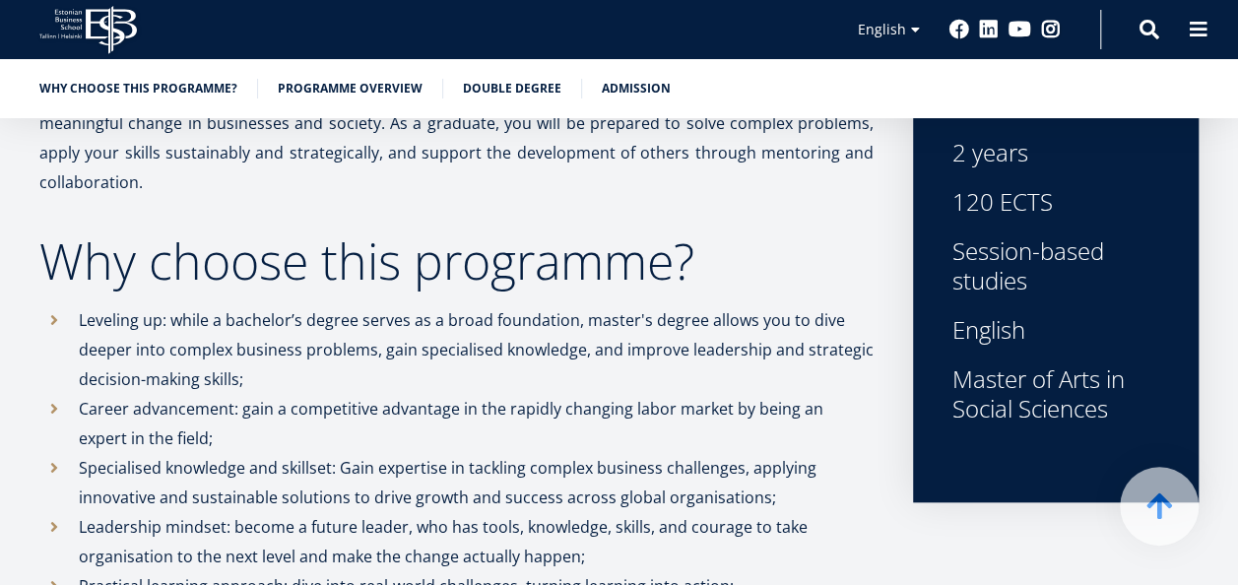
drag, startPoint x: 950, startPoint y: 236, endPoint x: 1038, endPoint y: 485, distance: 263.6
click at [1038, 485] on div "2 years 120 ECTS Session-based studies English Master of Arts in Social Sciences" at bounding box center [1056, 300] width 286 height 404
drag, startPoint x: 1038, startPoint y: 485, endPoint x: 442, endPoint y: 362, distance: 608.3
click at [442, 362] on p "Leveling up: while a bachelor’s degree serves as a broad foundation, master's d…" at bounding box center [476, 349] width 795 height 89
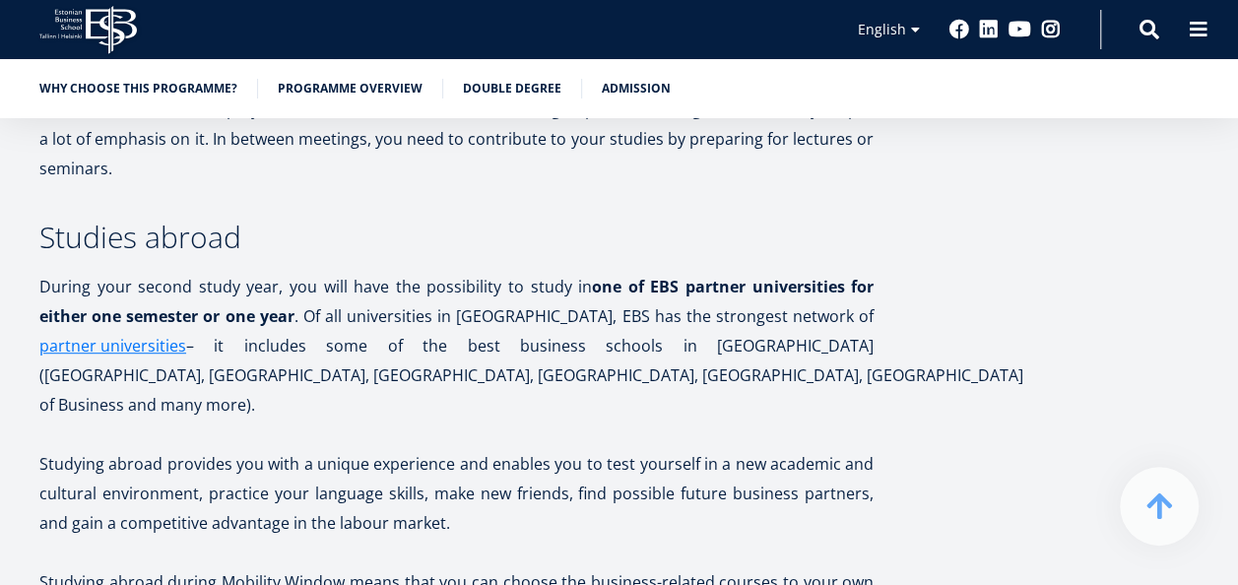
scroll to position [4235, 0]
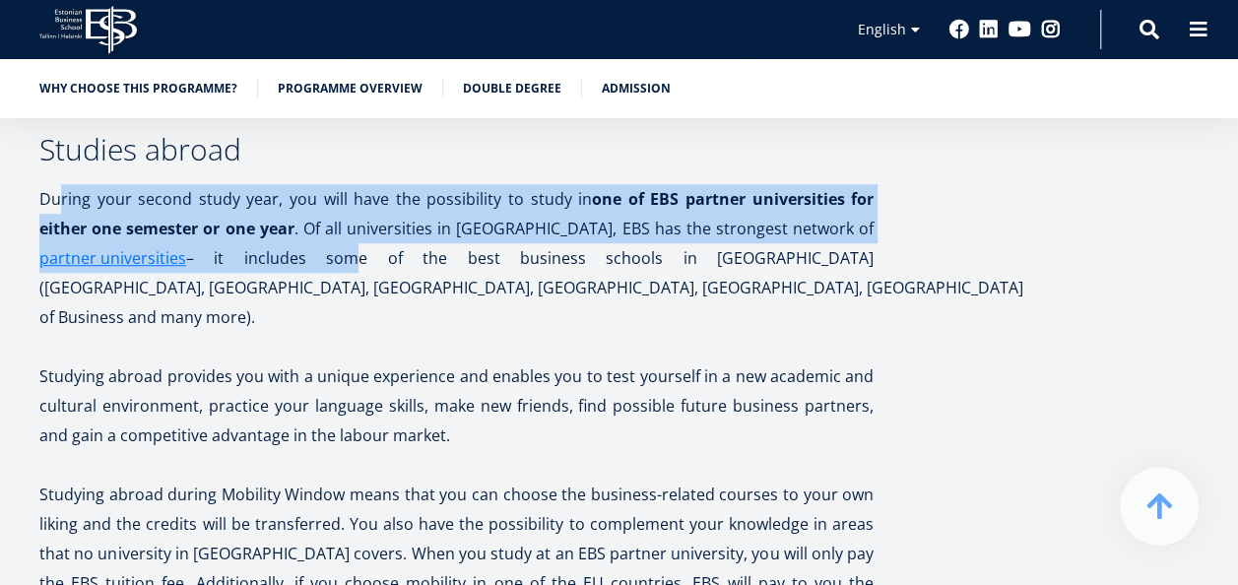
drag, startPoint x: 59, startPoint y: 194, endPoint x: 339, endPoint y: 271, distance: 290.1
click at [339, 271] on p "During your second study year, you will have the possibility to study in one of…" at bounding box center [456, 258] width 834 height 148
click at [338, 271] on p "During your second study year, you will have the possibility to study in one of…" at bounding box center [456, 258] width 834 height 148
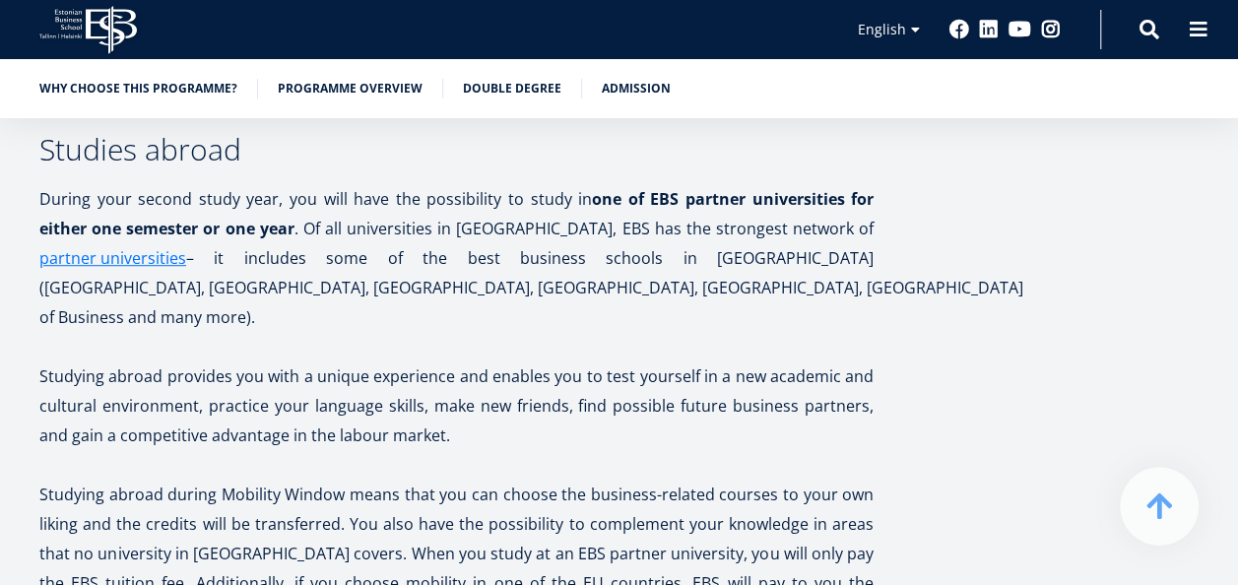
drag, startPoint x: 338, startPoint y: 271, endPoint x: 398, endPoint y: 319, distance: 77.1
click at [398, 319] on p "During your second study year, you will have the possibility to study in one of…" at bounding box center [456, 258] width 834 height 148
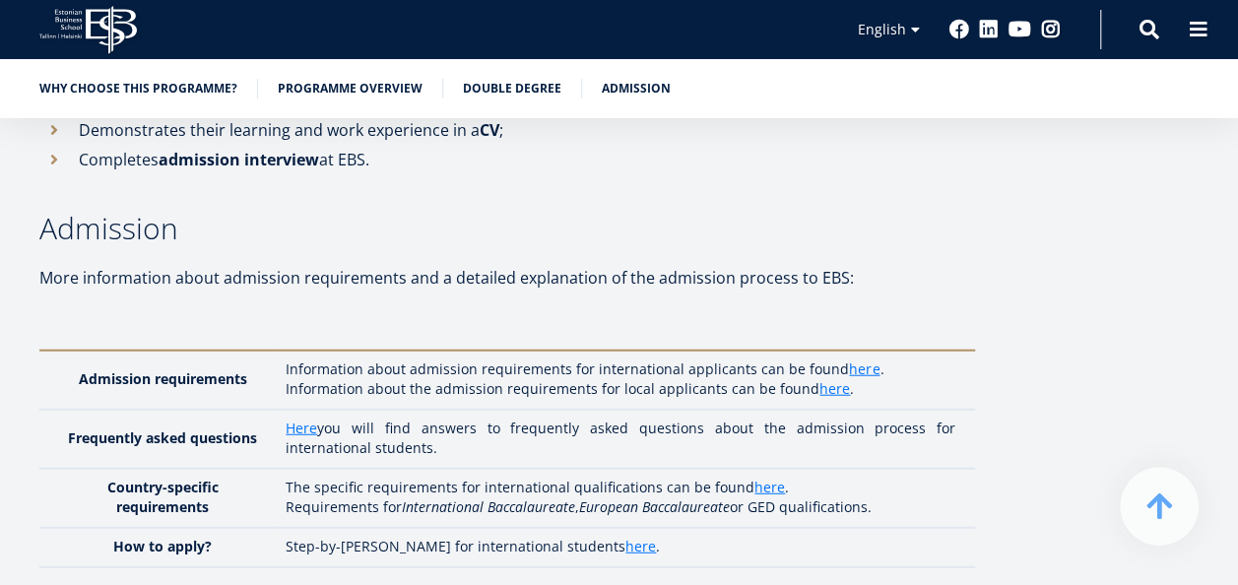
scroll to position [6107, 0]
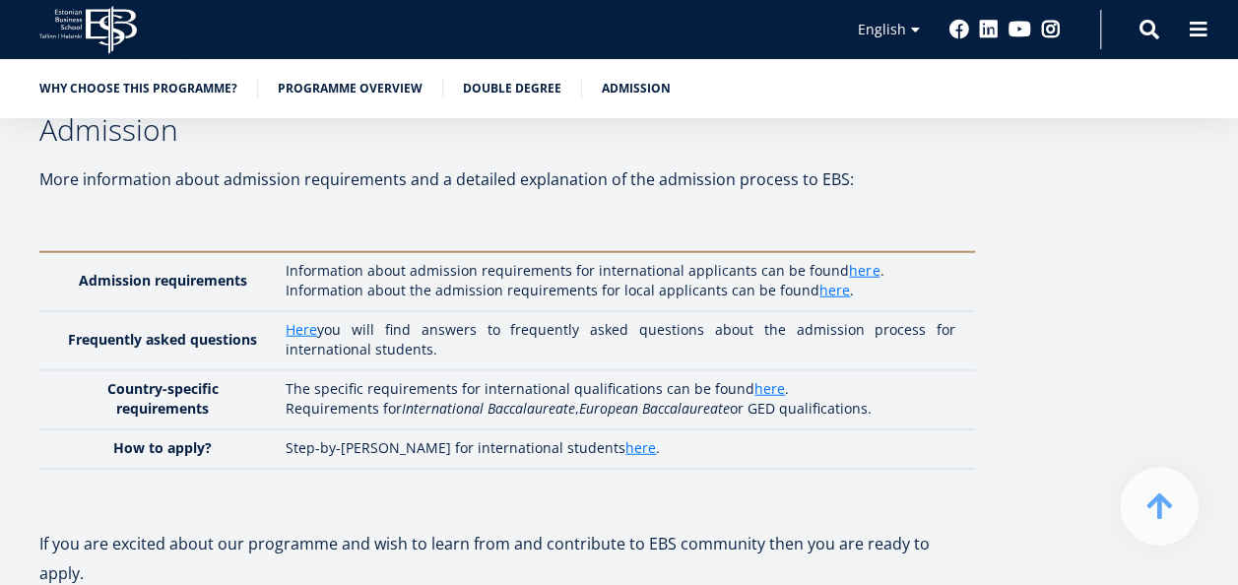
drag, startPoint x: 563, startPoint y: 276, endPoint x: 560, endPoint y: 294, distance: 18.0
click at [561, 311] on td "Here you will find answers to frequently asked questions about the admission pr…" at bounding box center [625, 340] width 699 height 59
drag, startPoint x: 560, startPoint y: 294, endPoint x: 422, endPoint y: 293, distance: 138.9
click at [422, 311] on td "Here you will find answers to frequently asked questions about the admission pr…" at bounding box center [625, 340] width 699 height 59
click at [302, 320] on link "Here" at bounding box center [302, 330] width 32 height 20
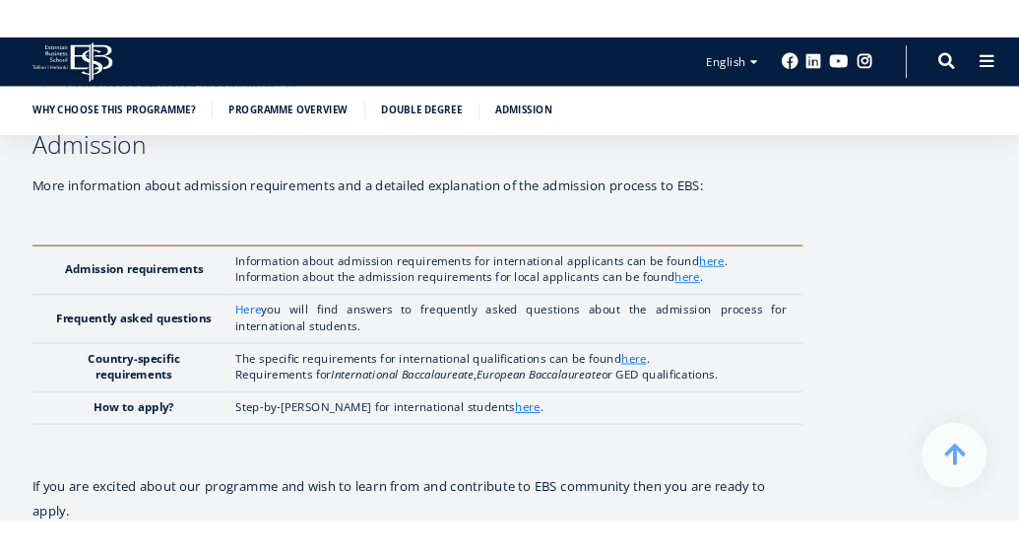
scroll to position [6944, 0]
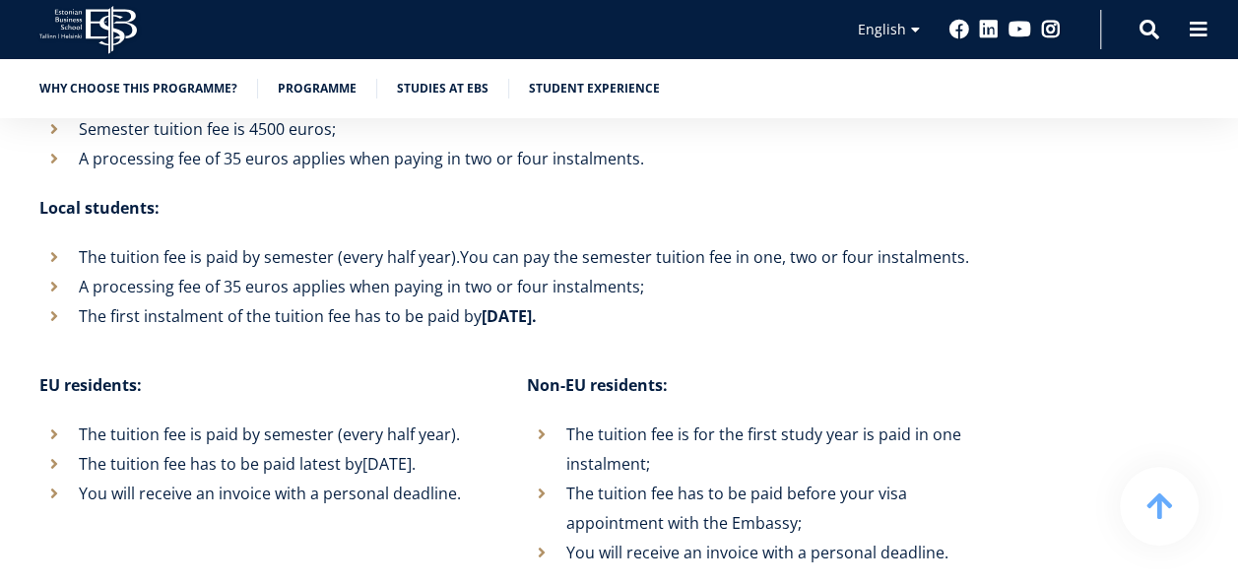
scroll to position [7683, 0]
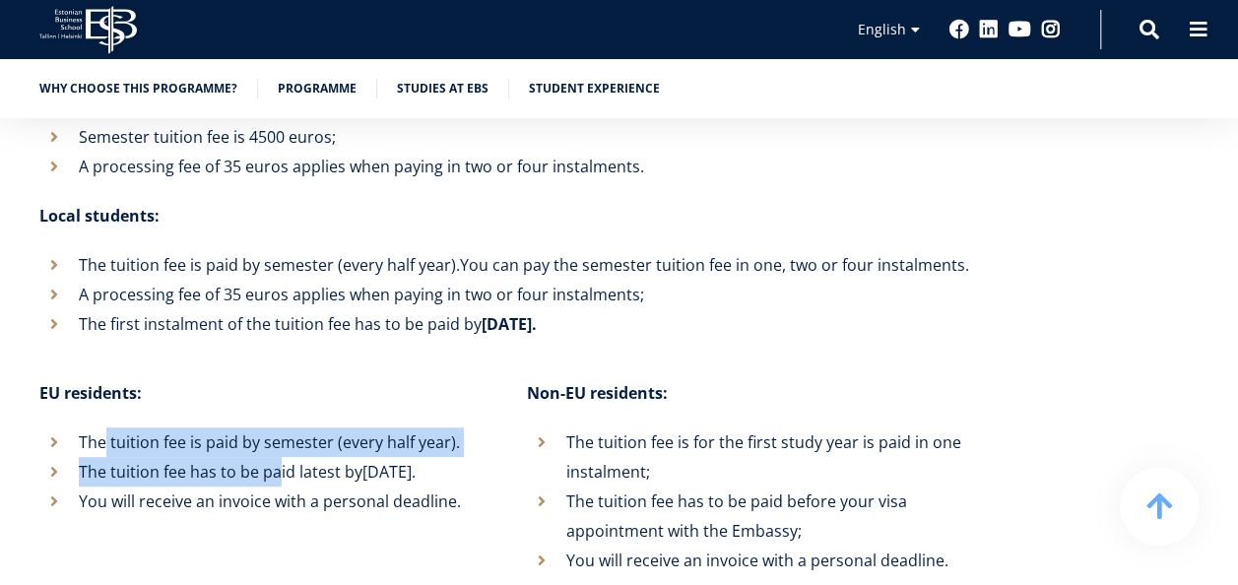
drag, startPoint x: 128, startPoint y: 331, endPoint x: 282, endPoint y: 374, distance: 159.7
click at [282, 427] on ul "The tuition fee is paid by semester (every half year). The tuition fee has to b…" at bounding box center [263, 471] width 448 height 89
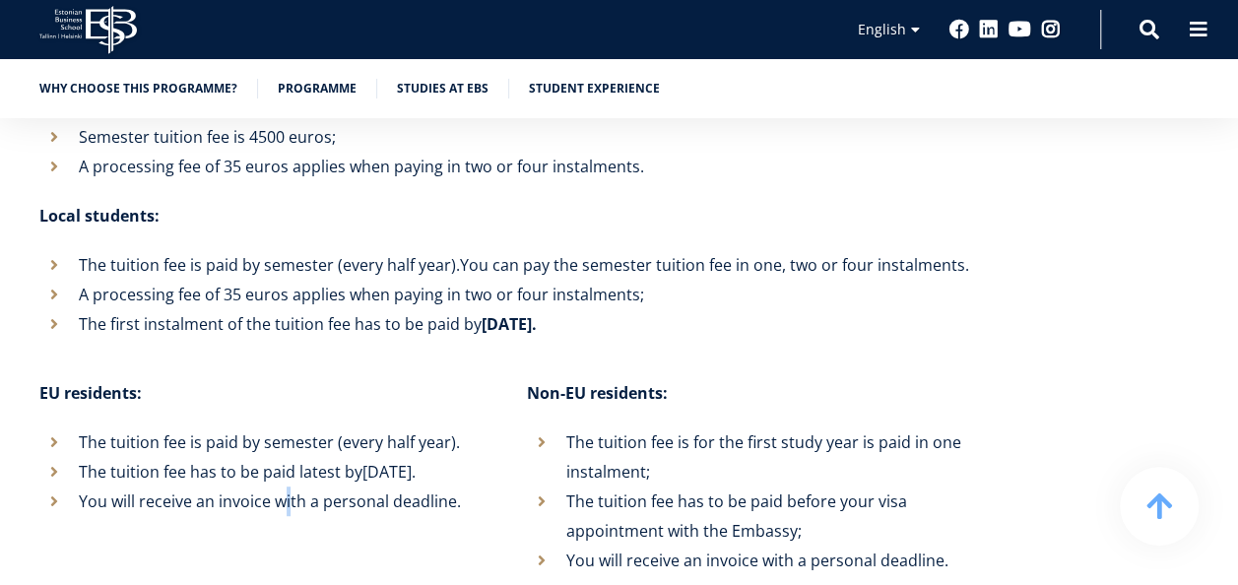
drag, startPoint x: 282, startPoint y: 374, endPoint x: 288, endPoint y: 390, distance: 16.8
click at [288, 487] on li "You will receive an invoice with a personal deadline." at bounding box center [263, 502] width 448 height 30
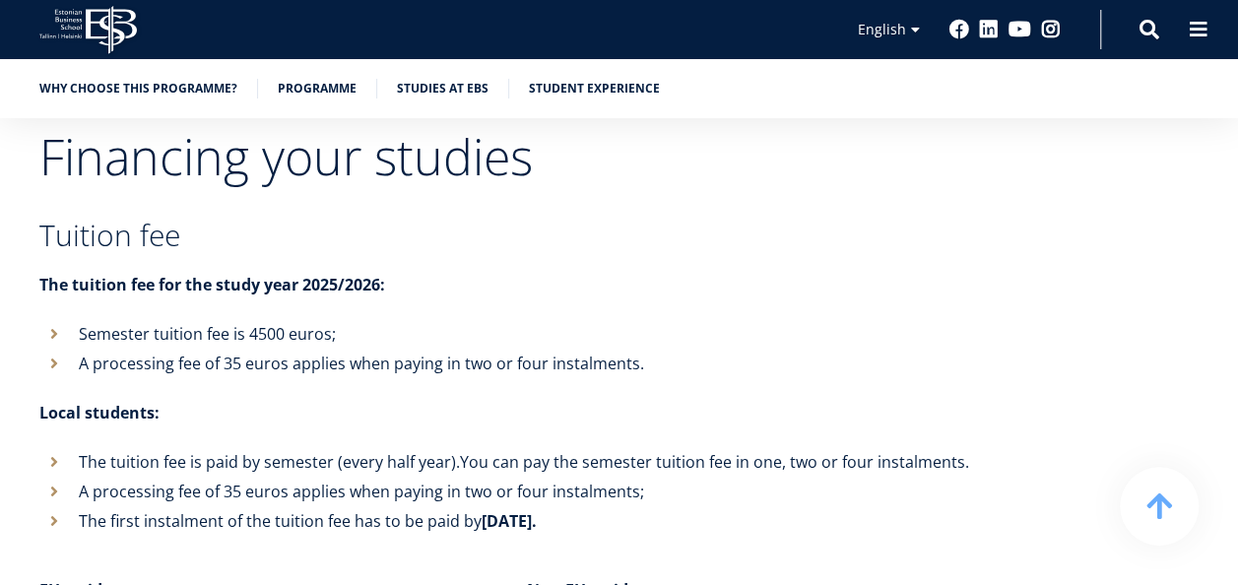
click at [282, 477] on li "A processing fee of 35 euros applies when paying in two or four instalments;" at bounding box center [507, 492] width 936 height 30
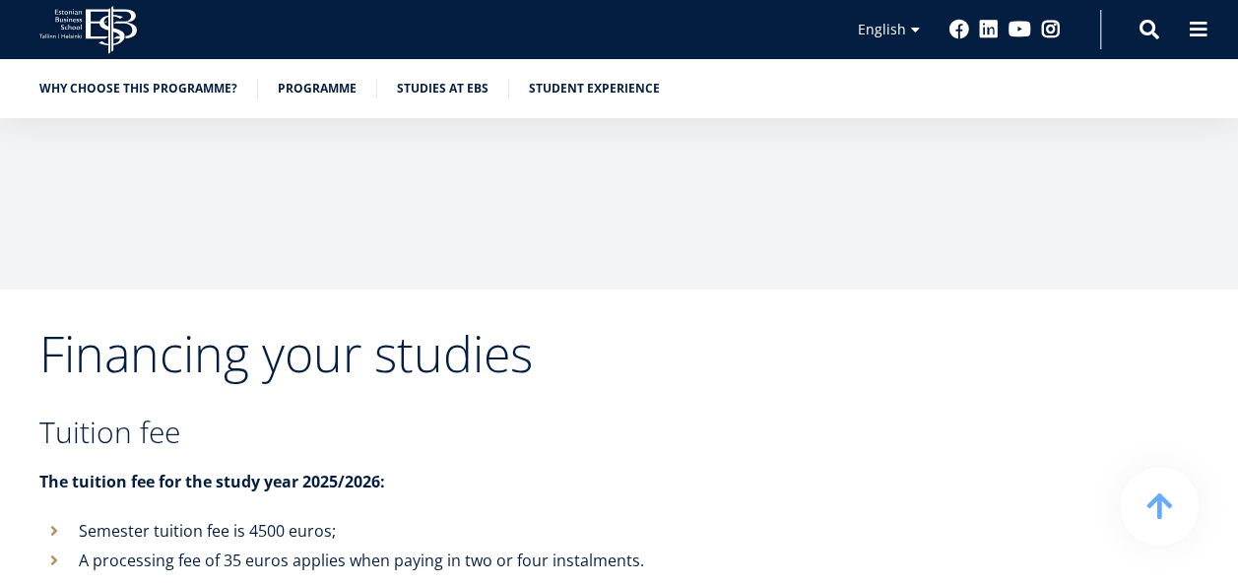
scroll to position [7387, 0]
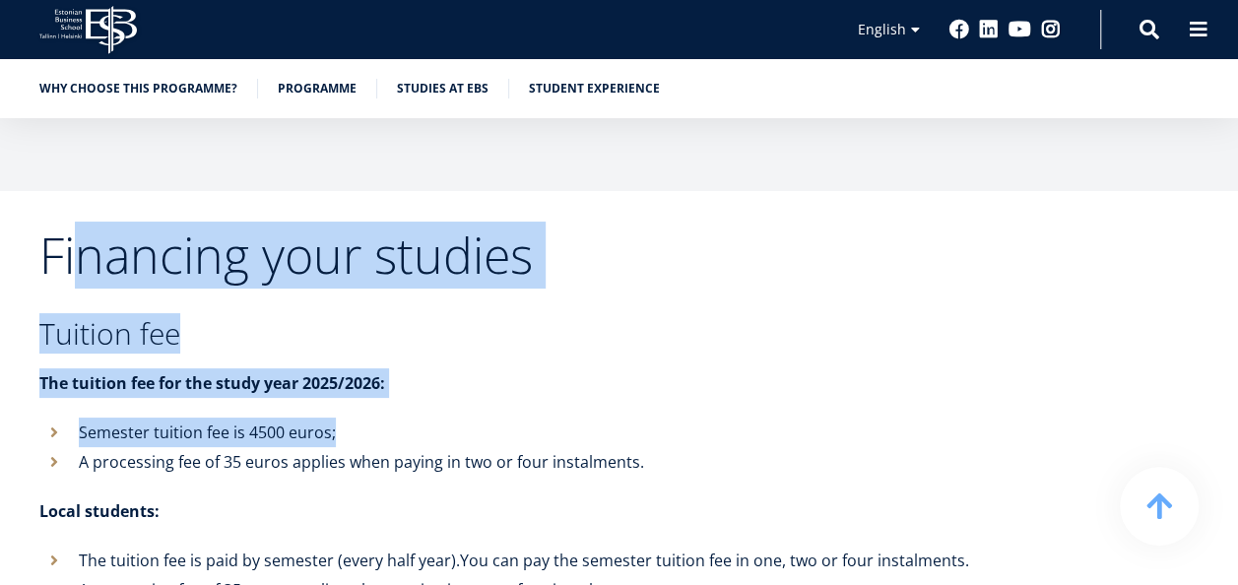
drag, startPoint x: 126, startPoint y: 191, endPoint x: 353, endPoint y: 299, distance: 251.1
drag, startPoint x: 353, startPoint y: 299, endPoint x: 234, endPoint y: 307, distance: 118.5
click at [234, 418] on li "Semester tuition fee is 4500 euros;" at bounding box center [507, 433] width 936 height 30
click at [170, 368] on p "The tuition fee for the study year 2025/2026:" at bounding box center [507, 383] width 936 height 30
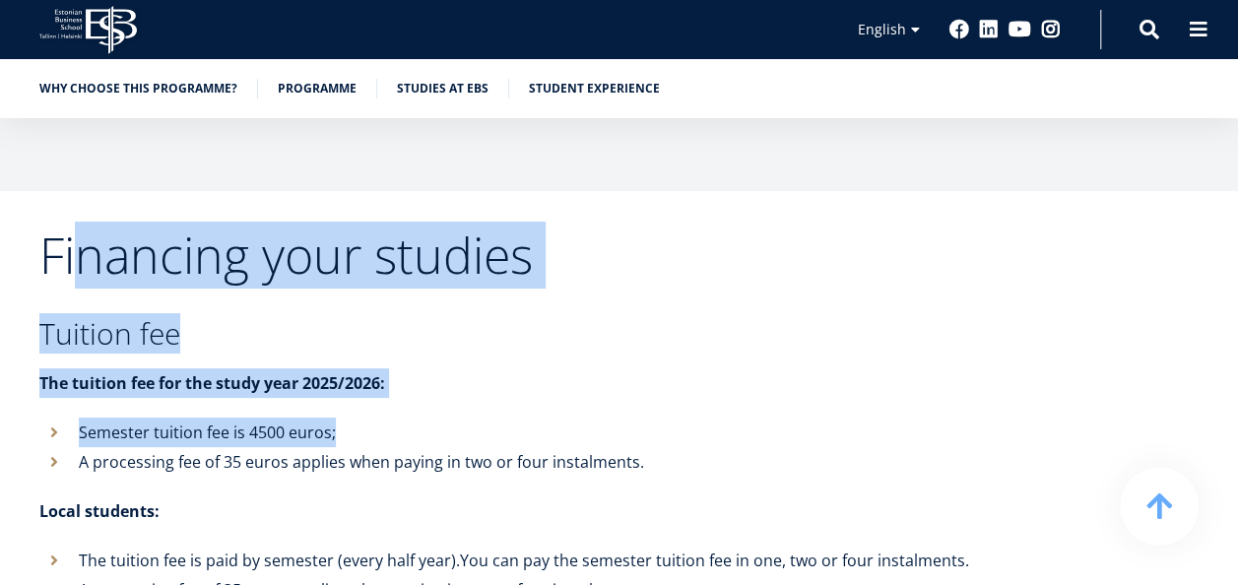
click at [168, 372] on strong "The tuition fee for the study year 2025/2026:" at bounding box center [212, 383] width 346 height 22
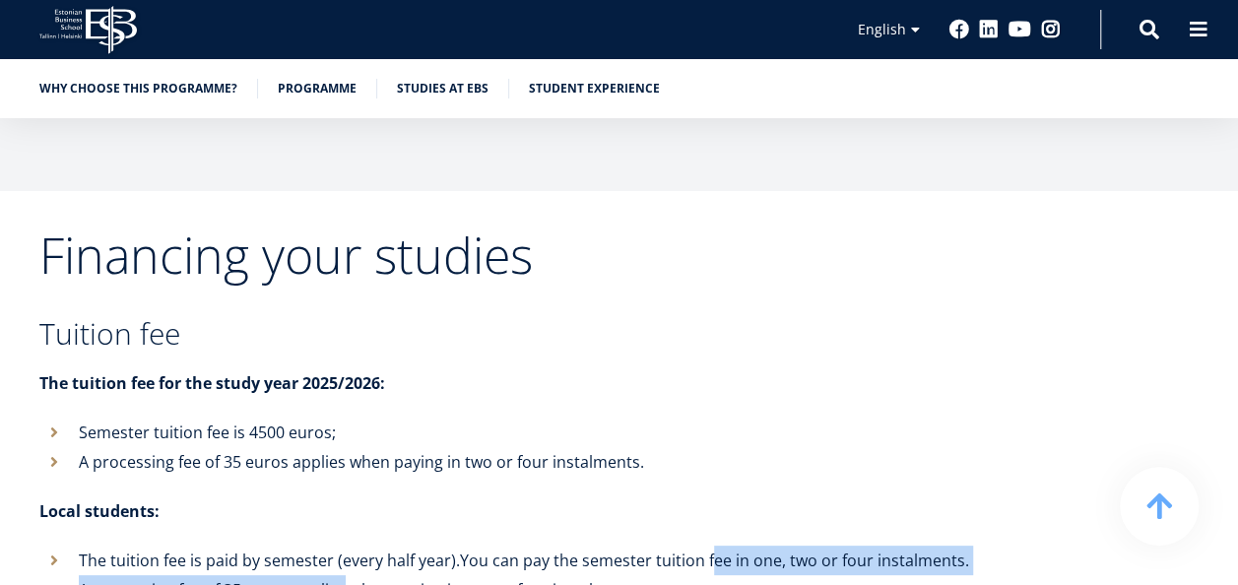
drag, startPoint x: 709, startPoint y: 453, endPoint x: 340, endPoint y: 474, distance: 370.0
click at [340, 546] on ul "The tuition fee is paid by semester (every half year). You can pay the semester…" at bounding box center [507, 590] width 936 height 89
click at [340, 575] on li "A processing fee of 35 euros applies when paying in two or four instalments;" at bounding box center [507, 590] width 936 height 30
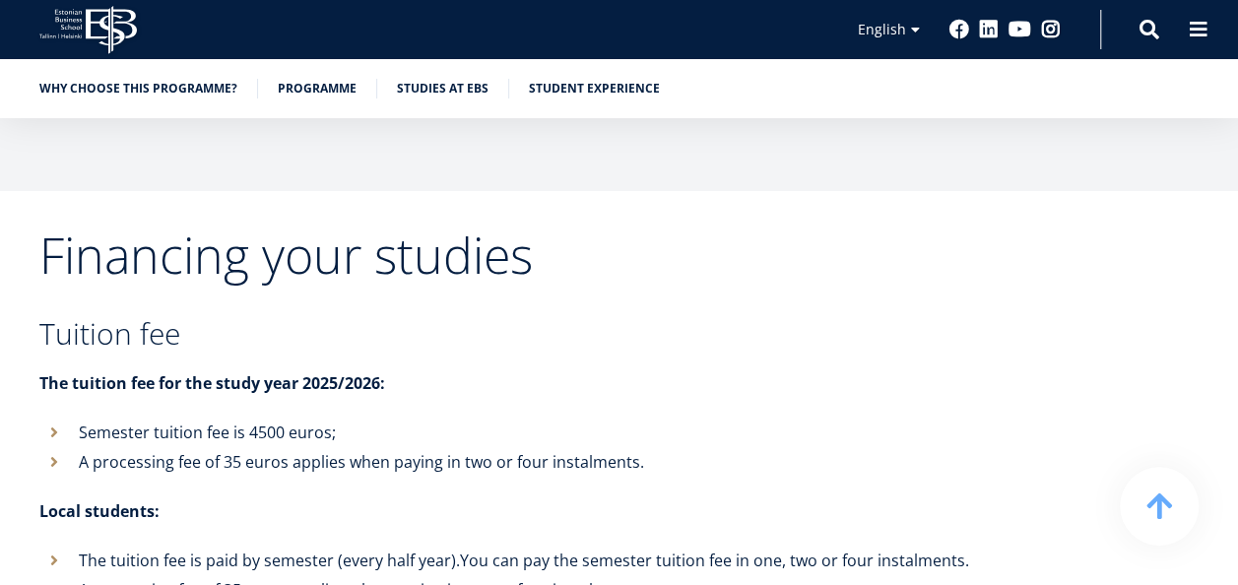
drag, startPoint x: 481, startPoint y: 466, endPoint x: 516, endPoint y: 459, distance: 36.1
click at [484, 575] on li "A processing fee of 35 euros applies when paying in two or four instalments;" at bounding box center [507, 590] width 936 height 30
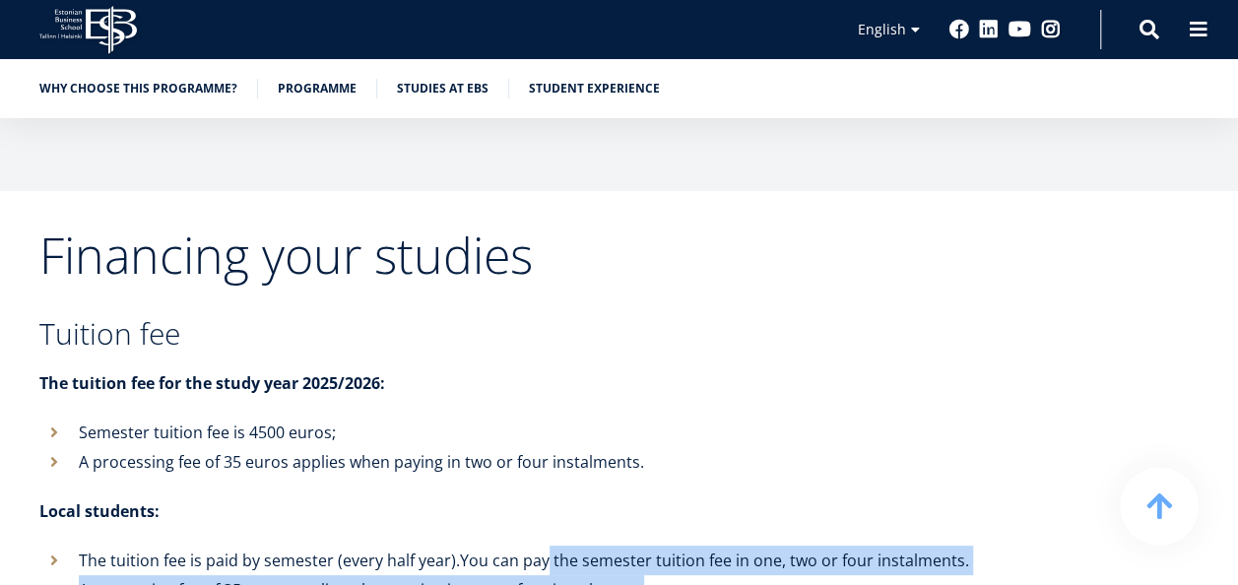
drag, startPoint x: 552, startPoint y: 448, endPoint x: 772, endPoint y: 476, distance: 222.4
click at [774, 546] on ul "The tuition fee is paid by semester (every half year). You can pay the semester…" at bounding box center [507, 590] width 936 height 89
click at [165, 575] on li "A processing fee of 35 euros applies when paying in two or four instalments;" at bounding box center [507, 590] width 936 height 30
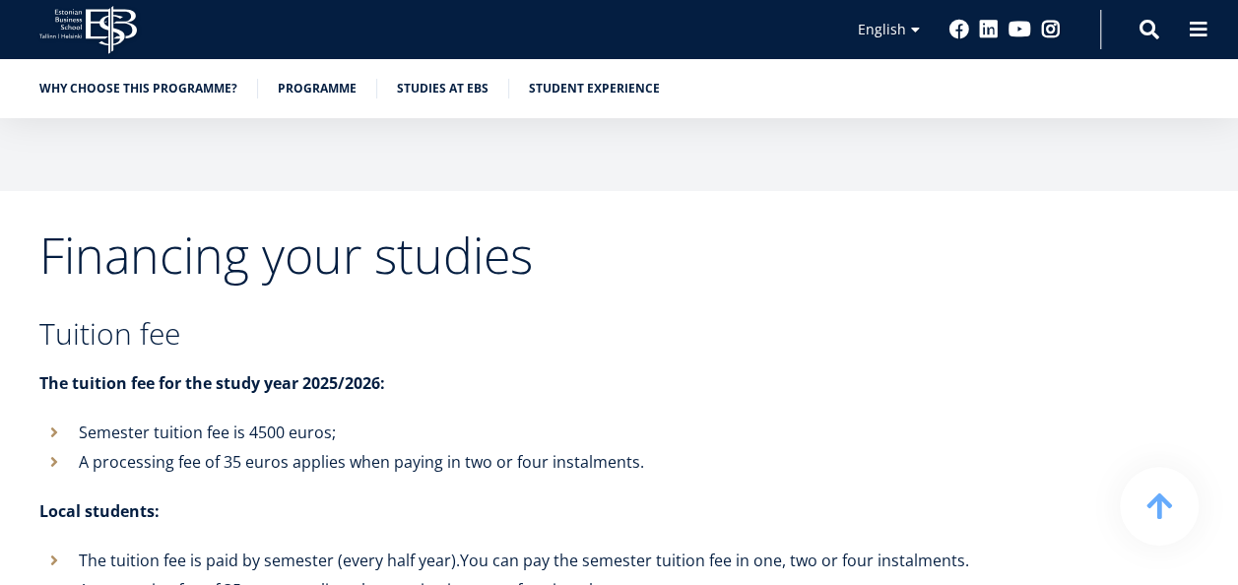
drag, startPoint x: 108, startPoint y: 504, endPoint x: 577, endPoint y: 516, distance: 469.0
drag, startPoint x: 76, startPoint y: 504, endPoint x: 603, endPoint y: 516, distance: 527.1
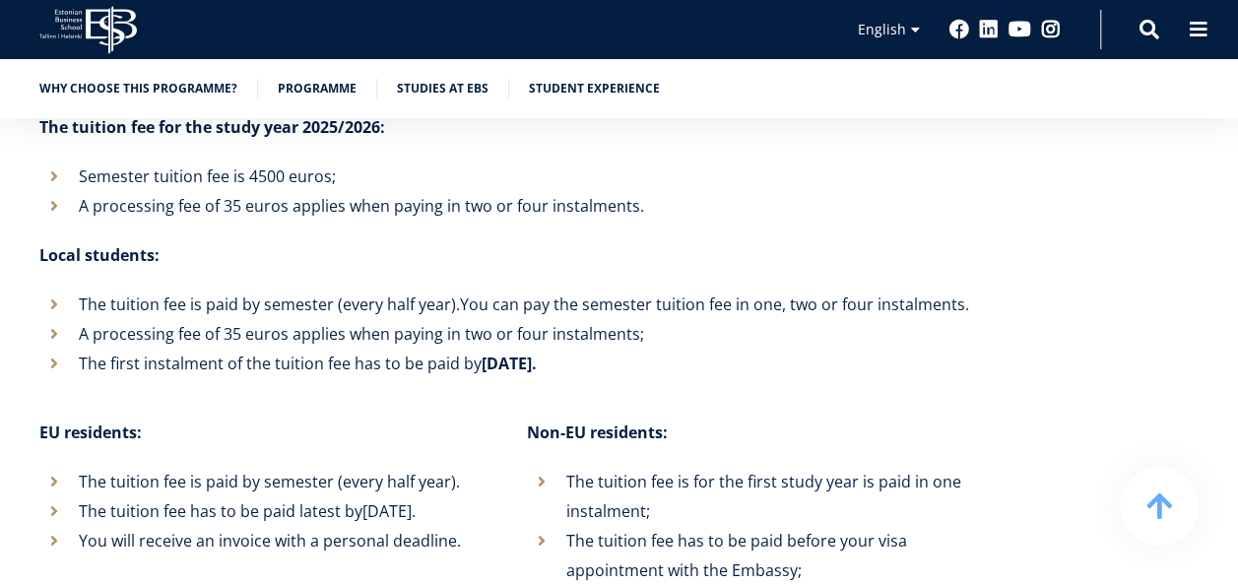
scroll to position [7683, 0]
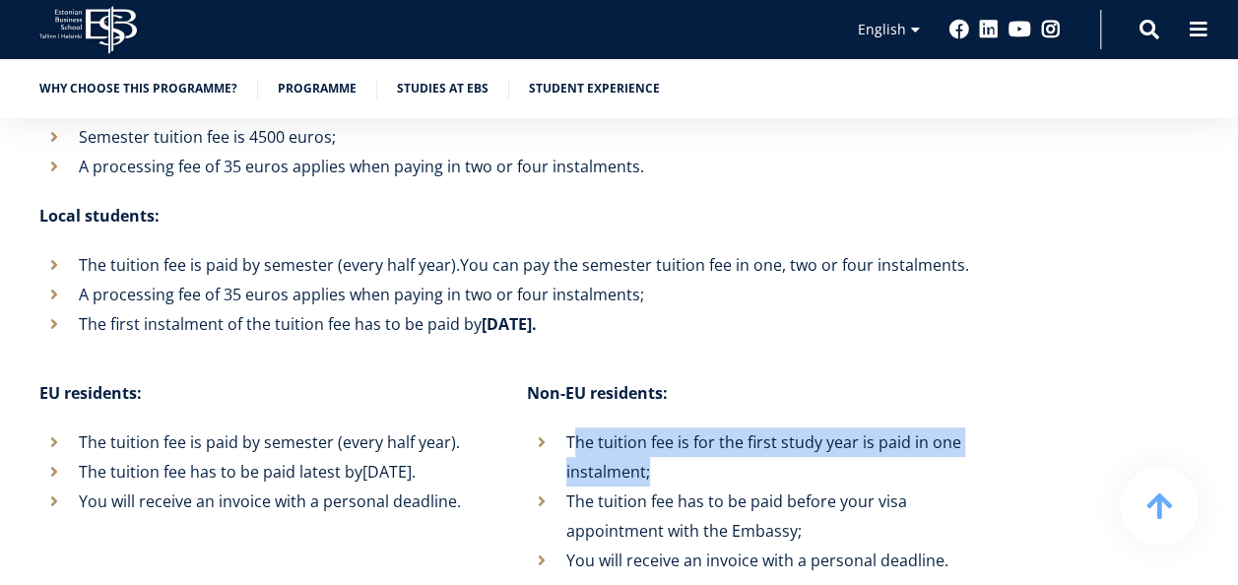
drag, startPoint x: 583, startPoint y: 325, endPoint x: 683, endPoint y: 355, distance: 103.8
click at [683, 427] on li "The tuition fee is for the first study year is paid in one instalment;" at bounding box center [751, 456] width 448 height 59
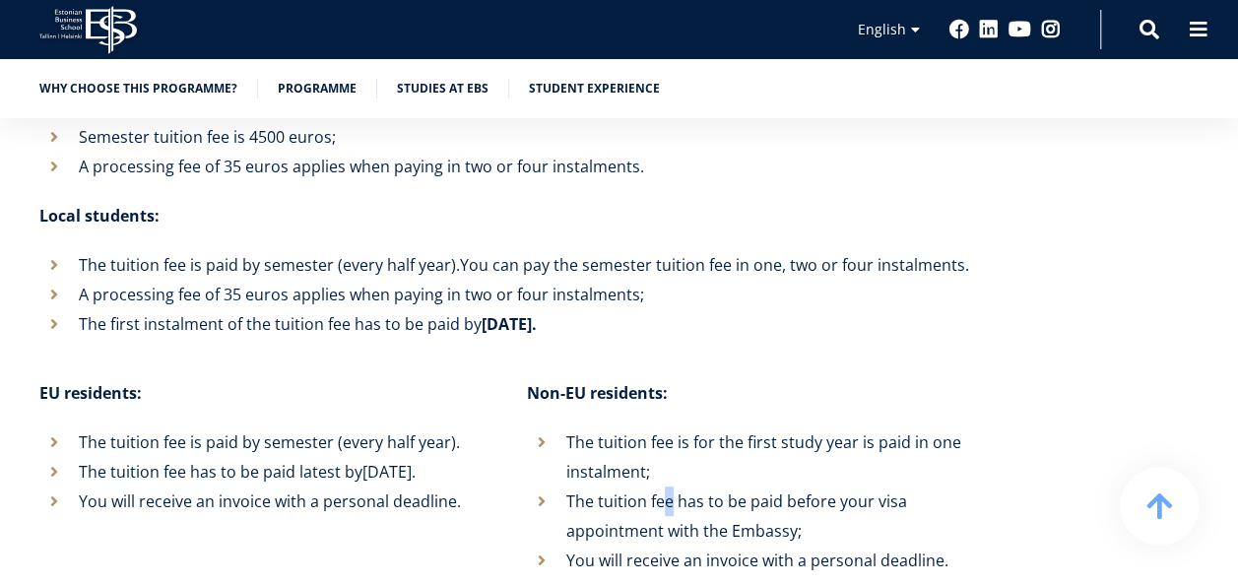
drag, startPoint x: 683, startPoint y: 355, endPoint x: 669, endPoint y: 395, distance: 42.7
click at [669, 487] on li "The tuition fee has to be paid before your visa appointment with the Embassy;" at bounding box center [751, 516] width 448 height 59
drag, startPoint x: 669, startPoint y: 395, endPoint x: 596, endPoint y: 392, distance: 72.9
click at [596, 487] on li "The tuition fee has to be paid before your visa appointment with the Embassy;" at bounding box center [751, 516] width 448 height 59
click at [624, 487] on li "The tuition fee has to be paid before your visa appointment with the Embassy;" at bounding box center [751, 516] width 448 height 59
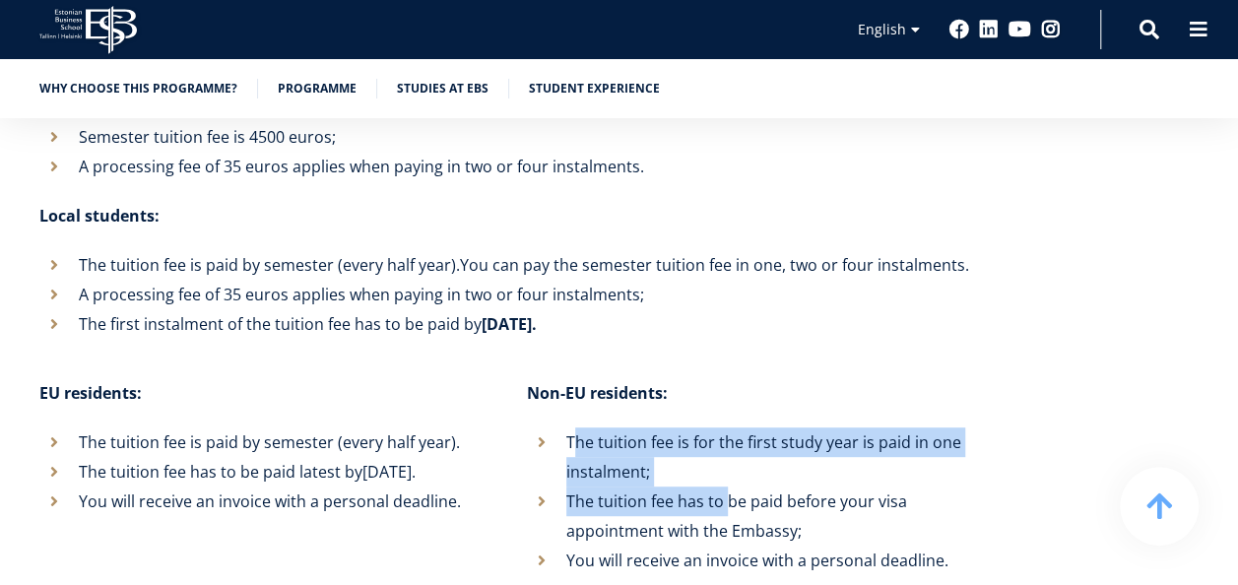
drag, startPoint x: 577, startPoint y: 330, endPoint x: 725, endPoint y: 382, distance: 156.7
click at [726, 427] on ul "The tuition fee is for the first study year is paid in one instalment; The tuit…" at bounding box center [751, 501] width 448 height 148
drag, startPoint x: 725, startPoint y: 382, endPoint x: 675, endPoint y: 398, distance: 52.6
click at [675, 487] on li "The tuition fee has to be paid before your visa appointment with the Embassy;" at bounding box center [751, 516] width 448 height 59
click at [666, 487] on li "The tuition fee has to be paid before your visa appointment with the Embassy;" at bounding box center [751, 516] width 448 height 59
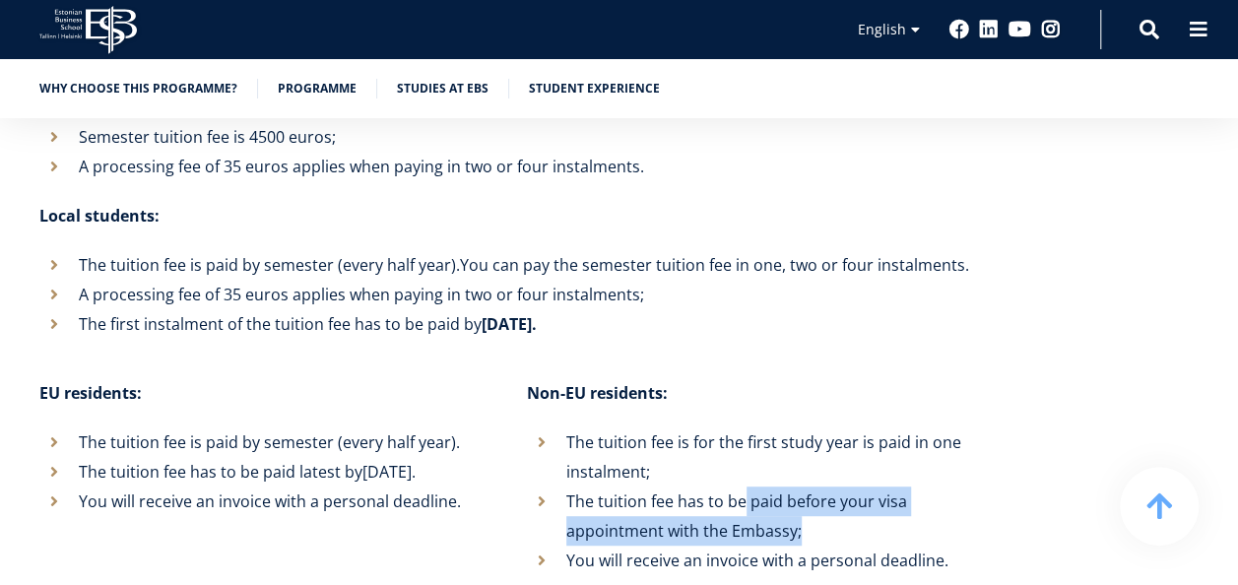
drag, startPoint x: 741, startPoint y: 394, endPoint x: 813, endPoint y: 429, distance: 80.2
click at [813, 487] on li "The tuition fee has to be paid before your visa appointment with the Embassy;" at bounding box center [751, 516] width 448 height 59
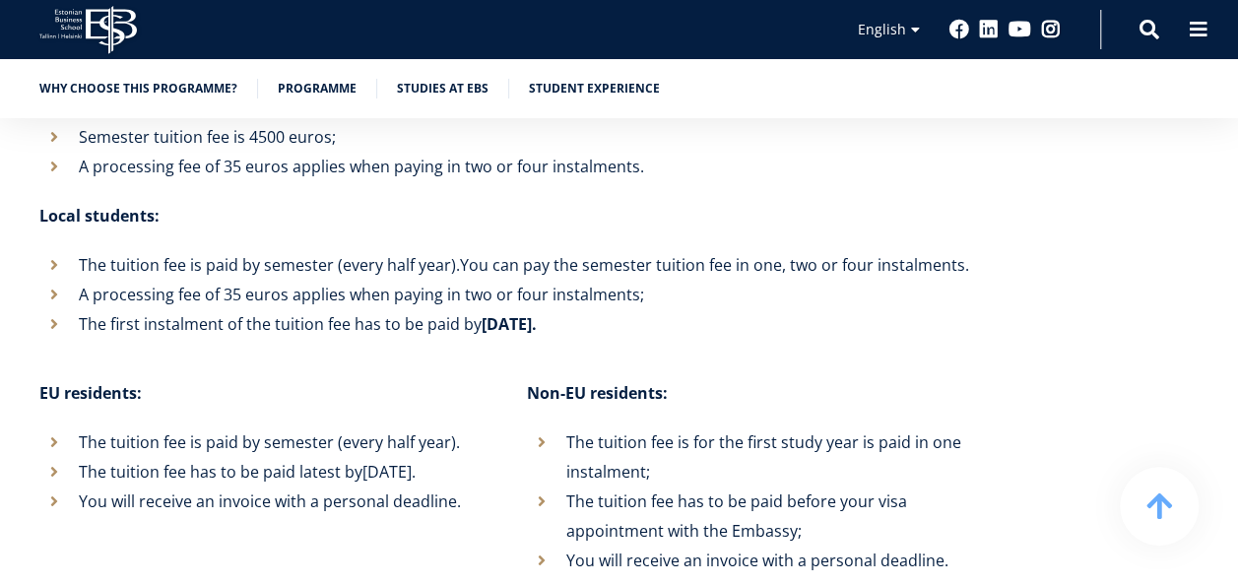
drag, startPoint x: 813, startPoint y: 429, endPoint x: 616, endPoint y: 451, distance: 198.2
click at [619, 546] on li "You will receive an invoice with a personal deadline." at bounding box center [751, 561] width 448 height 30
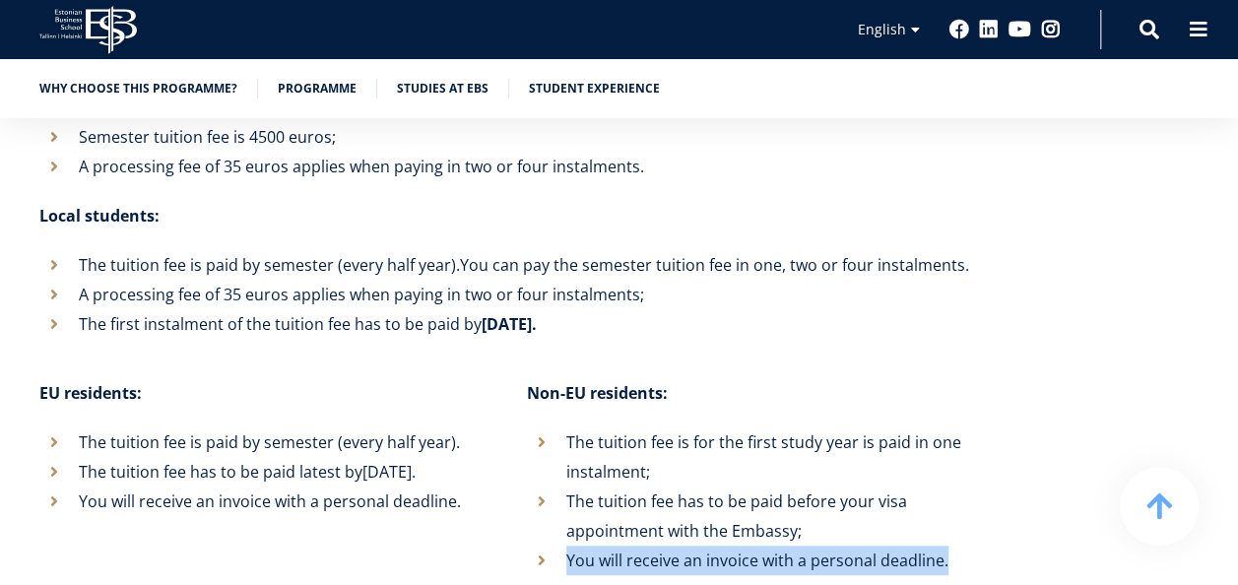
drag, startPoint x: 576, startPoint y: 450, endPoint x: 946, endPoint y: 458, distance: 369.5
click at [946, 546] on li "You will receive an invoice with a personal deadline." at bounding box center [751, 561] width 448 height 30
drag, startPoint x: 946, startPoint y: 458, endPoint x: 728, endPoint y: 455, distance: 217.7
click at [728, 546] on li "You will receive an invoice with a personal deadline." at bounding box center [751, 561] width 448 height 30
click at [724, 546] on li "You will receive an invoice with a personal deadline." at bounding box center [751, 561] width 448 height 30
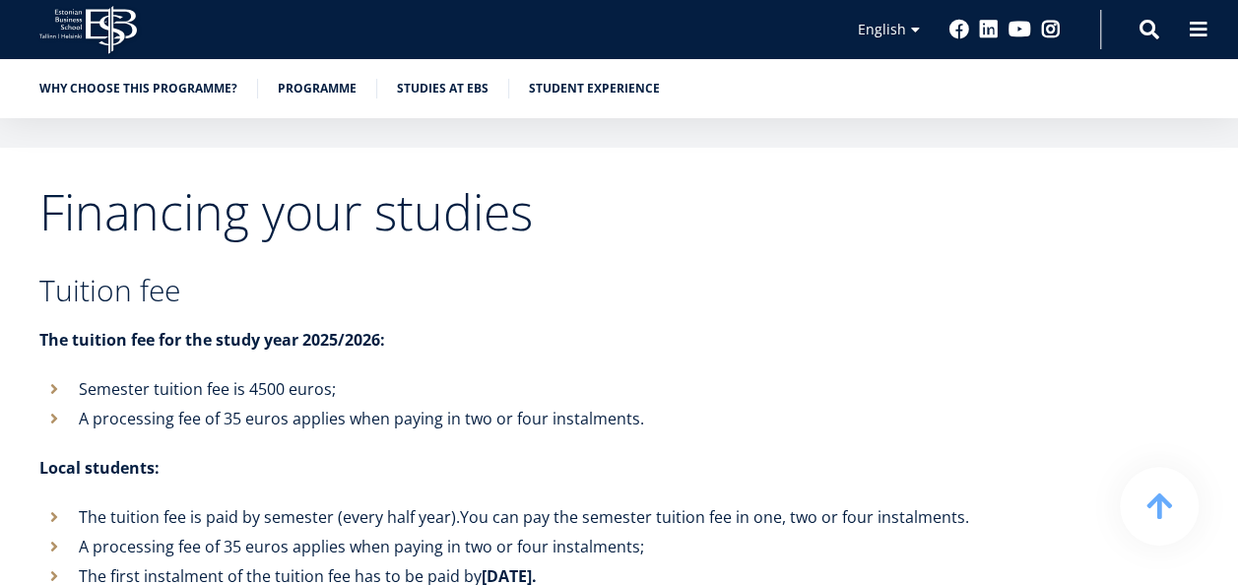
scroll to position [7387, 0]
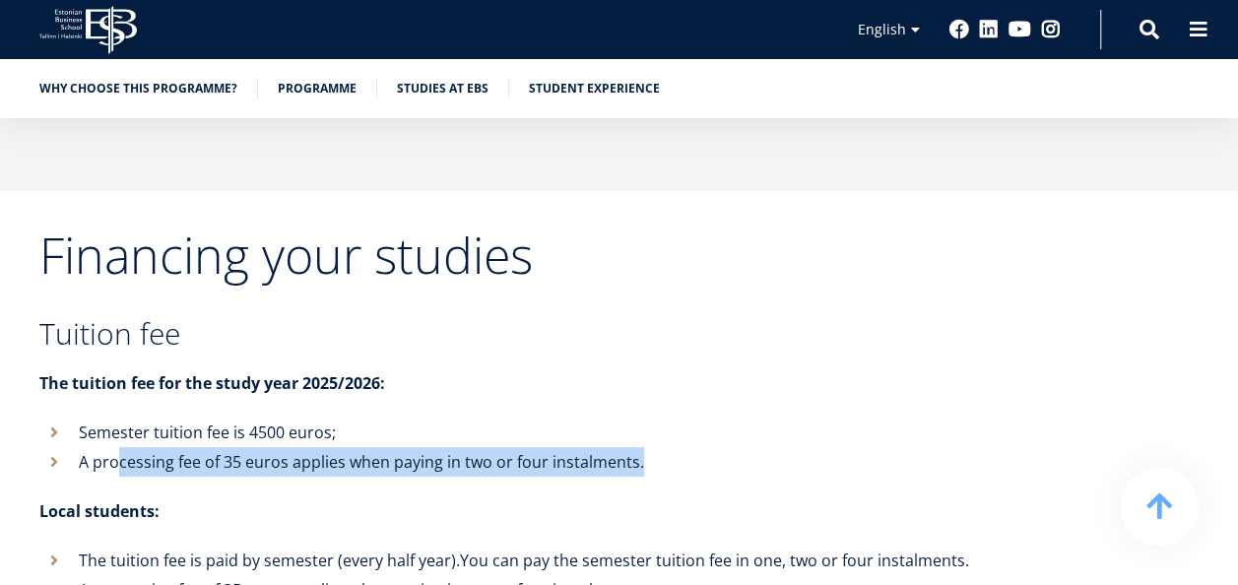
drag, startPoint x: 228, startPoint y: 363, endPoint x: 643, endPoint y: 355, distance: 415.8
click at [643, 447] on li "A processing fee of 35 euros applies when paying in two or four instalments." at bounding box center [507, 462] width 936 height 30
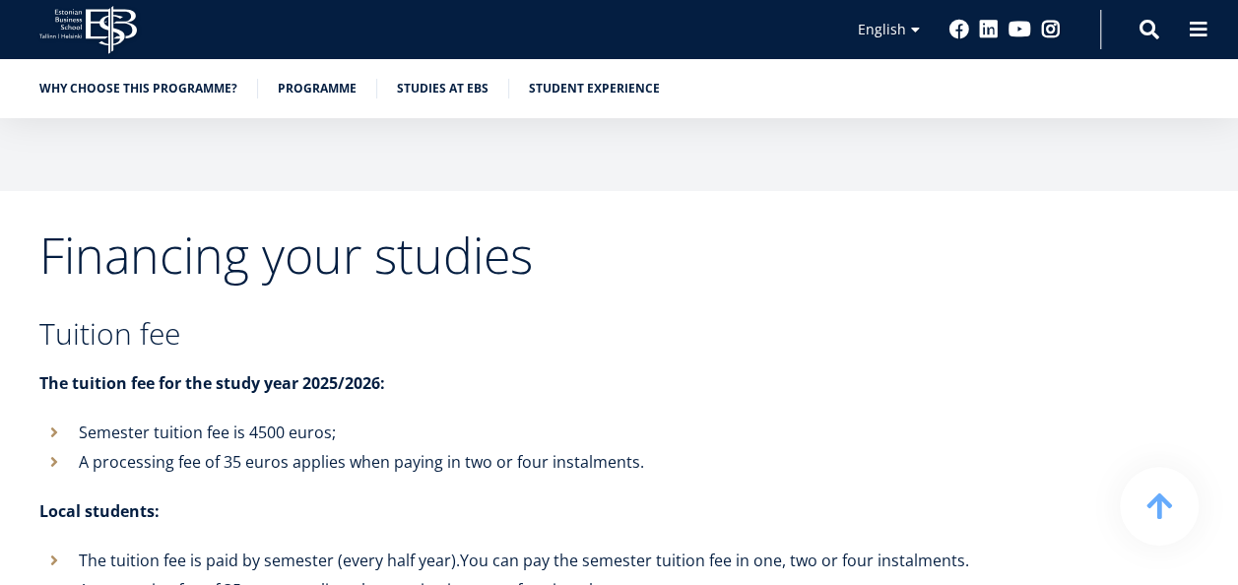
drag, startPoint x: 643, startPoint y: 355, endPoint x: 581, endPoint y: 369, distance: 63.8
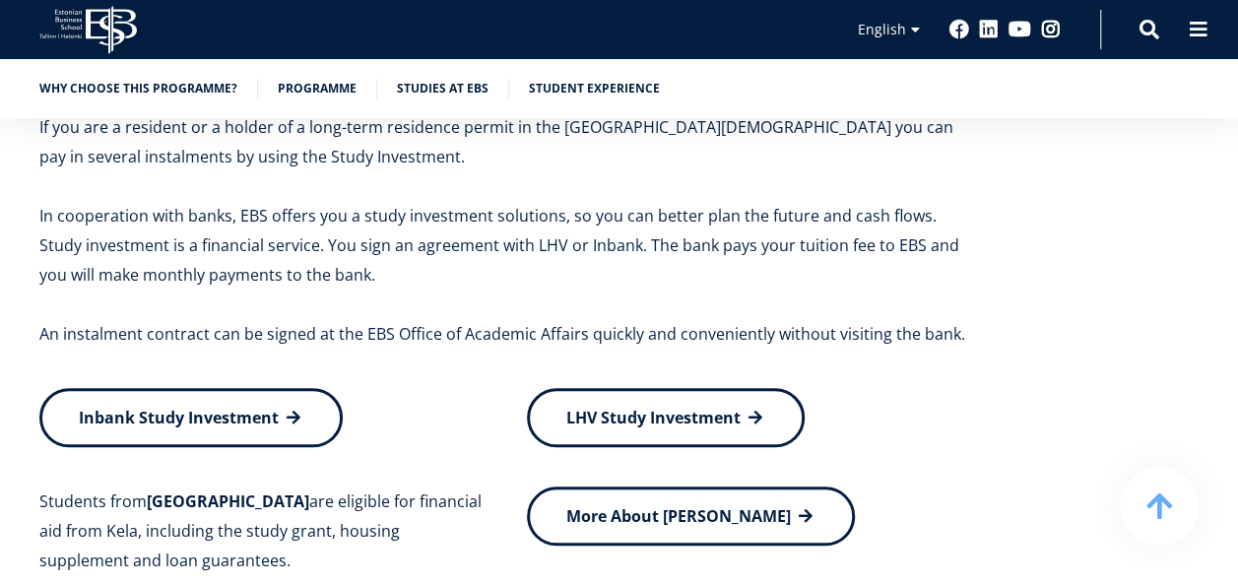
scroll to position [8274, 0]
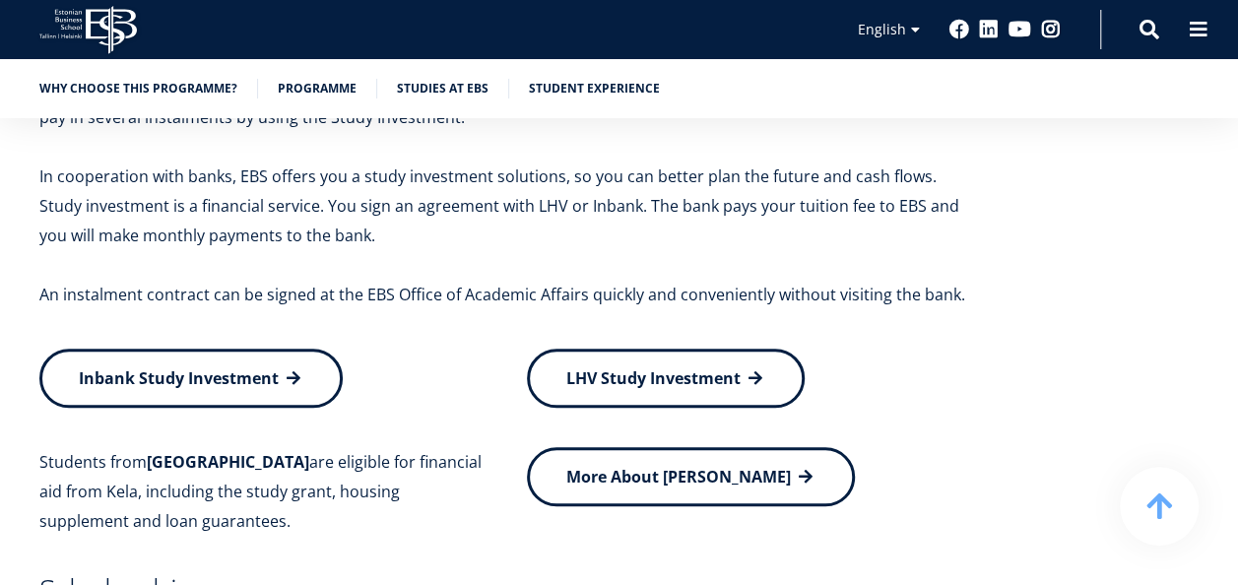
drag, startPoint x: 251, startPoint y: 347, endPoint x: 315, endPoint y: 408, distance: 88.5
click at [315, 447] on p "Students from [GEOGRAPHIC_DATA] are eligible for financial aid from Kela, inclu…" at bounding box center [263, 491] width 448 height 89
drag, startPoint x: 315, startPoint y: 408, endPoint x: 322, endPoint y: 432, distance: 25.6
click at [322, 432] on div "Financing your studies Tuition fee The tuition fee for the study year 2025/2026…" at bounding box center [507, 112] width 936 height 1537
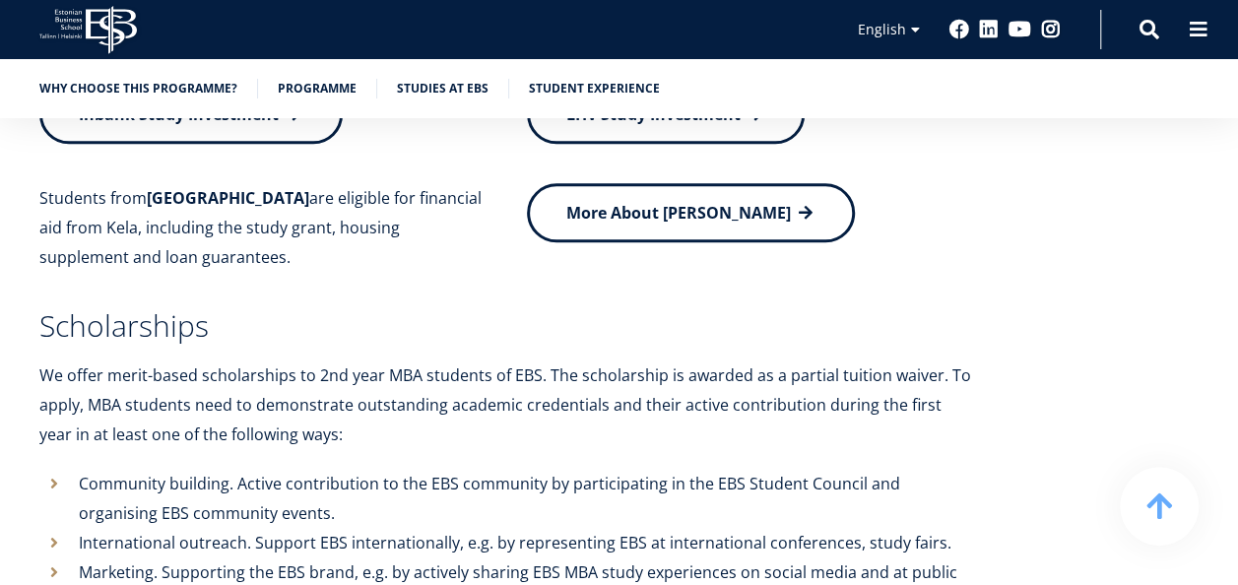
scroll to position [8569, 0]
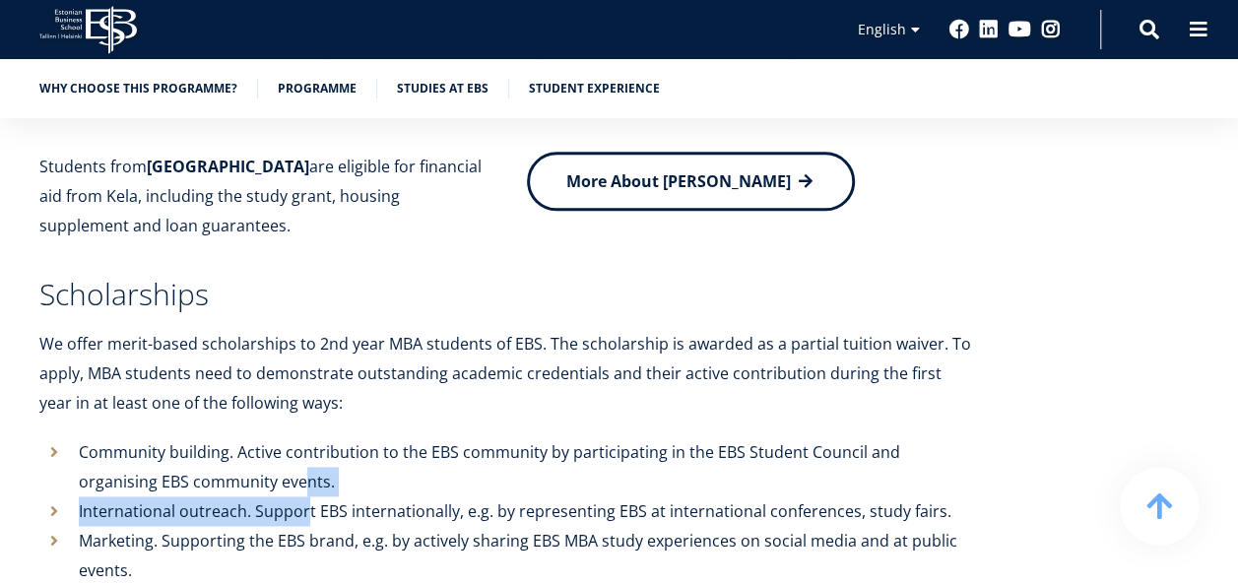
drag, startPoint x: 251, startPoint y: 374, endPoint x: 307, endPoint y: 410, distance: 66.4
click at [305, 437] on ul "Community building . Active contribution to the EBS community by participating …" at bounding box center [507, 511] width 936 height 148
click at [307, 500] on icon ". Support EBS internationally, e.g. by representing EBS at international confer…" at bounding box center [599, 511] width 704 height 22
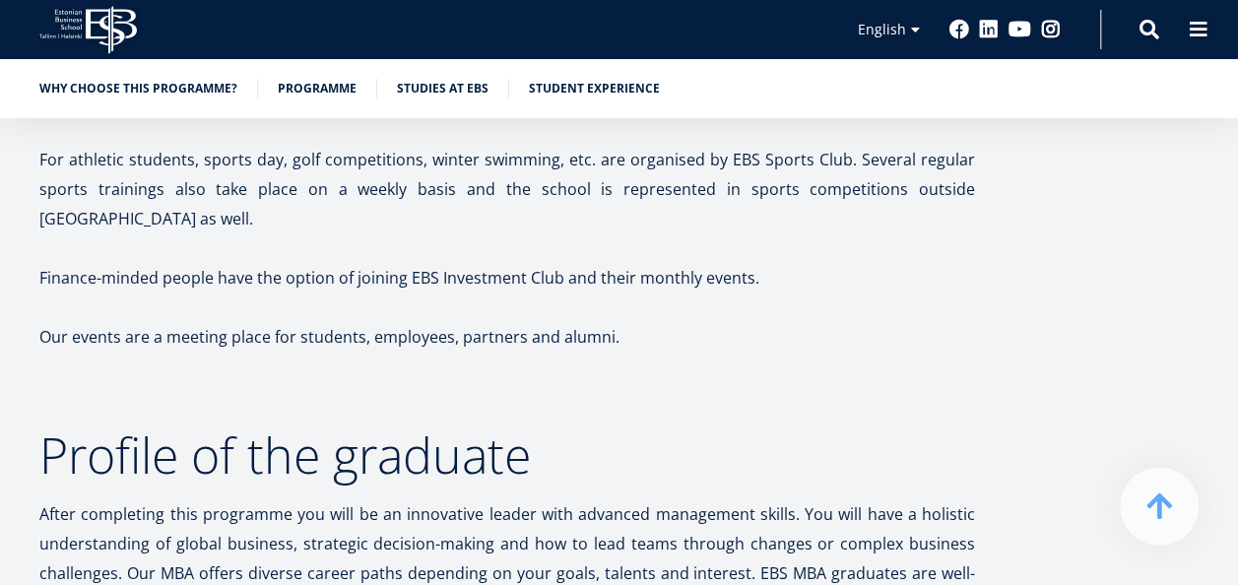
scroll to position [9653, 0]
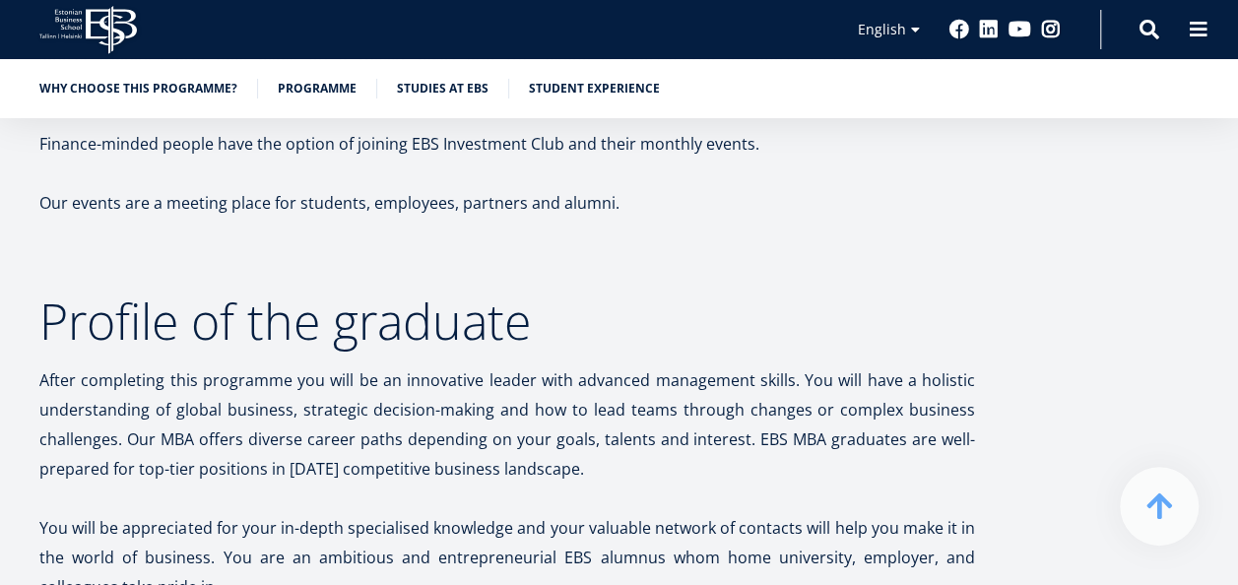
click at [317, 484] on p at bounding box center [507, 499] width 936 height 30
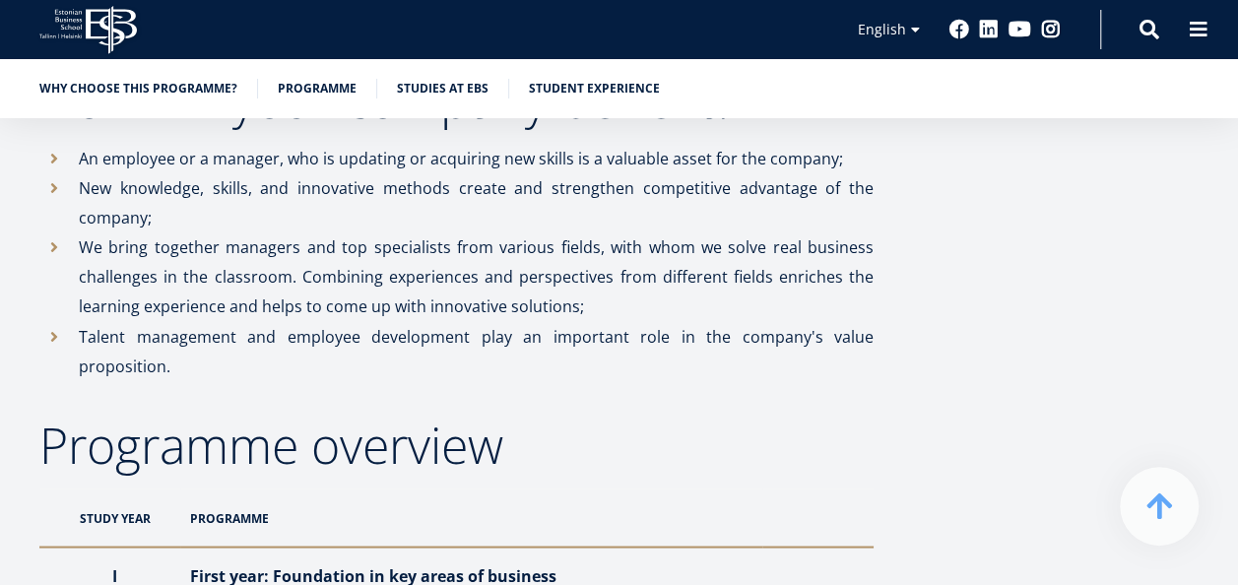
scroll to position [1477, 0]
